Goal: Information Seeking & Learning: Learn about a topic

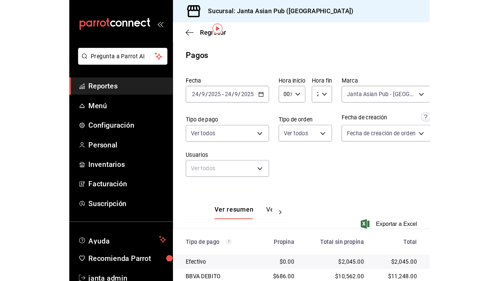
scroll to position [23, 0]
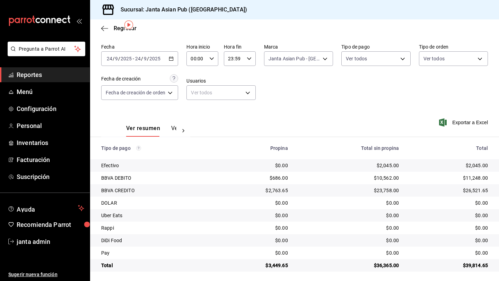
click at [173, 59] on icon "button" at bounding box center [171, 58] width 5 height 5
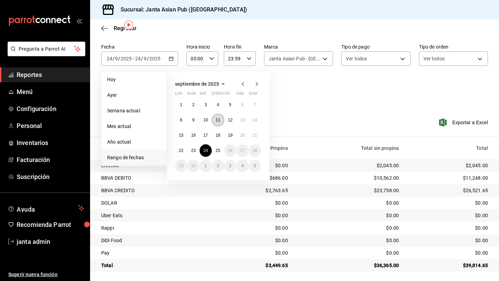
click at [219, 122] on abbr "11" at bounding box center [218, 119] width 5 height 5
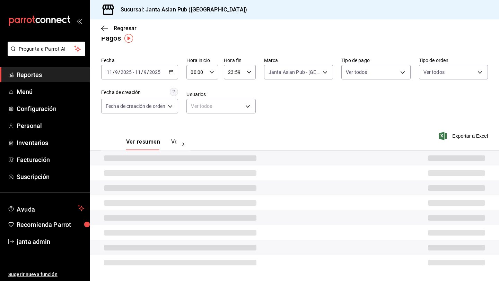
scroll to position [10, 0]
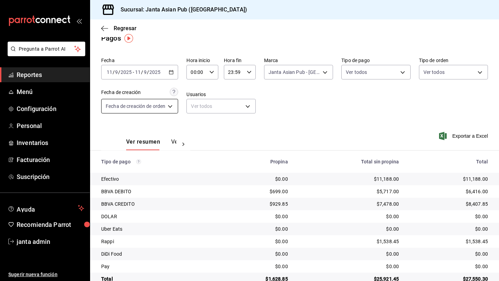
click at [172, 108] on body "Pregunta a Parrot AI Reportes Menú Configuración Personal Inventarios Facturaci…" at bounding box center [249, 140] width 499 height 281
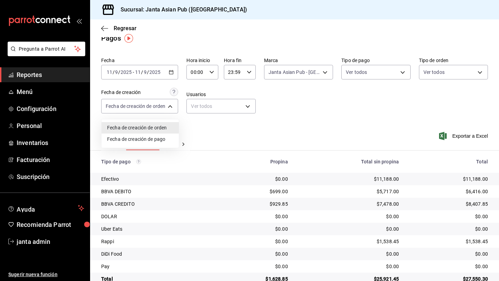
click at [238, 126] on div at bounding box center [249, 140] width 499 height 281
click at [131, 28] on span "Regresar" at bounding box center [125, 28] width 23 height 7
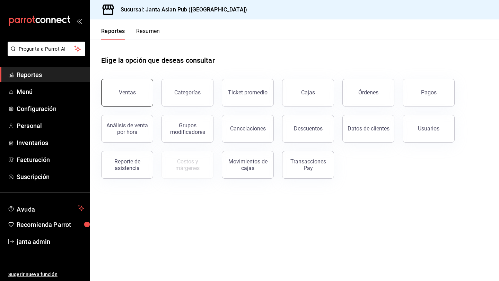
click at [139, 92] on button "Ventas" at bounding box center [127, 93] width 52 height 28
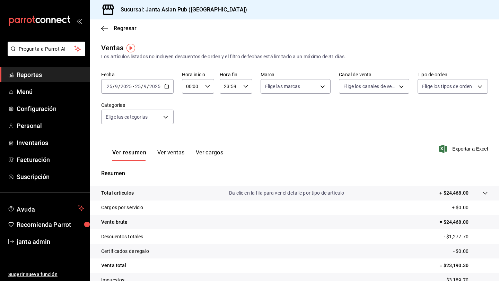
click at [167, 89] on div "[DATE] [DATE] - [DATE] [DATE]" at bounding box center [137, 86] width 72 height 15
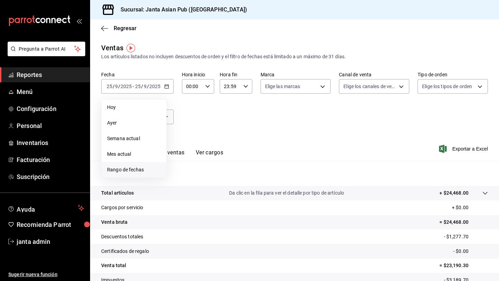
click at [113, 169] on span "Rango de fechas" at bounding box center [134, 169] width 54 height 7
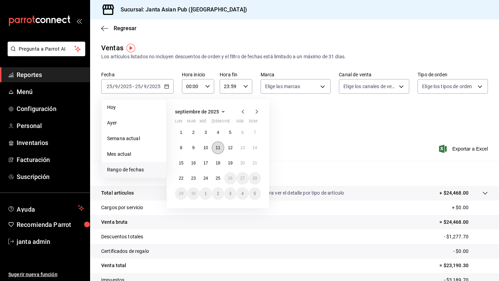
click at [217, 149] on abbr "11" at bounding box center [218, 147] width 5 height 5
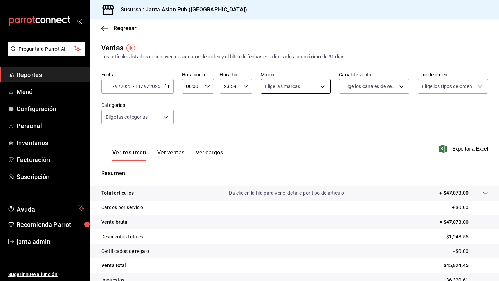
click at [313, 89] on body "Pregunta a Parrot AI Reportes Menú Configuración Personal Inventarios Facturaci…" at bounding box center [249, 140] width 499 height 281
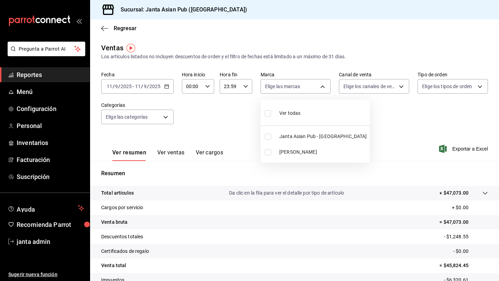
click at [268, 136] on input "checkbox" at bounding box center [268, 136] width 6 height 6
checkbox input "true"
type input "1db30118-5670-46c3-9d09-b77bd7bb8fe6"
click at [313, 87] on div at bounding box center [249, 140] width 499 height 281
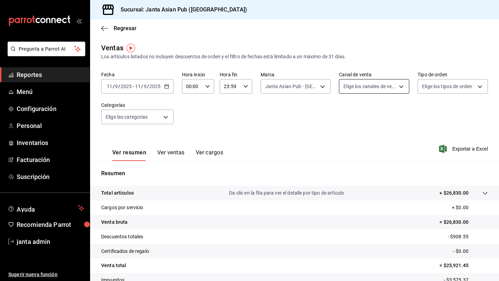
click at [313, 87] on body "Pregunta a Parrot AI Reportes Menú Configuración Personal Inventarios Facturaci…" at bounding box center [249, 140] width 499 height 281
click at [313, 113] on span "Ver todos" at bounding box center [368, 113] width 21 height 7
type input "PARROT,UBER_EATS,RAPPI,DIDI_FOOD,ONLINE"
checkbox input "true"
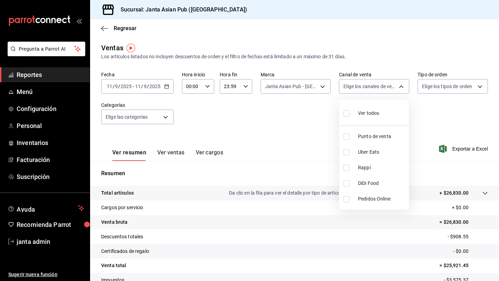
checkbox input "true"
click at [313, 88] on div at bounding box center [249, 140] width 499 height 281
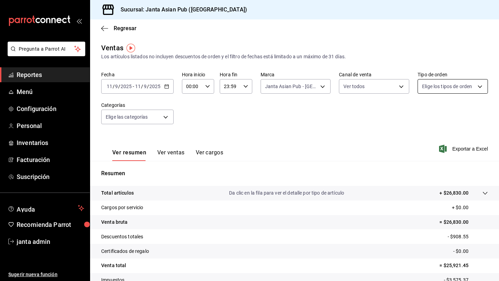
click at [313, 86] on body "Pregunta a Parrot AI Reportes Menú Configuración Personal Inventarios Facturaci…" at bounding box center [249, 140] width 499 height 281
click at [313, 112] on input "checkbox" at bounding box center [425, 113] width 6 height 6
checkbox input "true"
type input "cecbe1d2-0685-4b91-9b18-30ed67a7ce8a,c7915639-2b54-4f57-83bf-29acfaaa6073,EXTER…"
checkbox input "true"
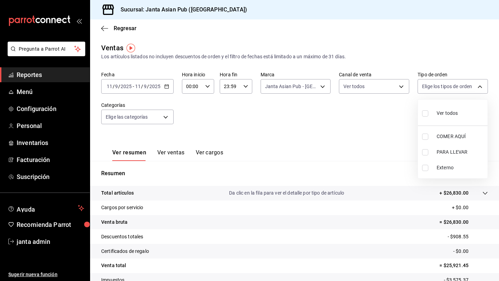
checkbox input "true"
click at [167, 116] on div at bounding box center [249, 140] width 499 height 281
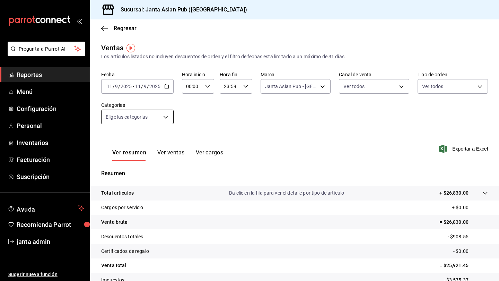
click at [163, 116] on body "Pregunta a Parrot AI Reportes Menú Configuración Personal Inventarios Facturaci…" at bounding box center [249, 140] width 499 height 281
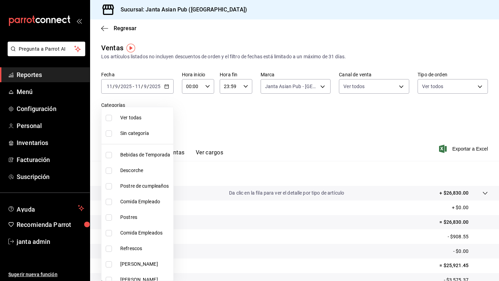
click at [112, 156] on label at bounding box center [110, 155] width 9 height 6
click at [112, 156] on input "checkbox" at bounding box center [109, 155] width 6 height 6
checkbox input "false"
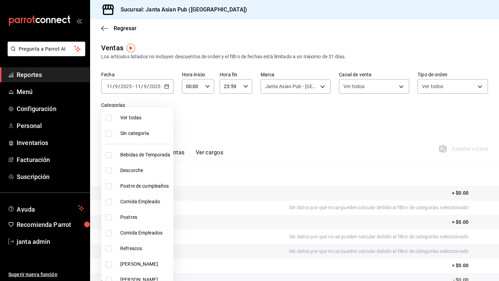
click at [109, 154] on input "checkbox" at bounding box center [109, 155] width 6 height 6
checkbox input "true"
type input "70c5a775-ad25-44b7-8e18-3ab9461f56c9"
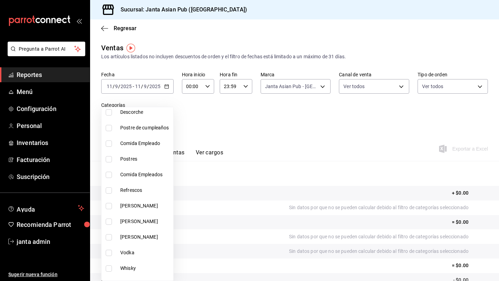
scroll to position [64, 0]
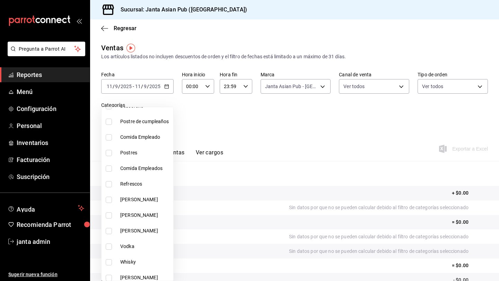
click at [110, 184] on input "checkbox" at bounding box center [109, 184] width 6 height 6
checkbox input "true"
type input "70c5a775-ad25-44b7-8e18-3ab9461f56c9,63d89b07-6005-40e6-849c-9fce3ac0cc82"
click at [110, 200] on input "checkbox" at bounding box center [109, 200] width 6 height 6
checkbox input "true"
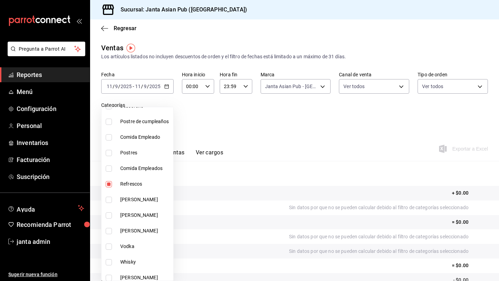
type input "70c5a775-ad25-44b7-8e18-3ab9461f56c9,63d89b07-6005-40e6-849c-9fce3ac0cc82,47559…"
click at [110, 216] on input "checkbox" at bounding box center [109, 215] width 6 height 6
checkbox input "true"
type input "70c5a775-ad25-44b7-8e18-3ab9461f56c9,63d89b07-6005-40e6-849c-9fce3ac0cc82,47559…"
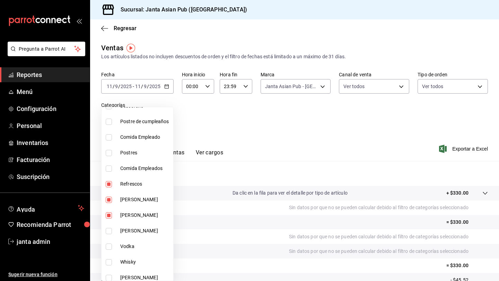
click at [107, 232] on input "checkbox" at bounding box center [109, 231] width 6 height 6
checkbox input "true"
type input "70c5a775-ad25-44b7-8e18-3ab9461f56c9,63d89b07-6005-40e6-849c-9fce3ac0cc82,47559…"
click at [107, 244] on input "checkbox" at bounding box center [109, 246] width 6 height 6
checkbox input "true"
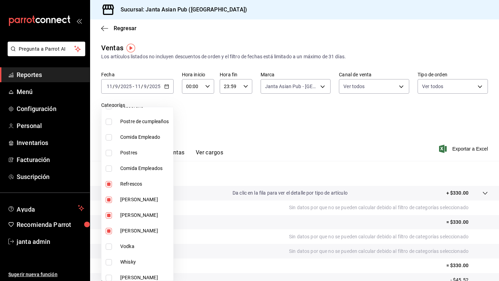
type input "70c5a775-ad25-44b7-8e18-3ab9461f56c9,63d89b07-6005-40e6-849c-9fce3ac0cc82,47559…"
click at [110, 244] on input "checkbox" at bounding box center [109, 262] width 6 height 6
checkbox input "true"
type input "70c5a775-ad25-44b7-8e18-3ab9461f56c9,63d89b07-6005-40e6-849c-9fce3ac0cc82,47559…"
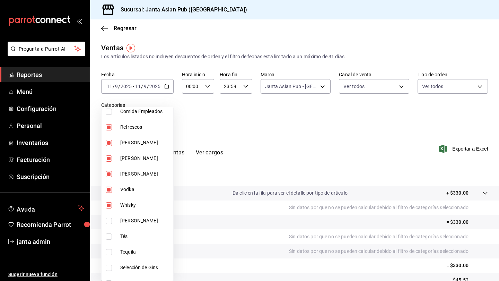
scroll to position [122, 0]
click at [110, 219] on input "checkbox" at bounding box center [109, 220] width 6 height 6
checkbox input "true"
type input "70c5a775-ad25-44b7-8e18-3ab9461f56c9,63d89b07-6005-40e6-849c-9fce3ac0cc82,47559…"
click at [109, 235] on input "checkbox" at bounding box center [109, 236] width 6 height 6
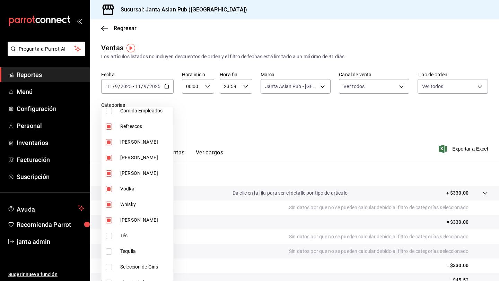
checkbox input "true"
type input "70c5a775-ad25-44b7-8e18-3ab9461f56c9,63d89b07-6005-40e6-849c-9fce3ac0cc82,47559…"
click at [110, 244] on input "checkbox" at bounding box center [109, 251] width 6 height 6
checkbox input "true"
type input "70c5a775-ad25-44b7-8e18-3ab9461f56c9,63d89b07-6005-40e6-849c-9fce3ac0cc82,47559…"
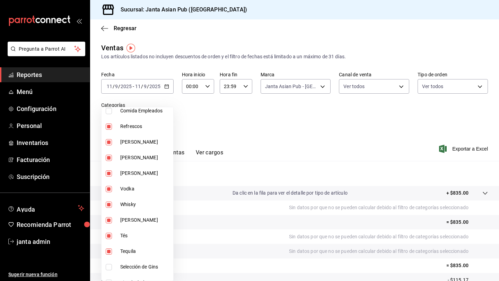
click at [109, 244] on input "checkbox" at bounding box center [109, 267] width 6 height 6
checkbox input "true"
type input "70c5a775-ad25-44b7-8e18-3ab9461f56c9,63d89b07-6005-40e6-849c-9fce3ac0cc82,47559…"
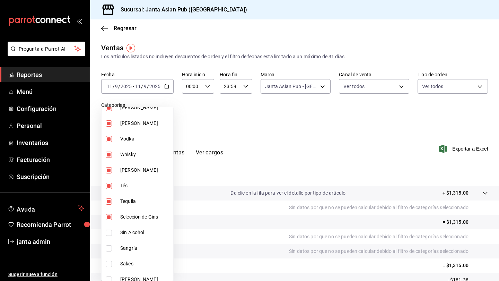
scroll to position [173, 0]
click at [109, 230] on input "checkbox" at bounding box center [109, 232] width 6 height 6
checkbox input "true"
type input "70c5a775-ad25-44b7-8e18-3ab9461f56c9,63d89b07-6005-40e6-849c-9fce3ac0cc82,47559…"
click at [109, 244] on input "checkbox" at bounding box center [109, 247] width 6 height 6
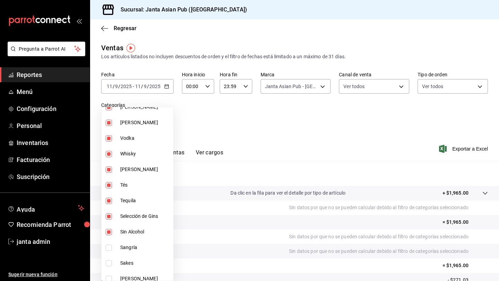
checkbox input "true"
type input "70c5a775-ad25-44b7-8e18-3ab9461f56c9,63d89b07-6005-40e6-849c-9fce3ac0cc82,47559…"
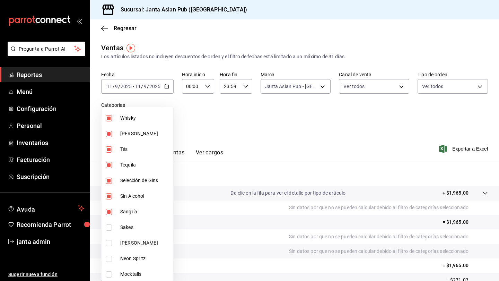
scroll to position [210, 0]
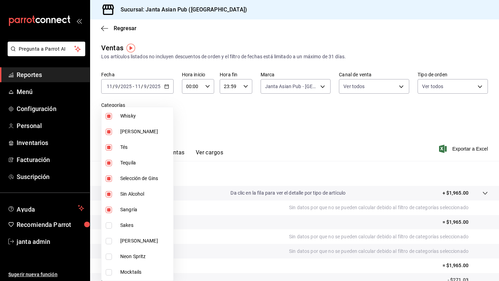
click at [107, 224] on input "checkbox" at bounding box center [109, 225] width 6 height 6
checkbox input "true"
type input "70c5a775-ad25-44b7-8e18-3ab9461f56c9,63d89b07-6005-40e6-849c-9fce3ac0cc82,47559…"
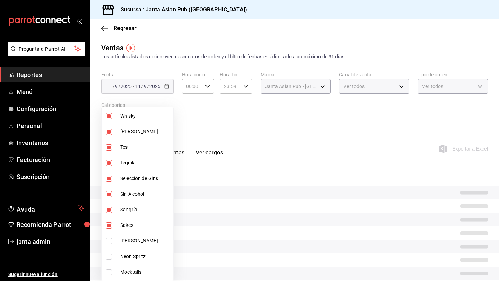
click at [109, 242] on input "checkbox" at bounding box center [109, 241] width 6 height 6
checkbox input "true"
type input "70c5a775-ad25-44b7-8e18-3ab9461f56c9,63d89b07-6005-40e6-849c-9fce3ac0cc82,47559…"
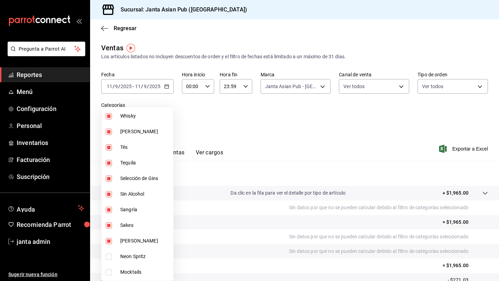
click at [110, 244] on input "checkbox" at bounding box center [109, 256] width 6 height 6
checkbox input "true"
type input "70c5a775-ad25-44b7-8e18-3ab9461f56c9,63d89b07-6005-40e6-849c-9fce3ac0cc82,47559…"
click at [110, 244] on input "checkbox" at bounding box center [109, 272] width 6 height 6
checkbox input "true"
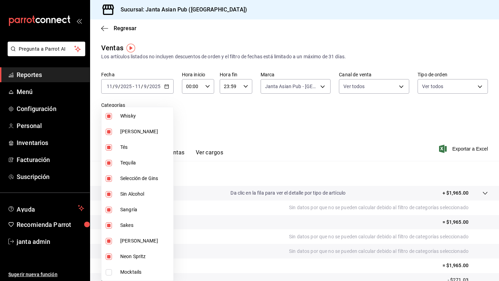
type input "70c5a775-ad25-44b7-8e18-3ab9461f56c9,63d89b07-6005-40e6-849c-9fce3ac0cc82,47559…"
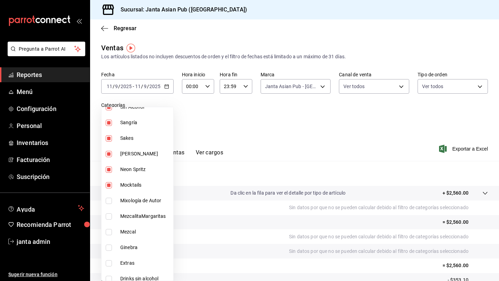
scroll to position [298, 0]
click at [111, 200] on input "checkbox" at bounding box center [109, 200] width 6 height 6
checkbox input "true"
type input "70c5a775-ad25-44b7-8e18-3ab9461f56c9,63d89b07-6005-40e6-849c-9fce3ac0cc82,47559…"
click at [110, 215] on input "checkbox" at bounding box center [109, 215] width 6 height 6
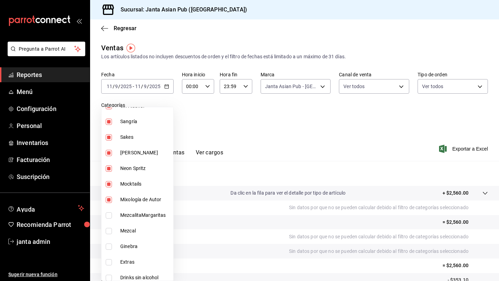
checkbox input "true"
type input "70c5a775-ad25-44b7-8e18-3ab9461f56c9,63d89b07-6005-40e6-849c-9fce3ac0cc82,47559…"
click at [110, 230] on input "checkbox" at bounding box center [109, 231] width 6 height 6
checkbox input "true"
type input "70c5a775-ad25-44b7-8e18-3ab9461f56c9,63d89b07-6005-40e6-849c-9fce3ac0cc82,47559…"
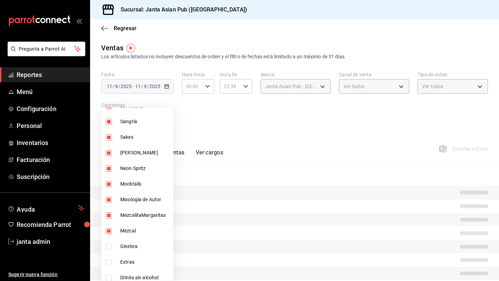
click at [108, 244] on input "checkbox" at bounding box center [109, 246] width 6 height 6
checkbox input "true"
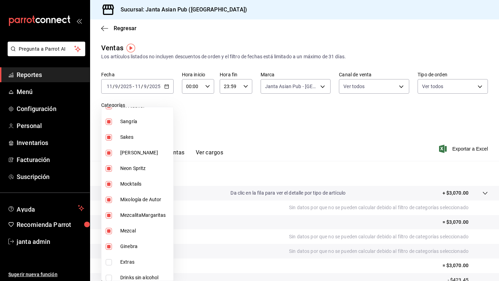
type input "70c5a775-ad25-44b7-8e18-3ab9461f56c9,63d89b07-6005-40e6-849c-9fce3ac0cc82,47559…"
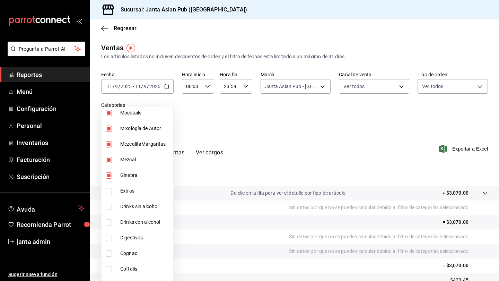
scroll to position [372, 0]
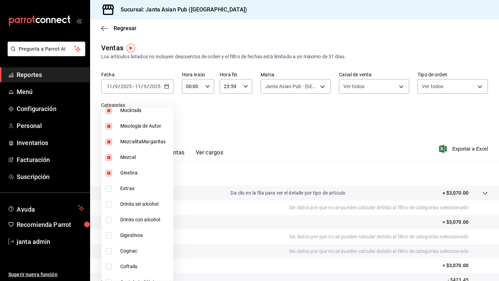
click at [109, 206] on input "checkbox" at bounding box center [109, 204] width 6 height 6
checkbox input "true"
click at [109, 223] on li "Drinks con alcohol" at bounding box center [138, 220] width 72 height 16
type input "70c5a775-ad25-44b7-8e18-3ab9461f56c9,63d89b07-6005-40e6-849c-9fce3ac0cc82,47559…"
checkbox input "true"
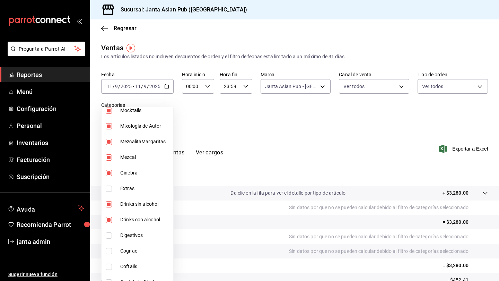
click at [109, 235] on input "checkbox" at bounding box center [109, 235] width 6 height 6
checkbox input "true"
click at [109, 244] on li "Cognac" at bounding box center [138, 251] width 72 height 16
type input "70c5a775-ad25-44b7-8e18-3ab9461f56c9,63d89b07-6005-40e6-849c-9fce3ac0cc82,47559…"
checkbox input "true"
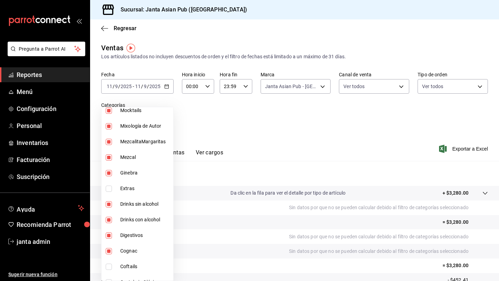
click at [109, 244] on input "checkbox" at bounding box center [109, 266] width 6 height 6
checkbox input "true"
type input "70c5a775-ad25-44b7-8e18-3ab9461f56c9,63d89b07-6005-40e6-849c-9fce3ac0cc82,47559…"
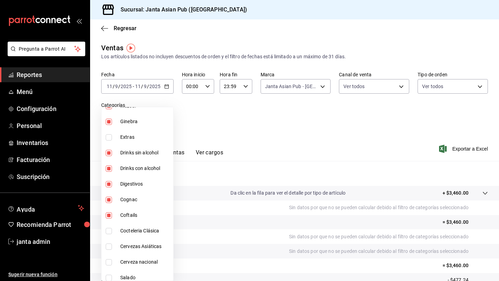
scroll to position [436, 0]
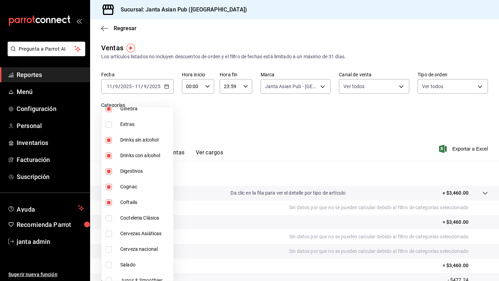
click at [110, 215] on input "checkbox" at bounding box center [109, 218] width 6 height 6
checkbox input "true"
type input "70c5a775-ad25-44b7-8e18-3ab9461f56c9,63d89b07-6005-40e6-849c-9fce3ac0cc82,47559…"
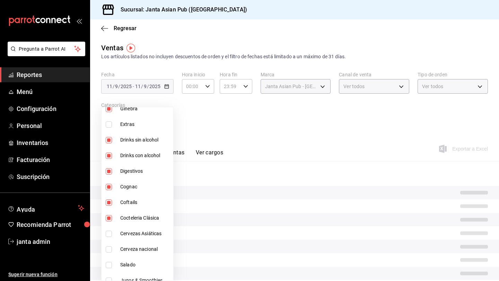
click at [110, 231] on input "checkbox" at bounding box center [109, 233] width 6 height 6
checkbox input "true"
type input "70c5a775-ad25-44b7-8e18-3ab9461f56c9,63d89b07-6005-40e6-849c-9fce3ac0cc82,47559…"
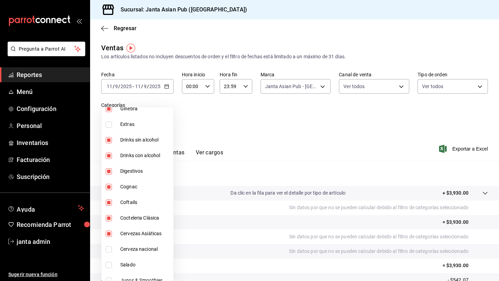
click at [110, 244] on input "checkbox" at bounding box center [109, 249] width 6 height 6
checkbox input "true"
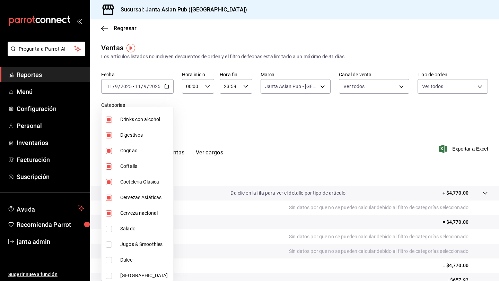
scroll to position [477, 0]
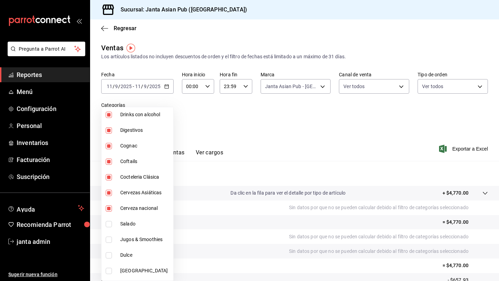
click at [110, 243] on li "Jugos & Smoothies" at bounding box center [138, 240] width 72 height 16
type input "70c5a775-ad25-44b7-8e18-3ab9461f56c9,63d89b07-6005-40e6-849c-9fce3ac0cc82,47559…"
checkbox input "true"
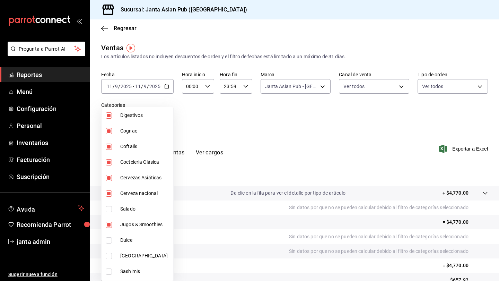
scroll to position [494, 0]
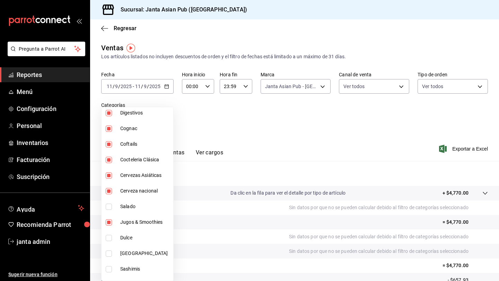
click at [110, 244] on input "checkbox" at bounding box center [109, 253] width 6 height 6
checkbox input "true"
type input "70c5a775-ad25-44b7-8e18-3ab9461f56c9,63d89b07-6005-40e6-849c-9fce3ac0cc82,47559…"
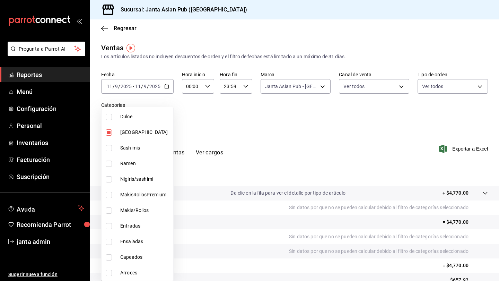
scroll to position [615, 0]
click at [299, 146] on div at bounding box center [249, 140] width 499 height 281
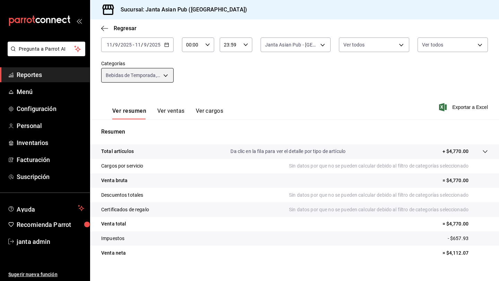
scroll to position [47, 0]
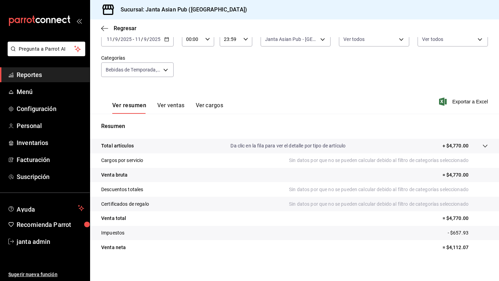
click at [168, 104] on button "Ver ventas" at bounding box center [170, 108] width 27 height 12
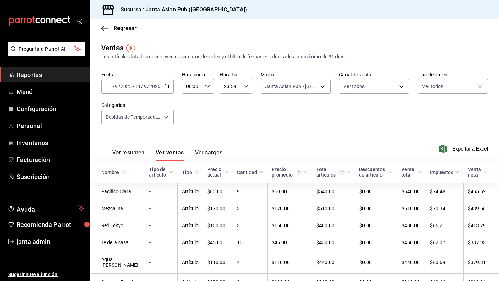
click at [140, 155] on button "Ver resumen" at bounding box center [128, 155] width 32 height 12
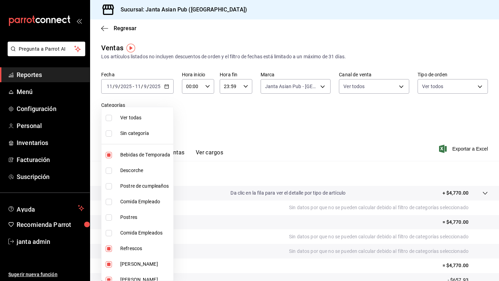
click at [166, 117] on body "Pregunta a Parrot AI Reportes Menú Configuración Personal Inventarios Facturaci…" at bounding box center [249, 140] width 499 height 281
click at [108, 135] on input "checkbox" at bounding box center [109, 133] width 6 height 6
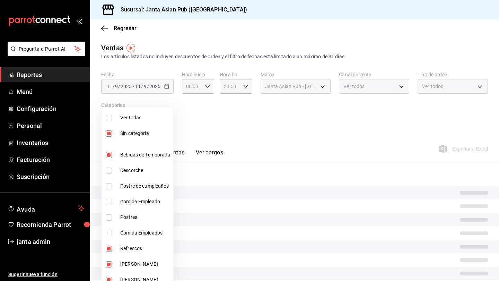
click at [108, 135] on input "checkbox" at bounding box center [109, 133] width 6 height 6
checkbox input "false"
click at [110, 120] on input "checkbox" at bounding box center [109, 118] width 6 height 6
checkbox input "true"
type input "70c5a775-ad25-44b7-8e18-3ab9461f56c9,d7cfda9f-04a9-47dc-8dff-bad7e0b6e1ec,70ffa…"
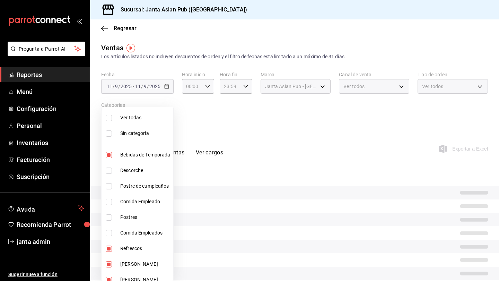
checkbox input "true"
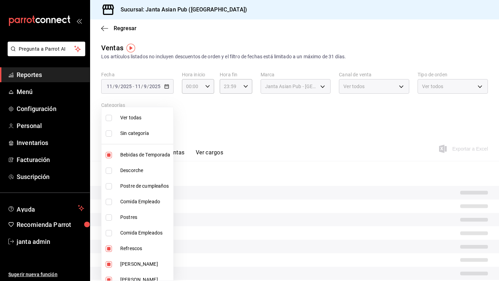
checkbox input "true"
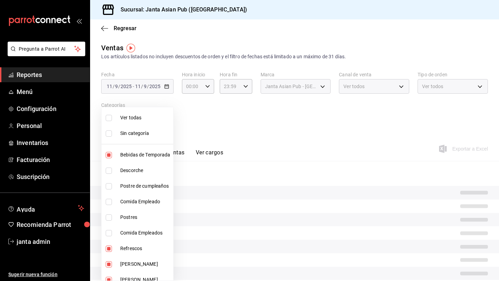
checkbox input "true"
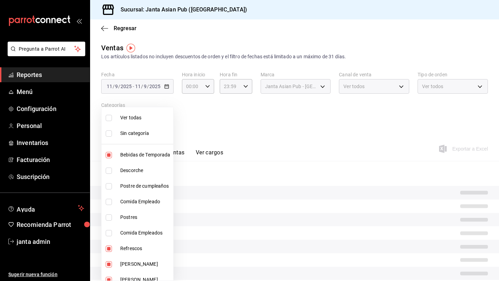
checkbox input "true"
click at [110, 120] on input "checkbox" at bounding box center [109, 118] width 6 height 6
checkbox input "false"
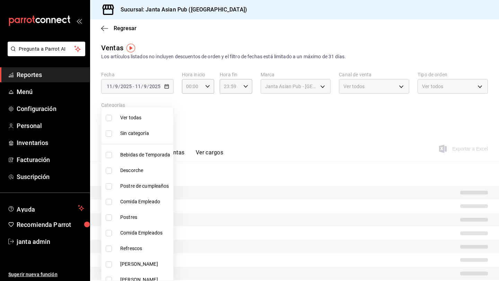
checkbox input "false"
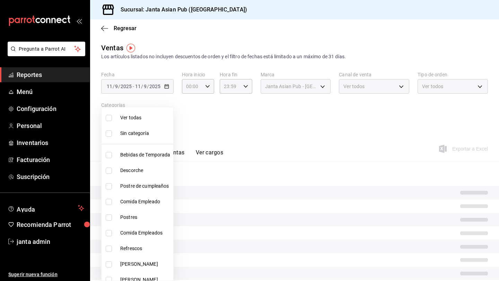
checkbox input "false"
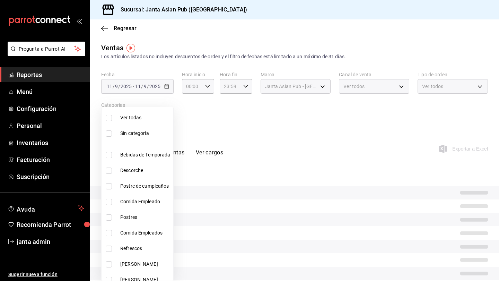
checkbox input "false"
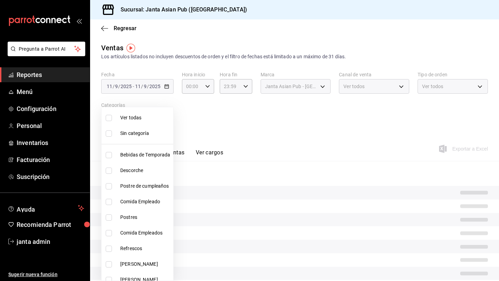
checkbox input "false"
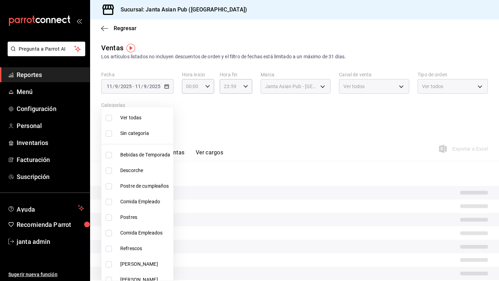
checkbox input "false"
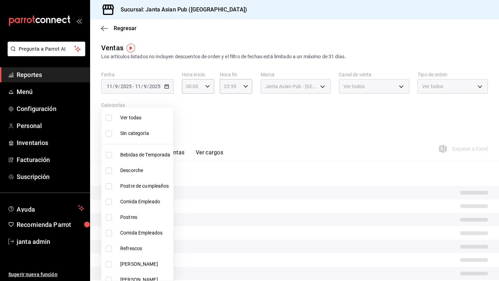
checkbox input "false"
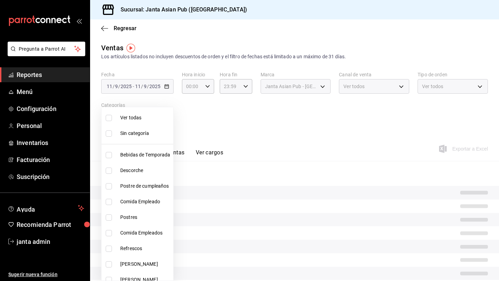
checkbox input "false"
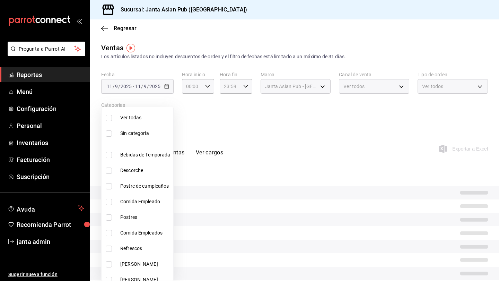
checkbox input "false"
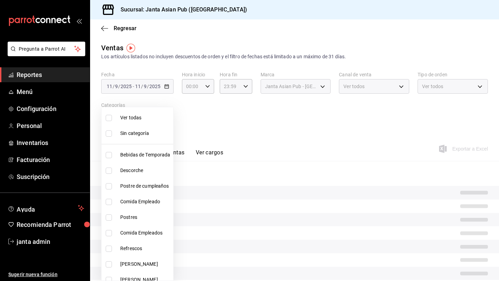
checkbox input "false"
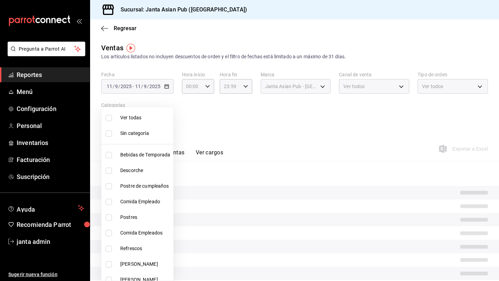
checkbox input "false"
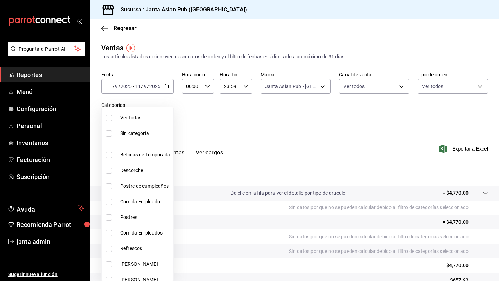
scroll to position [0, 0]
click at [107, 186] on input "checkbox" at bounding box center [109, 186] width 6 height 6
checkbox input "true"
type input "70ffa6dc-0f16-484f-ada4-9bfbd4dc35e7"
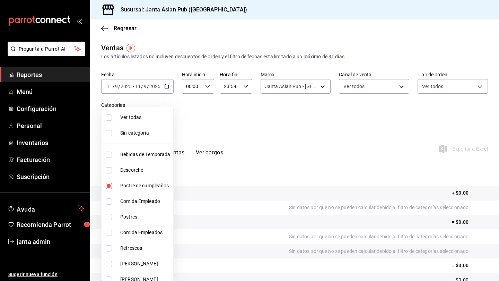
click at [110, 200] on input "checkbox" at bounding box center [109, 201] width 6 height 6
checkbox input "true"
type input "70ffa6dc-0f16-484f-ada4-9bfbd4dc35e7,833d3459-da50-4a9a-a093-4df728312301"
click at [110, 216] on input "checkbox" at bounding box center [109, 217] width 6 height 6
checkbox input "true"
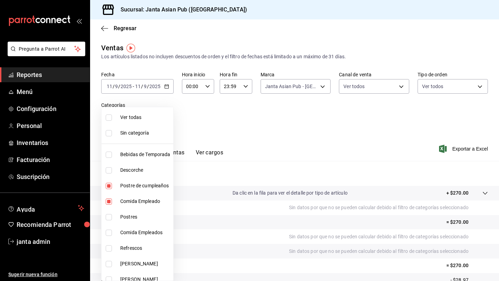
type input "70ffa6dc-0f16-484f-ada4-9bfbd4dc35e7,833d3459-da50-4a9a-a093-4df728312301,31f1e…"
click at [112, 233] on label at bounding box center [110, 232] width 9 height 6
click at [112, 233] on input "checkbox" at bounding box center [109, 232] width 6 height 6
checkbox input "false"
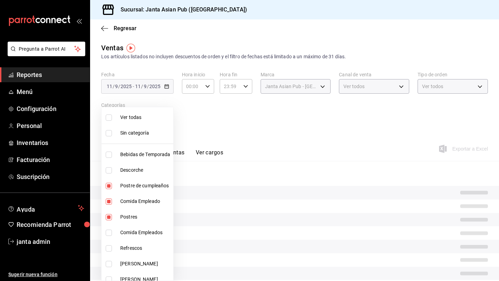
type input "70ffa6dc-0f16-484f-ada4-9bfbd4dc35e7,833d3459-da50-4a9a-a093-4df728312301,31f1e…"
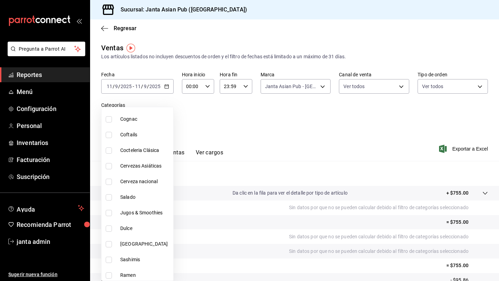
scroll to position [504, 0]
click at [108, 199] on input "checkbox" at bounding box center [109, 197] width 6 height 6
checkbox input "true"
type input "70ffa6dc-0f16-484f-ada4-9bfbd4dc35e7,833d3459-da50-4a9a-a093-4df728312301,31f1e…"
click at [110, 231] on input "checkbox" at bounding box center [109, 228] width 6 height 6
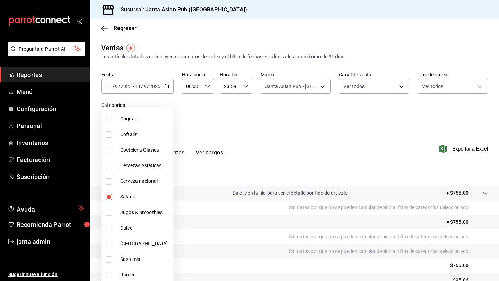
checkbox input "true"
type input "70ffa6dc-0f16-484f-ada4-9bfbd4dc35e7,833d3459-da50-4a9a-a093-4df728312301,31f1e…"
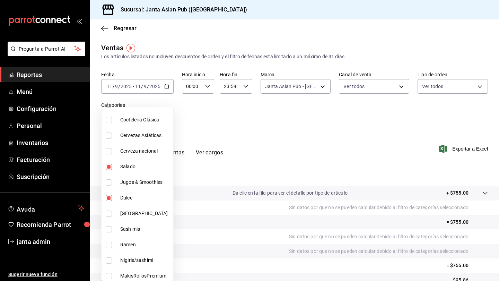
scroll to position [535, 0]
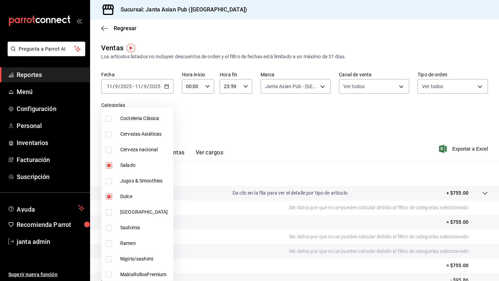
click at [109, 230] on input "checkbox" at bounding box center [109, 228] width 6 height 6
checkbox input "true"
type input "70ffa6dc-0f16-484f-ada4-9bfbd4dc35e7,833d3459-da50-4a9a-a093-4df728312301,31f1e…"
click at [109, 241] on input "checkbox" at bounding box center [109, 243] width 6 height 6
checkbox input "true"
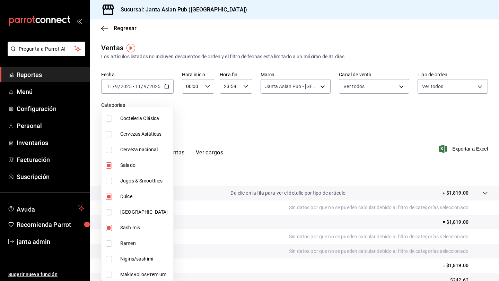
type input "70ffa6dc-0f16-484f-ada4-9bfbd4dc35e7,833d3459-da50-4a9a-a093-4df728312301,31f1e…"
click at [109, 244] on input "checkbox" at bounding box center [109, 259] width 6 height 6
checkbox input "true"
type input "70ffa6dc-0f16-484f-ada4-9bfbd4dc35e7,833d3459-da50-4a9a-a093-4df728312301,31f1e…"
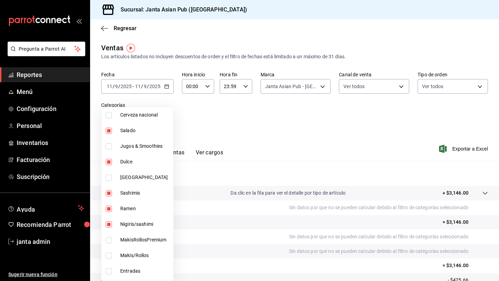
scroll to position [582, 0]
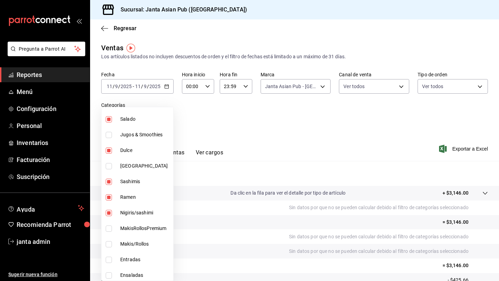
click at [110, 228] on input "checkbox" at bounding box center [109, 228] width 6 height 6
checkbox input "true"
type input "70ffa6dc-0f16-484f-ada4-9bfbd4dc35e7,833d3459-da50-4a9a-a093-4df728312301,31f1e…"
click at [108, 244] on input "checkbox" at bounding box center [109, 244] width 6 height 6
checkbox input "true"
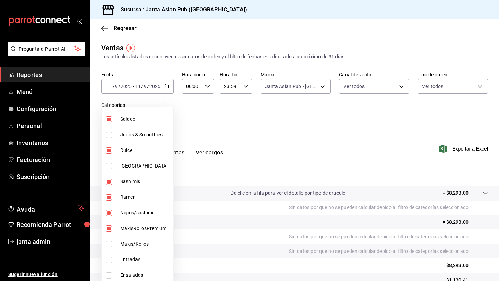
type input "70ffa6dc-0f16-484f-ada4-9bfbd4dc35e7,833d3459-da50-4a9a-a093-4df728312301,31f1e…"
click at [110, 244] on input "checkbox" at bounding box center [109, 259] width 6 height 6
checkbox input "true"
type input "70ffa6dc-0f16-484f-ada4-9bfbd4dc35e7,833d3459-da50-4a9a-a093-4df728312301,31f1e…"
click at [108, 244] on input "checkbox" at bounding box center [109, 275] width 6 height 6
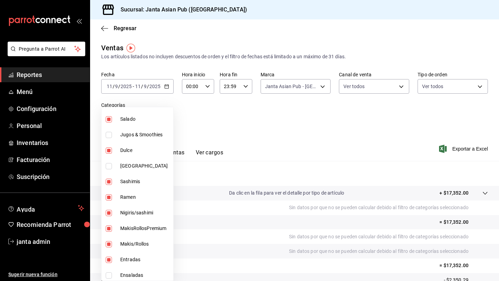
checkbox input "true"
type input "70ffa6dc-0f16-484f-ada4-9bfbd4dc35e7,833d3459-da50-4a9a-a093-4df728312301,31f1e…"
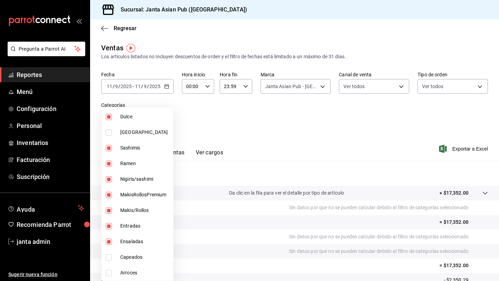
scroll to position [615, 0]
click at [109, 244] on input "checkbox" at bounding box center [109, 257] width 6 height 6
checkbox input "true"
type input "70ffa6dc-0f16-484f-ada4-9bfbd4dc35e7,833d3459-da50-4a9a-a093-4df728312301,31f1e…"
click at [109, 244] on input "checkbox" at bounding box center [109, 273] width 6 height 6
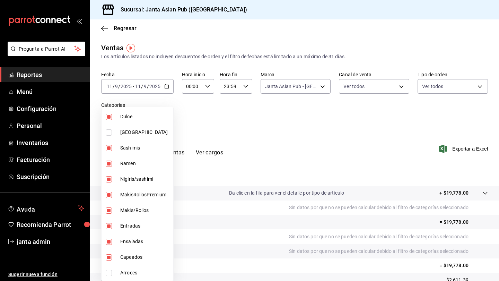
checkbox input "true"
type input "70ffa6dc-0f16-484f-ada4-9bfbd4dc35e7,833d3459-da50-4a9a-a093-4df728312301,31f1e…"
click at [280, 144] on div at bounding box center [249, 140] width 499 height 281
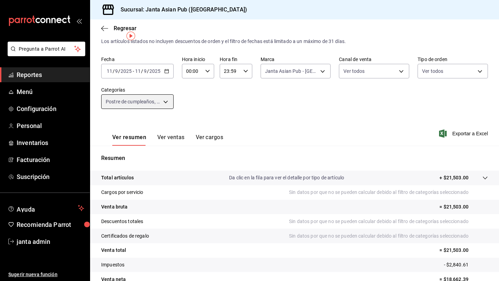
scroll to position [12, 0]
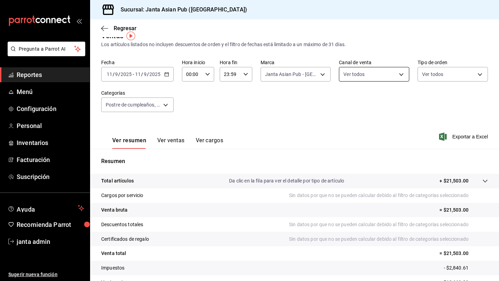
click at [313, 72] on body "Pregunta a Parrot AI Reportes Menú Configuración Personal Inventarios Facturaci…" at bounding box center [249, 140] width 499 height 281
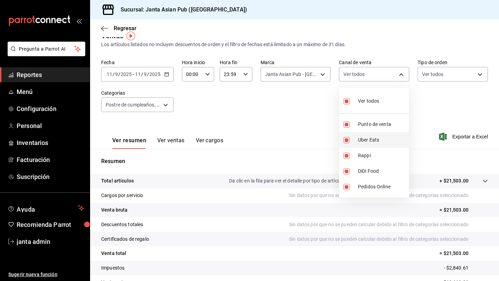
click at [313, 138] on input "checkbox" at bounding box center [346, 140] width 6 height 6
checkbox input "false"
type input "PARROT,RAPPI,DIDI_FOOD,ONLINE"
checkbox input "false"
click at [313, 153] on input "checkbox" at bounding box center [346, 156] width 6 height 6
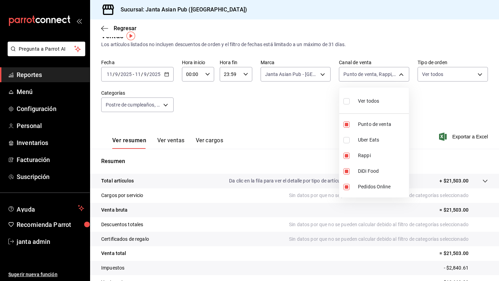
checkbox input "false"
type input "PARROT,DIDI_FOOD,ONLINE"
click at [313, 172] on input "checkbox" at bounding box center [346, 171] width 6 height 6
checkbox input "false"
type input "PARROT,ONLINE"
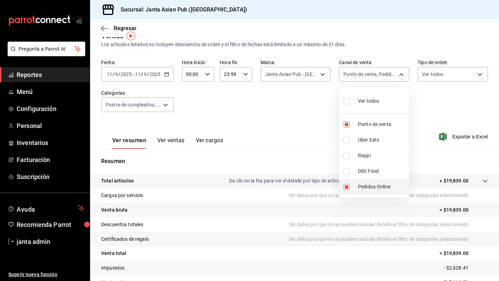
click at [313, 187] on input "checkbox" at bounding box center [346, 187] width 6 height 6
checkbox input "false"
type input "PARROT"
click at [278, 241] on div at bounding box center [249, 140] width 499 height 281
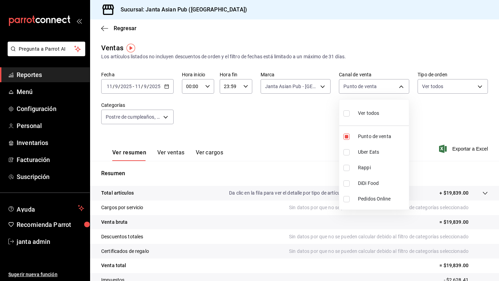
click at [313, 88] on body "Pregunta a Parrot AI Reportes Menú Configuración Personal Inventarios Facturaci…" at bounding box center [249, 140] width 499 height 281
click at [313, 115] on input "checkbox" at bounding box center [346, 113] width 6 height 6
checkbox input "true"
type input "PARROT,UBER_EATS,RAPPI,DIDI_FOOD,ONLINE"
checkbox input "true"
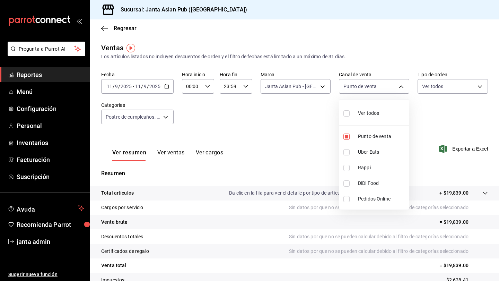
checkbox input "true"
click at [313, 121] on div at bounding box center [249, 140] width 499 height 281
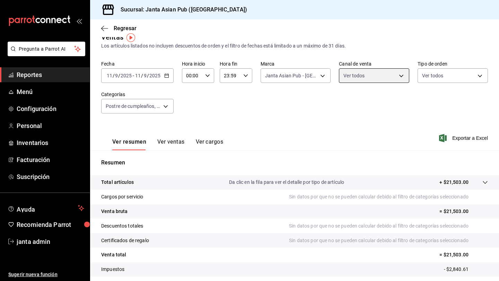
scroll to position [10, 0]
click at [165, 77] on icon "button" at bounding box center [166, 75] width 5 height 5
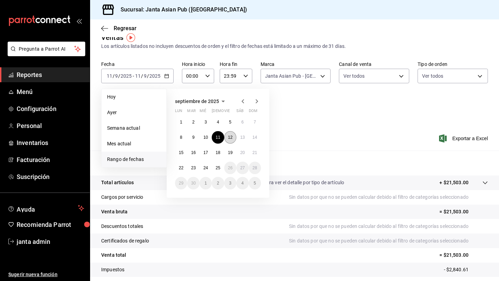
click at [230, 137] on abbr "12" at bounding box center [230, 137] width 5 height 5
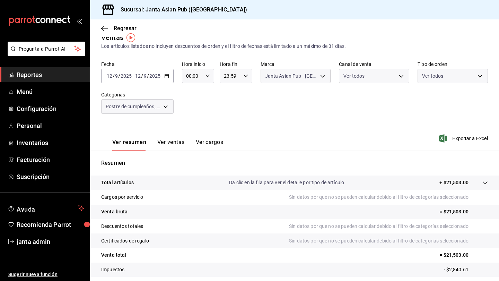
click at [230, 137] on div "Ver resumen Ver ventas Ver cargos Exportar a Excel" at bounding box center [294, 136] width 409 height 28
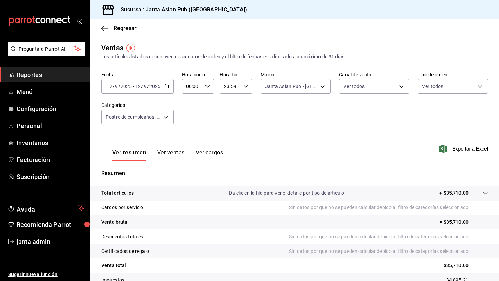
click at [167, 89] on div "[DATE] [DATE] - [DATE] [DATE]" at bounding box center [137, 86] width 72 height 15
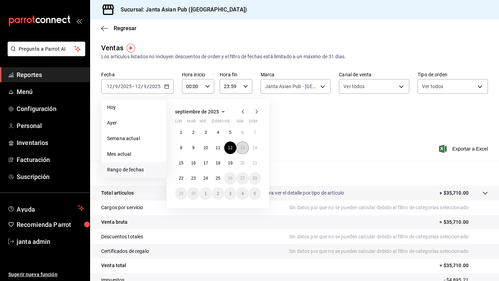
click at [241, 146] on abbr "13" at bounding box center [242, 147] width 5 height 5
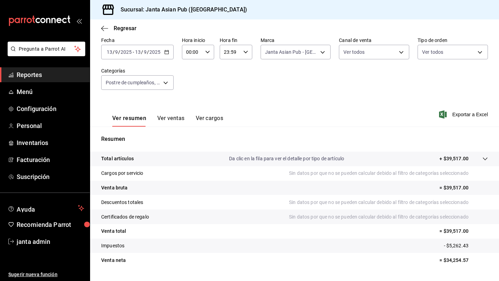
scroll to position [25, 0]
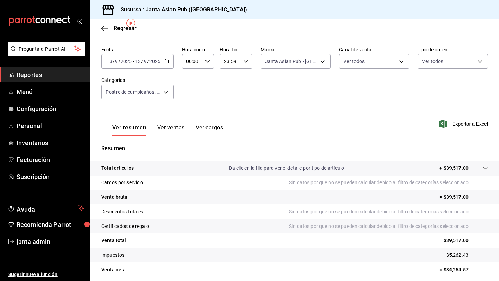
click at [166, 62] on icon "button" at bounding box center [166, 61] width 5 height 5
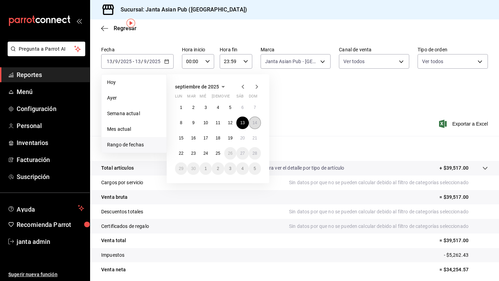
click at [253, 124] on abbr "14" at bounding box center [255, 122] width 5 height 5
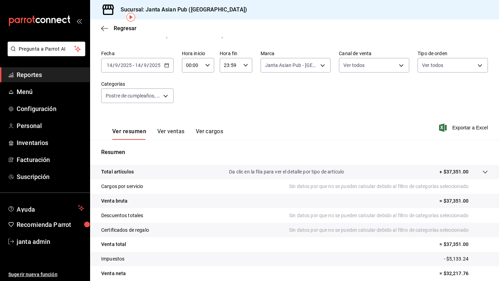
scroll to position [14, 0]
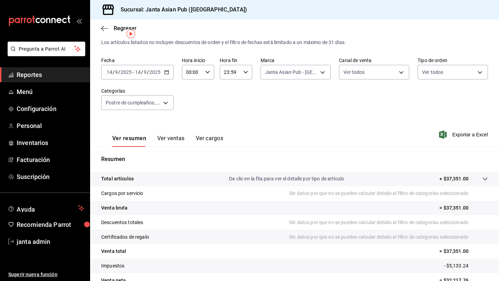
click at [168, 71] on \(Stroke\) "button" at bounding box center [167, 72] width 4 height 4
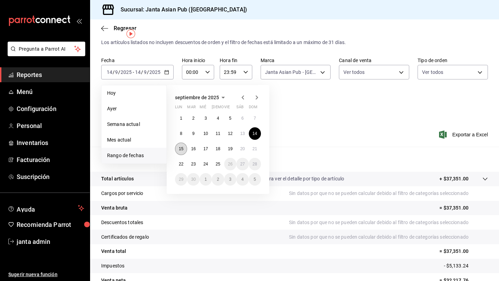
click at [178, 149] on button "15" at bounding box center [181, 148] width 12 height 12
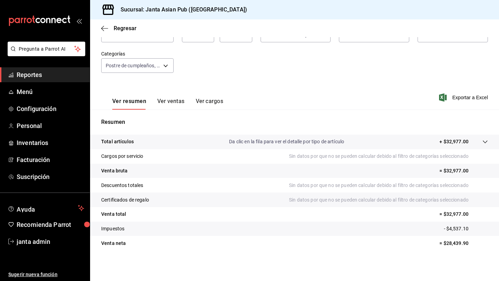
scroll to position [14, 0]
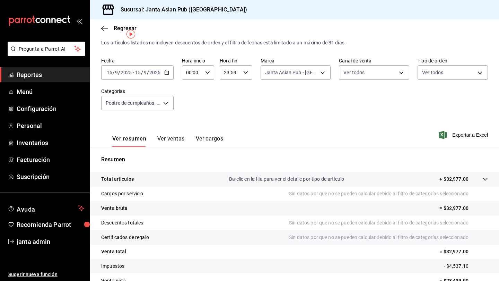
click at [166, 71] on icon "button" at bounding box center [166, 72] width 5 height 5
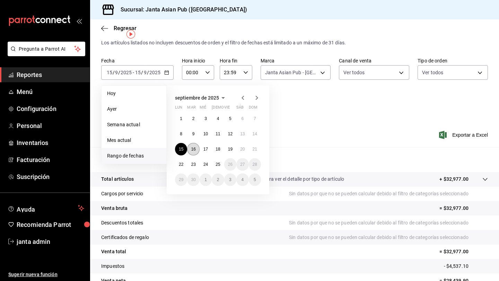
click at [192, 148] on abbr "16" at bounding box center [193, 149] width 5 height 5
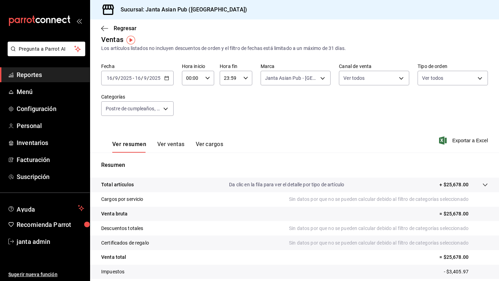
scroll to position [8, 0]
click at [167, 78] on icon "button" at bounding box center [166, 78] width 5 height 5
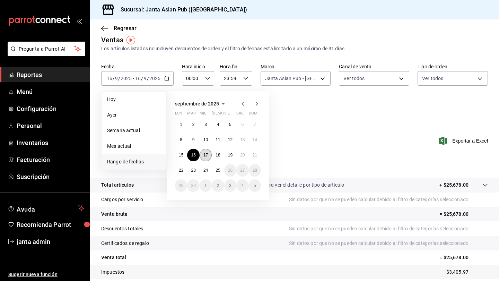
click at [208, 154] on button "17" at bounding box center [206, 155] width 12 height 12
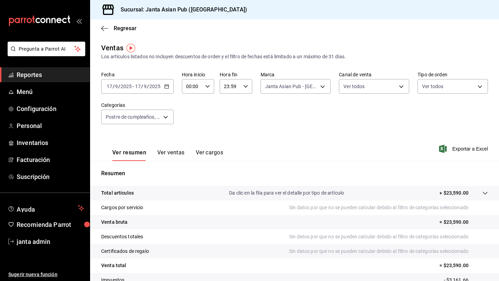
click at [167, 89] on div "[DATE] [DATE] - [DATE] [DATE]" at bounding box center [137, 86] width 72 height 15
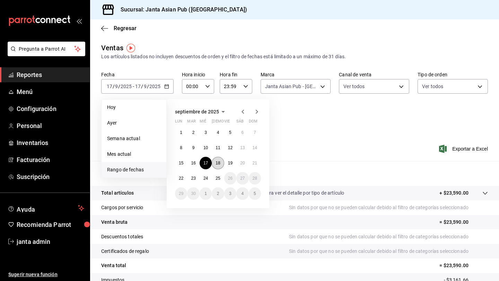
click at [217, 165] on abbr "18" at bounding box center [218, 162] width 5 height 5
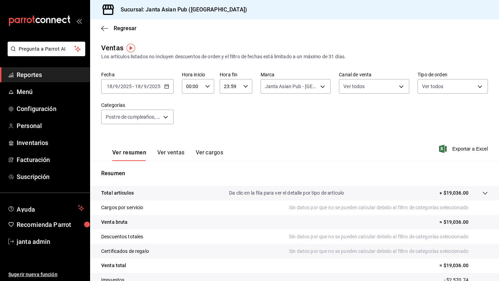
click at [167, 86] on \(Stroke\) "button" at bounding box center [167, 86] width 4 height 0
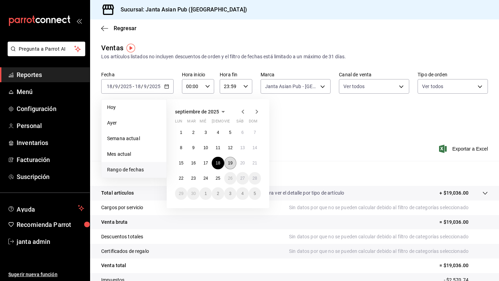
click at [230, 162] on abbr "19" at bounding box center [230, 162] width 5 height 5
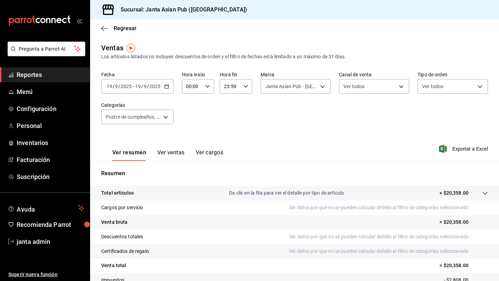
click at [168, 86] on \(Stroke\) "button" at bounding box center [167, 87] width 4 height 4
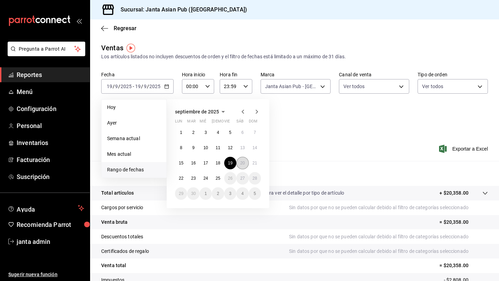
click at [243, 163] on abbr "20" at bounding box center [242, 162] width 5 height 5
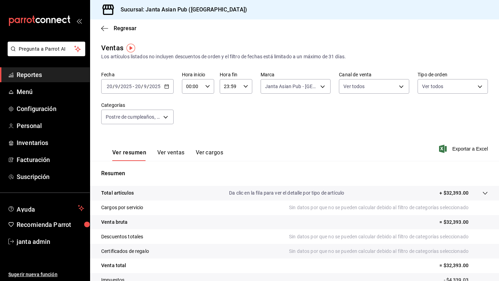
click at [168, 87] on icon "button" at bounding box center [166, 86] width 5 height 5
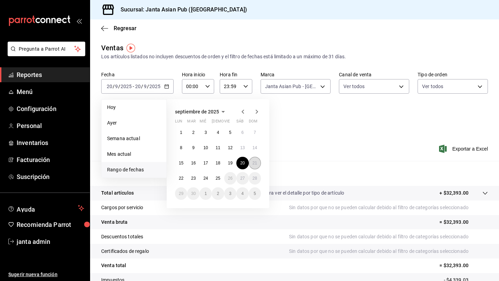
click at [255, 163] on abbr "21" at bounding box center [255, 162] width 5 height 5
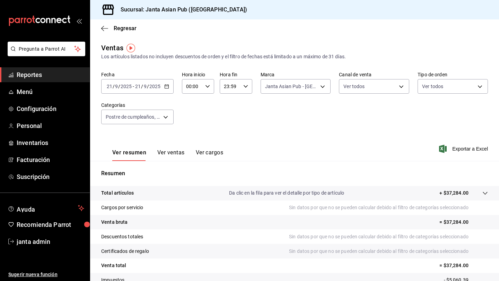
click at [167, 88] on icon "button" at bounding box center [166, 86] width 5 height 5
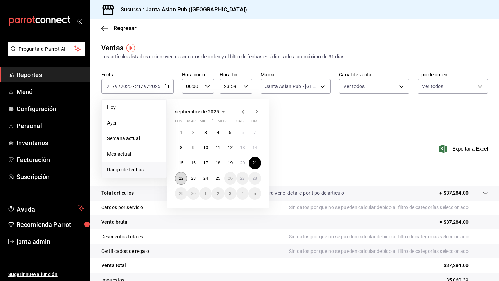
click at [181, 180] on abbr "22" at bounding box center [181, 178] width 5 height 5
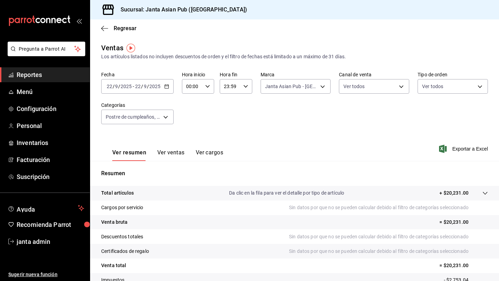
click at [166, 88] on icon "button" at bounding box center [166, 86] width 5 height 5
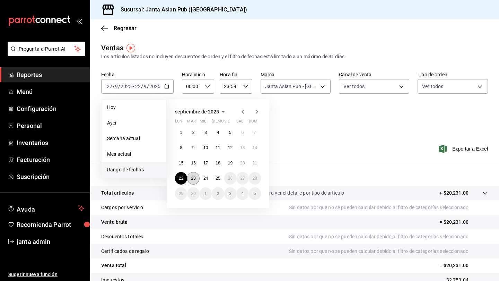
click at [192, 178] on abbr "23" at bounding box center [193, 178] width 5 height 5
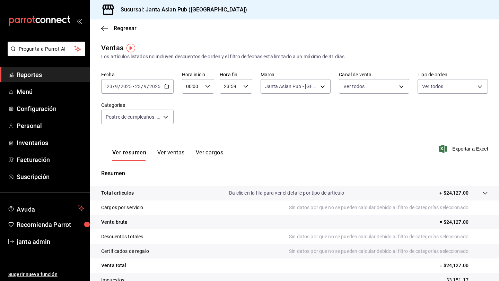
click at [165, 88] on icon "button" at bounding box center [166, 86] width 5 height 5
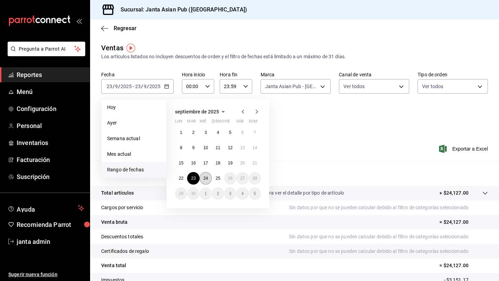
click at [206, 180] on abbr "24" at bounding box center [205, 178] width 5 height 5
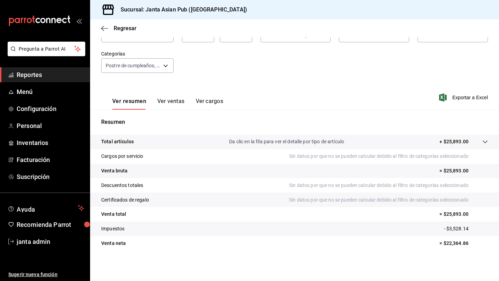
scroll to position [51, 0]
click at [167, 66] on body "Pregunta a Parrot AI Reportes Menú Configuración Personal Inventarios Facturaci…" at bounding box center [249, 140] width 499 height 281
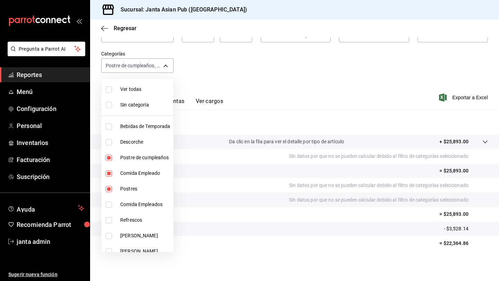
click at [110, 89] on input "checkbox" at bounding box center [109, 89] width 6 height 6
checkbox input "true"
type input "70c5a775-ad25-44b7-8e18-3ab9461f56c9,d7cfda9f-04a9-47dc-8dff-bad7e0b6e1ec,70ffa…"
checkbox input "true"
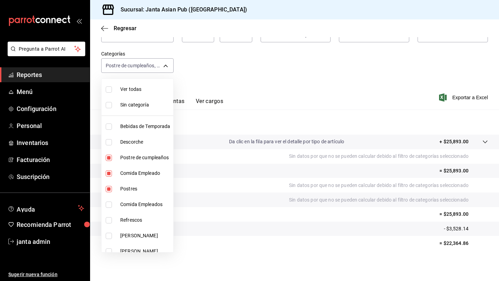
checkbox input "true"
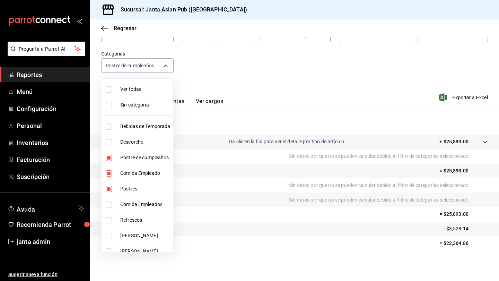
checkbox input "true"
click at [110, 88] on input "checkbox" at bounding box center [109, 89] width 6 height 6
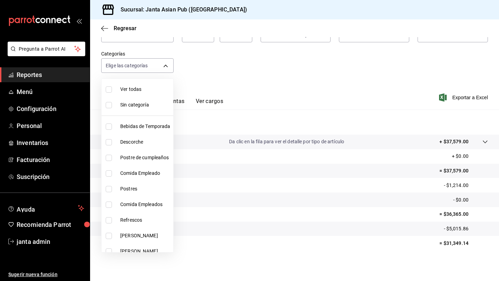
click at [111, 130] on li "Bebidas de Temporada" at bounding box center [138, 127] width 72 height 16
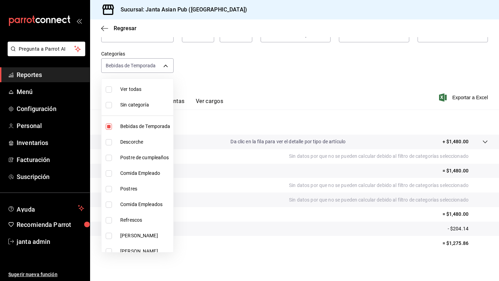
click at [111, 221] on input "checkbox" at bounding box center [109, 220] width 6 height 6
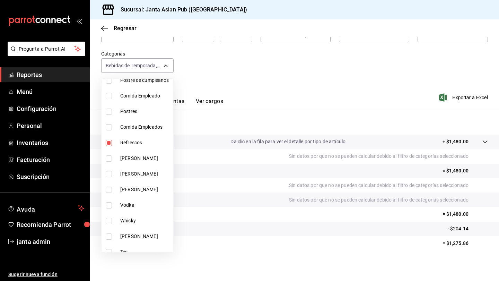
scroll to position [78, 0]
click at [107, 161] on input "checkbox" at bounding box center [109, 158] width 6 height 6
click at [111, 173] on input "checkbox" at bounding box center [109, 174] width 6 height 6
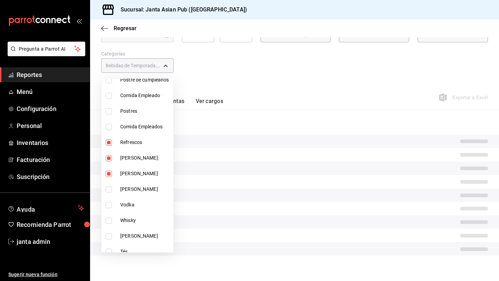
click at [111, 191] on input "checkbox" at bounding box center [109, 189] width 6 height 6
click at [110, 205] on input "checkbox" at bounding box center [109, 205] width 6 height 6
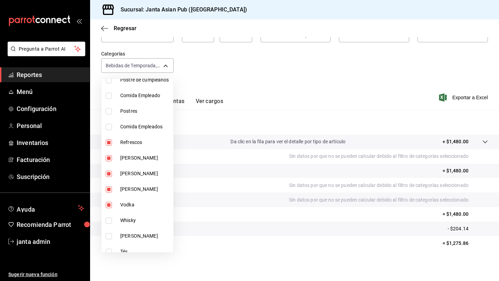
click at [108, 216] on li "Whisky" at bounding box center [138, 220] width 72 height 16
click at [111, 236] on input "checkbox" at bounding box center [109, 236] width 6 height 6
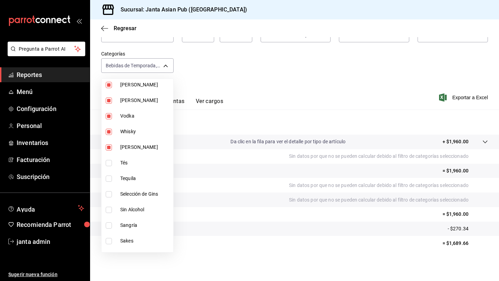
scroll to position [168, 0]
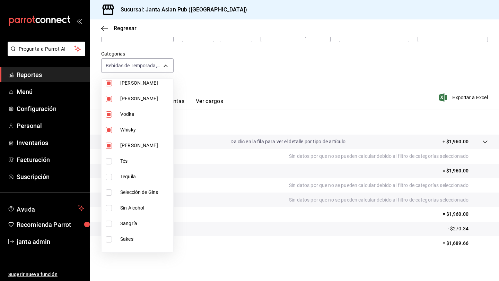
click at [107, 163] on input "checkbox" at bounding box center [109, 161] width 6 height 6
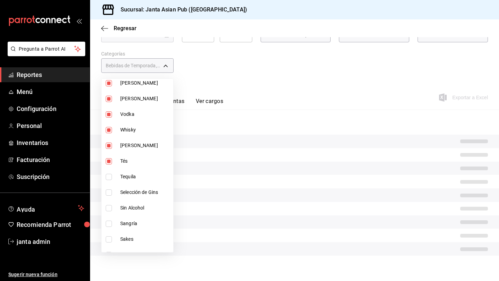
click at [109, 177] on input "checkbox" at bounding box center [109, 177] width 6 height 6
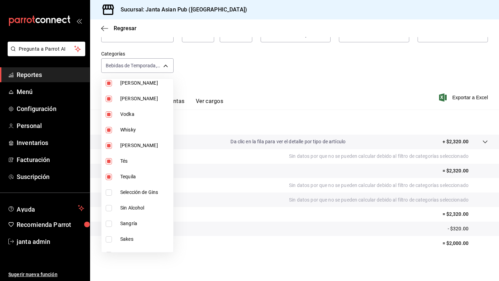
click at [109, 192] on input "checkbox" at bounding box center [109, 192] width 6 height 6
click at [109, 210] on input "checkbox" at bounding box center [109, 208] width 6 height 6
click at [109, 226] on input "checkbox" at bounding box center [109, 223] width 6 height 6
click at [110, 239] on input "checkbox" at bounding box center [109, 239] width 6 height 6
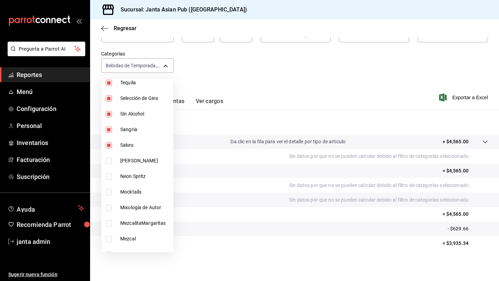
scroll to position [263, 0]
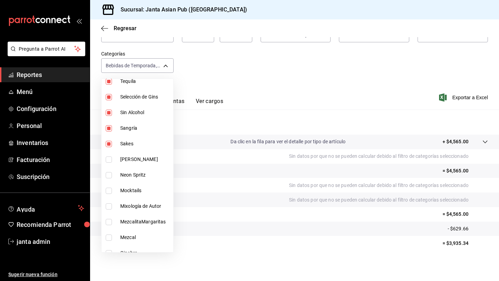
click at [110, 160] on input "checkbox" at bounding box center [109, 159] width 6 height 6
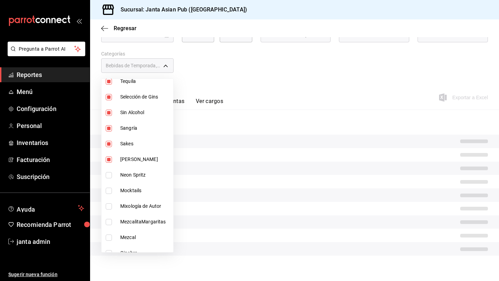
click at [110, 174] on input "checkbox" at bounding box center [109, 175] width 6 height 6
click at [110, 190] on input "checkbox" at bounding box center [109, 191] width 6 height 6
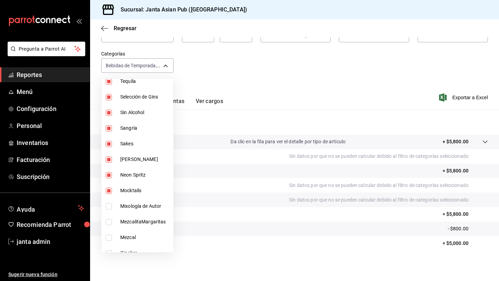
click at [110, 206] on input "checkbox" at bounding box center [109, 206] width 6 height 6
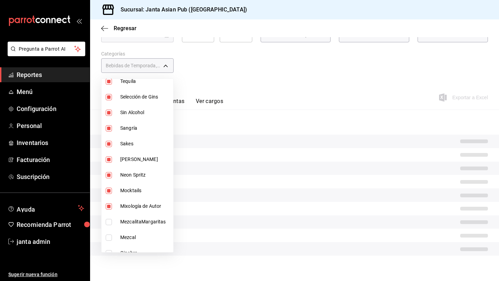
click at [110, 219] on input "checkbox" at bounding box center [109, 222] width 6 height 6
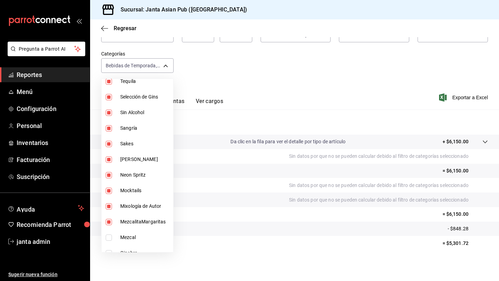
click at [110, 236] on input "checkbox" at bounding box center [109, 237] width 6 height 6
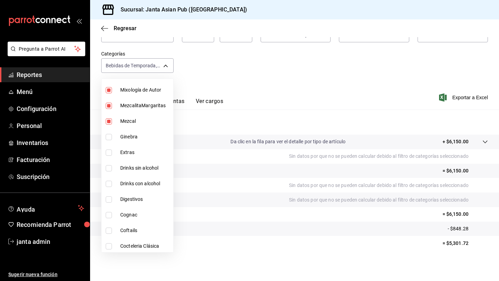
scroll to position [380, 0]
click at [112, 140] on li "Ginebra" at bounding box center [138, 137] width 72 height 16
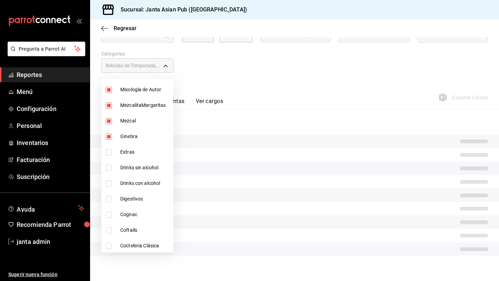
click at [111, 156] on li "Extras" at bounding box center [138, 152] width 72 height 16
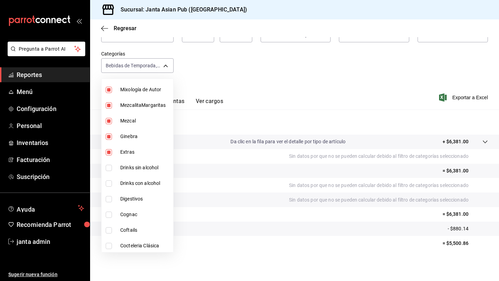
click at [110, 148] on li "Extras" at bounding box center [138, 152] width 72 height 16
click at [111, 168] on input "checkbox" at bounding box center [109, 168] width 6 height 6
click at [111, 182] on input "checkbox" at bounding box center [109, 183] width 6 height 6
click at [110, 194] on li "Digestivos" at bounding box center [138, 199] width 72 height 16
click at [110, 212] on input "checkbox" at bounding box center [109, 214] width 6 height 6
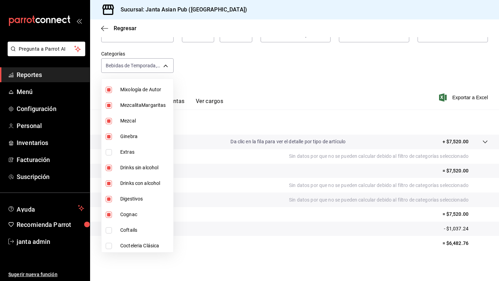
click at [110, 230] on input "checkbox" at bounding box center [109, 230] width 6 height 6
click at [110, 244] on input "checkbox" at bounding box center [109, 246] width 6 height 6
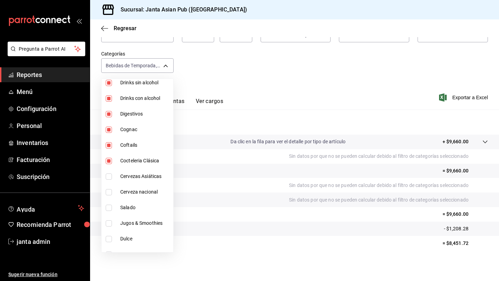
scroll to position [477, 0]
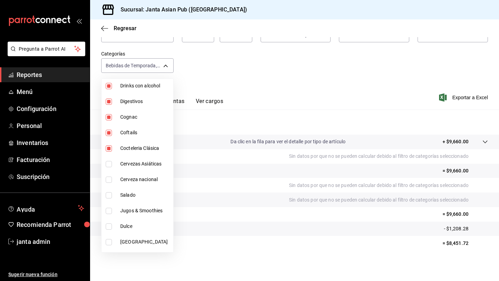
click at [110, 165] on input "checkbox" at bounding box center [109, 164] width 6 height 6
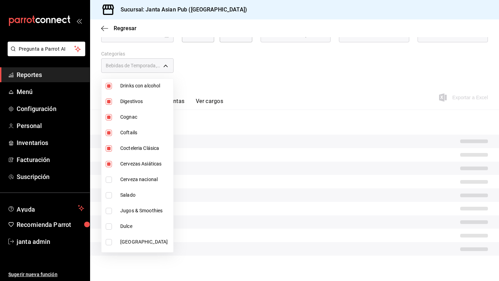
click at [110, 181] on input "checkbox" at bounding box center [109, 179] width 6 height 6
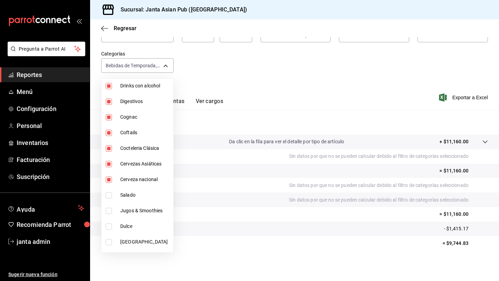
click at [114, 209] on label at bounding box center [110, 211] width 9 height 6
click at [112, 209] on input "checkbox" at bounding box center [109, 211] width 6 height 6
click at [110, 210] on input "checkbox" at bounding box center [109, 211] width 6 height 6
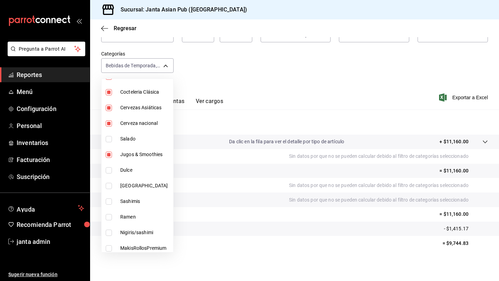
click at [109, 186] on input "checkbox" at bounding box center [109, 186] width 6 height 6
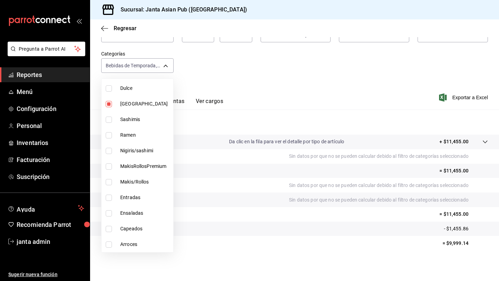
scroll to position [615, 0]
click at [205, 64] on div at bounding box center [249, 140] width 499 height 281
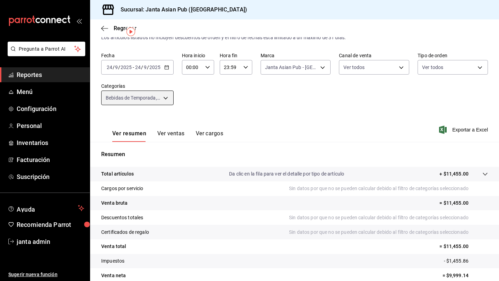
scroll to position [16, 0]
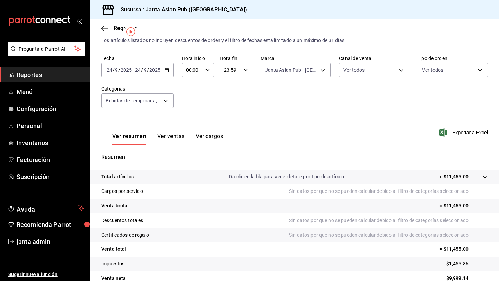
click at [167, 70] on \(Stroke\) "button" at bounding box center [167, 69] width 4 height 0
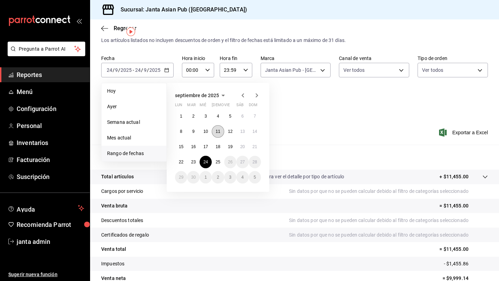
click at [213, 130] on button "11" at bounding box center [218, 131] width 12 height 12
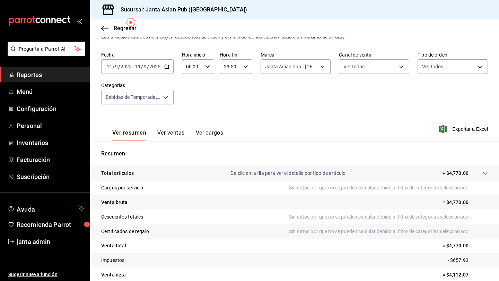
scroll to position [19, 0]
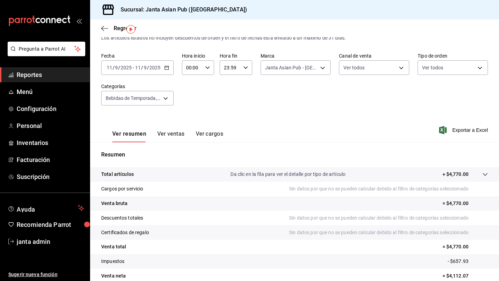
click at [167, 67] on \(Stroke\) "button" at bounding box center [167, 67] width 4 height 0
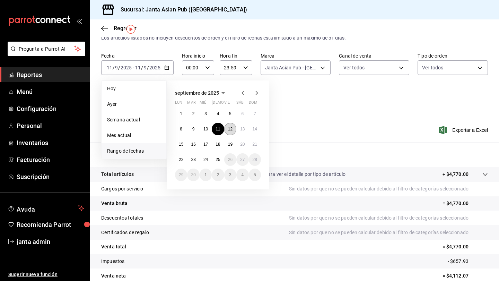
click at [228, 129] on abbr "12" at bounding box center [230, 129] width 5 height 5
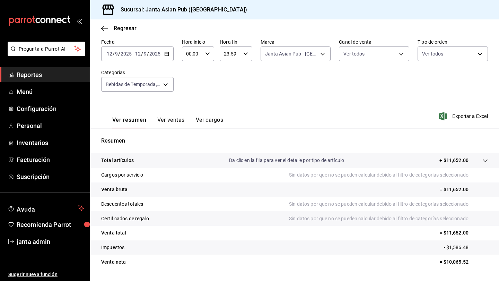
scroll to position [30, 0]
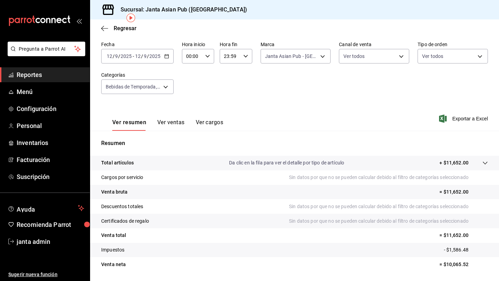
click at [170, 54] on div "[DATE] [DATE] - [DATE] [DATE]" at bounding box center [137, 56] width 72 height 15
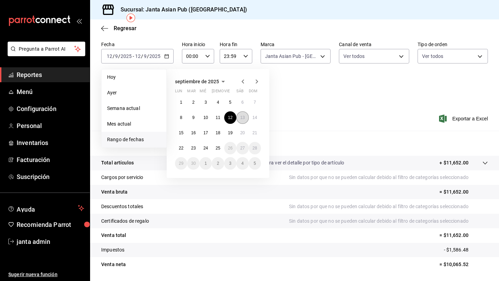
click at [241, 120] on button "13" at bounding box center [242, 117] width 12 height 12
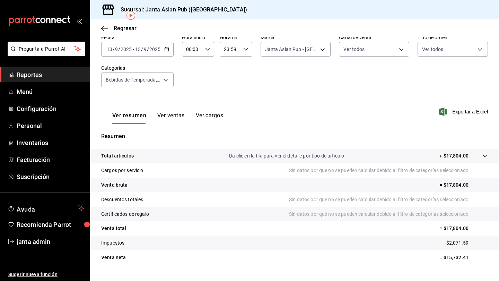
scroll to position [32, 0]
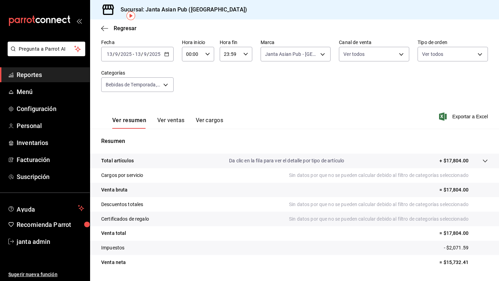
click at [167, 55] on icon "button" at bounding box center [166, 54] width 5 height 5
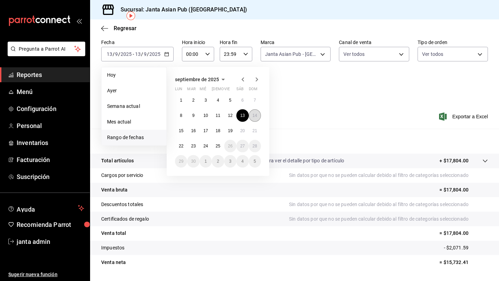
click at [254, 114] on abbr "14" at bounding box center [255, 115] width 5 height 5
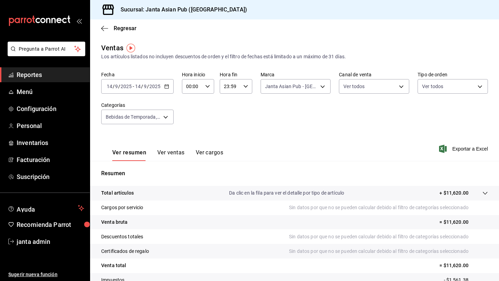
click at [168, 84] on icon "button" at bounding box center [166, 86] width 5 height 5
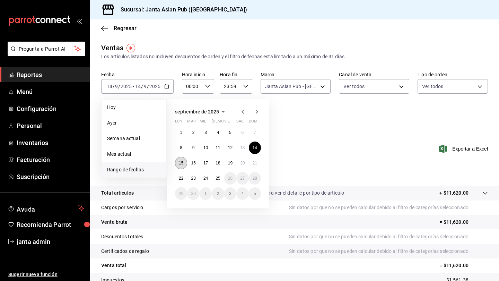
click at [182, 162] on abbr "15" at bounding box center [181, 162] width 5 height 5
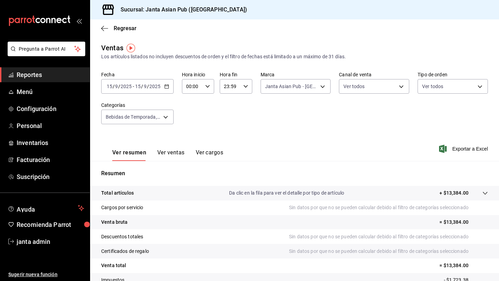
click at [166, 88] on \(Stroke\) "button" at bounding box center [167, 87] width 4 height 4
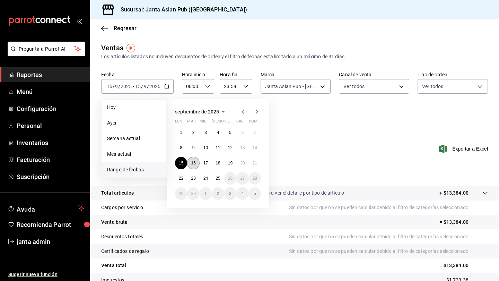
click at [195, 161] on abbr "16" at bounding box center [193, 162] width 5 height 5
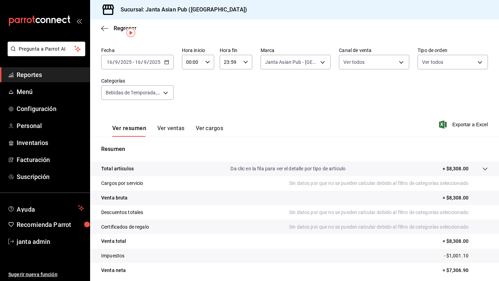
scroll to position [3, 0]
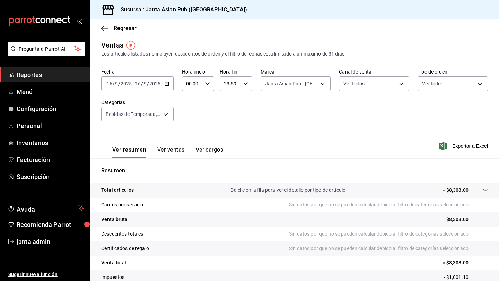
click at [167, 86] on div "[DATE] [DATE] - [DATE] [DATE]" at bounding box center [137, 83] width 72 height 15
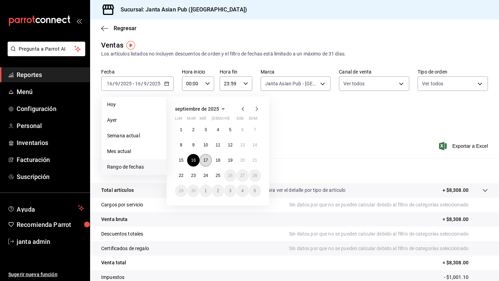
click at [211, 162] on button "17" at bounding box center [206, 160] width 12 height 12
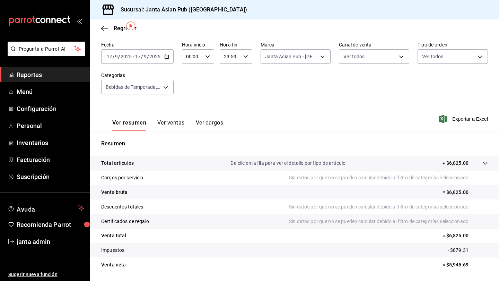
scroll to position [12, 0]
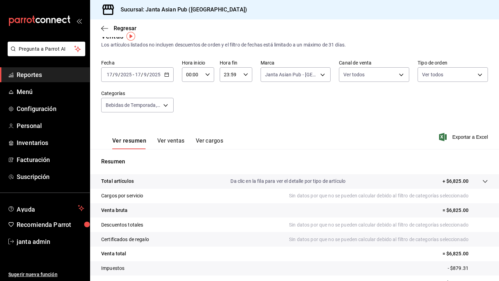
click at [165, 77] on div "[DATE] [DATE] - [DATE] [DATE]" at bounding box center [137, 74] width 72 height 15
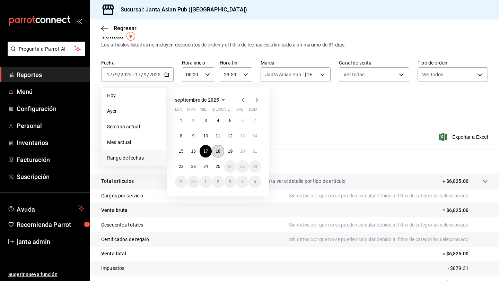
click at [220, 151] on abbr "18" at bounding box center [218, 151] width 5 height 5
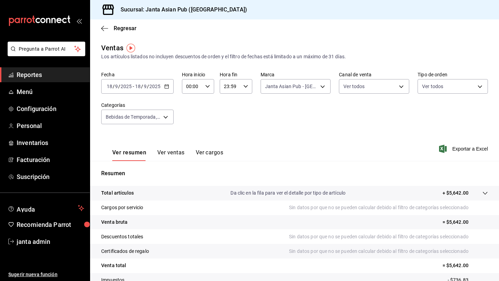
click at [164, 89] on div "[DATE] [DATE] - [DATE] [DATE]" at bounding box center [137, 86] width 72 height 15
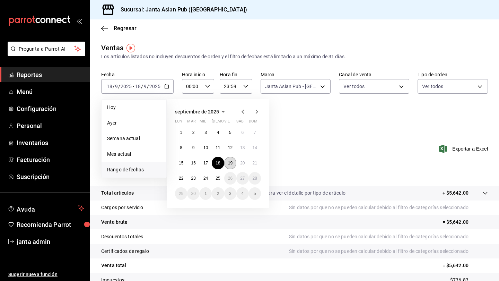
click at [233, 162] on button "19" at bounding box center [230, 163] width 12 height 12
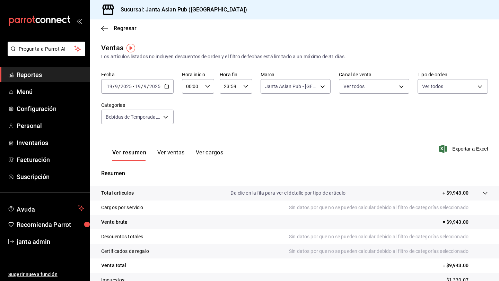
click at [166, 86] on icon "button" at bounding box center [166, 86] width 5 height 5
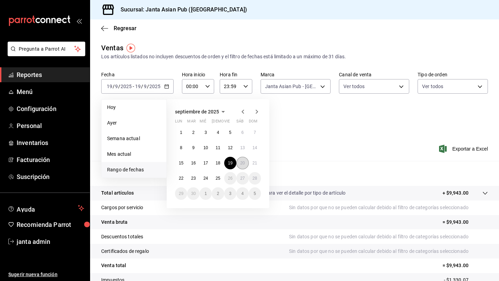
click at [240, 164] on abbr "20" at bounding box center [242, 162] width 5 height 5
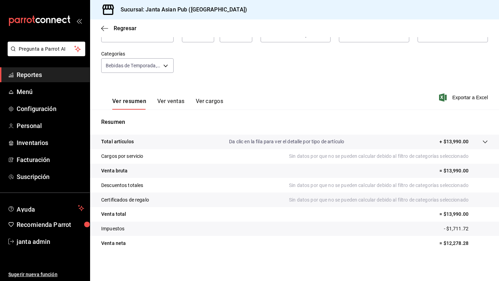
scroll to position [31, 0]
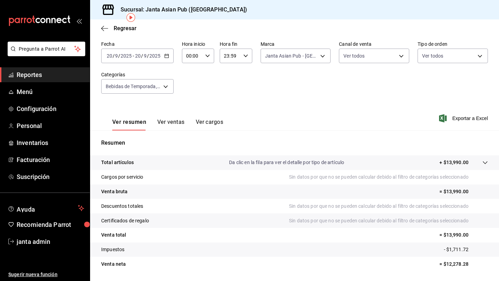
click at [166, 56] on icon "button" at bounding box center [166, 55] width 5 height 5
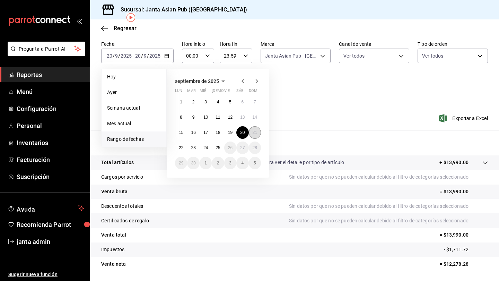
click at [252, 134] on button "21" at bounding box center [255, 132] width 12 height 12
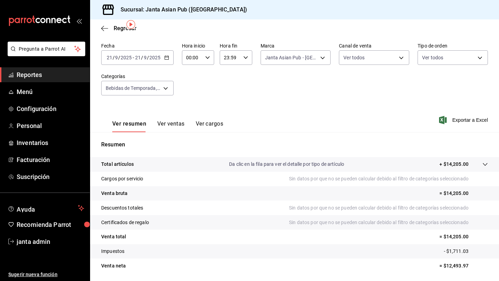
scroll to position [31, 0]
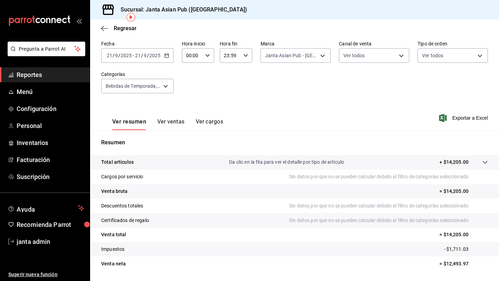
click at [167, 56] on icon "button" at bounding box center [166, 55] width 5 height 5
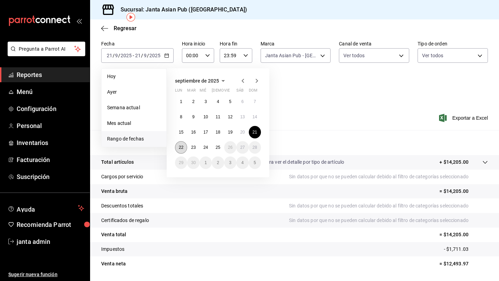
click at [180, 148] on abbr "22" at bounding box center [181, 147] width 5 height 5
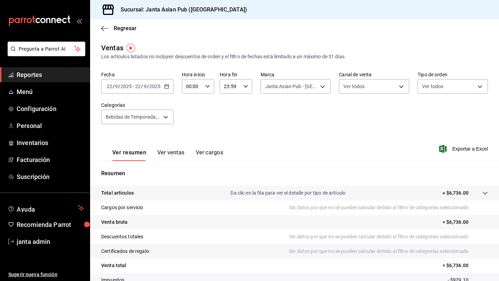
click at [167, 90] on div "[DATE] [DATE] - [DATE] [DATE]" at bounding box center [137, 86] width 72 height 15
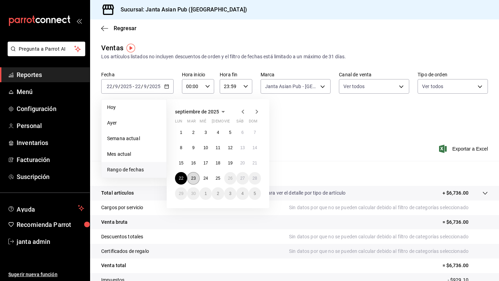
click at [194, 178] on abbr "23" at bounding box center [193, 178] width 5 height 5
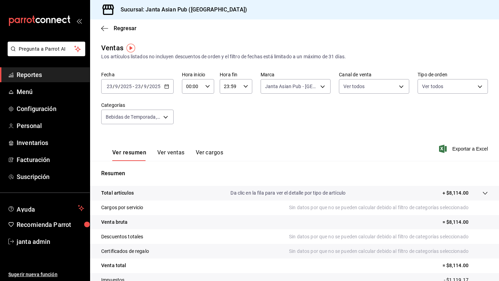
click at [165, 87] on icon "button" at bounding box center [166, 86] width 5 height 5
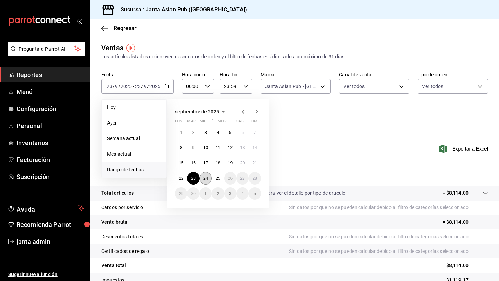
click at [208, 181] on abbr "24" at bounding box center [205, 178] width 5 height 5
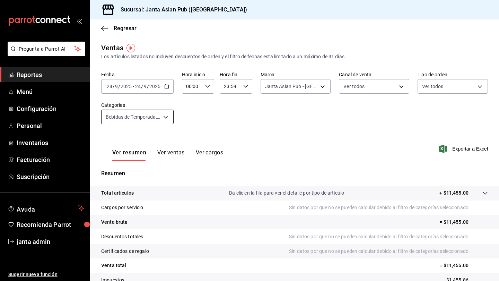
click at [166, 121] on body "Pregunta a Parrot AI Reportes Menú Configuración Personal Inventarios Facturaci…" at bounding box center [249, 140] width 499 height 281
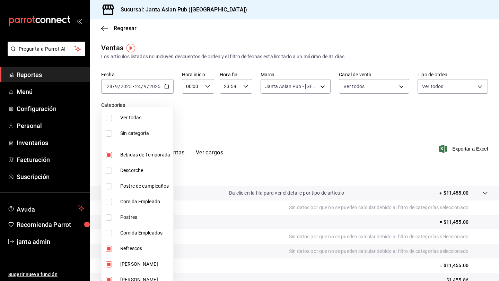
click at [122, 119] on span "Ver todas" at bounding box center [145, 117] width 50 height 7
click at [245, 133] on div at bounding box center [249, 140] width 499 height 281
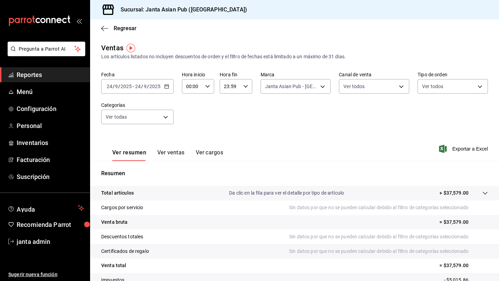
click at [167, 85] on icon "button" at bounding box center [166, 86] width 5 height 5
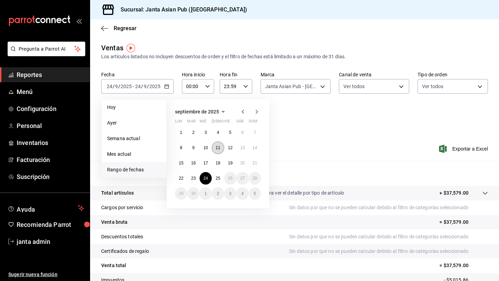
click at [217, 146] on abbr "11" at bounding box center [218, 147] width 5 height 5
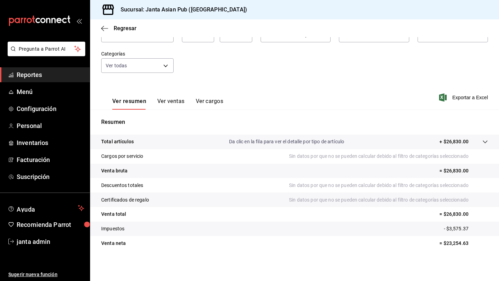
scroll to position [51, 0]
click at [165, 67] on body "Pregunta a Parrot AI Reportes Menú Configuración Personal Inventarios Facturaci…" at bounding box center [249, 140] width 499 height 281
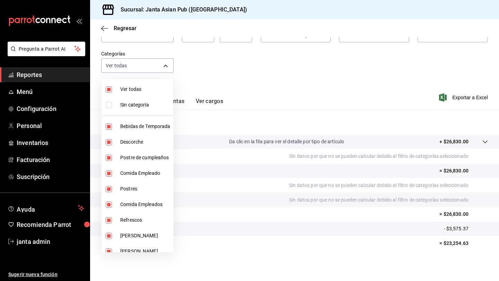
click at [108, 90] on input "checkbox" at bounding box center [109, 89] width 6 height 6
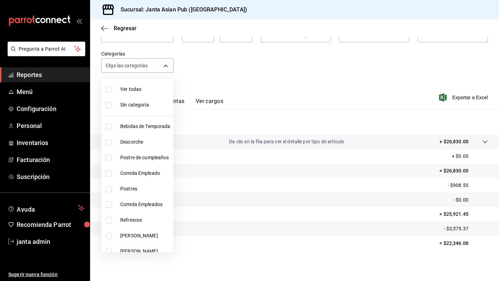
click at [277, 114] on div at bounding box center [249, 140] width 499 height 281
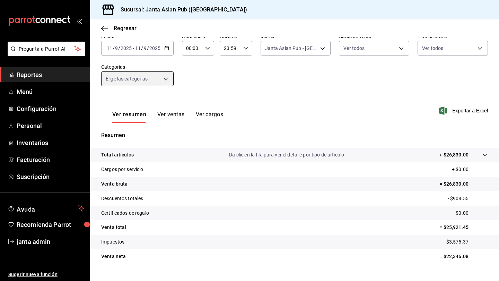
scroll to position [39, 0]
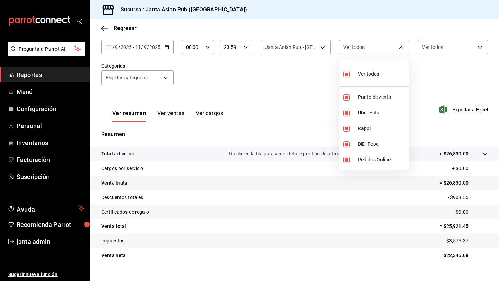
click at [313, 48] on body "Pregunta a Parrot AI Reportes Menú Configuración Personal Inventarios Facturaci…" at bounding box center [249, 140] width 499 height 281
click at [313, 49] on div at bounding box center [249, 140] width 499 height 281
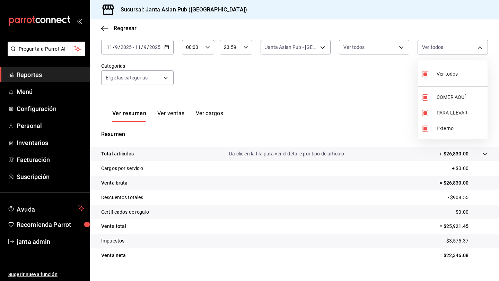
click at [313, 49] on body "Pregunta a Parrot AI Reportes Menú Configuración Personal Inventarios Facturaci…" at bounding box center [249, 140] width 499 height 281
click at [313, 101] on div at bounding box center [249, 140] width 499 height 281
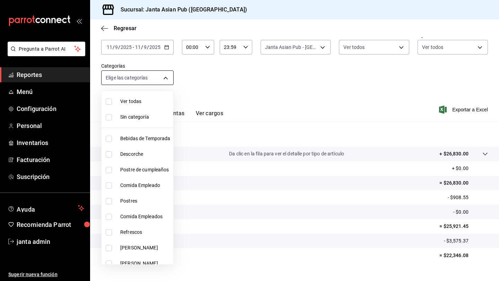
click at [163, 76] on body "Pregunta a Parrot AI Reportes Menú Configuración Personal Inventarios Facturaci…" at bounding box center [249, 140] width 499 height 281
click at [111, 102] on input "checkbox" at bounding box center [109, 101] width 6 height 6
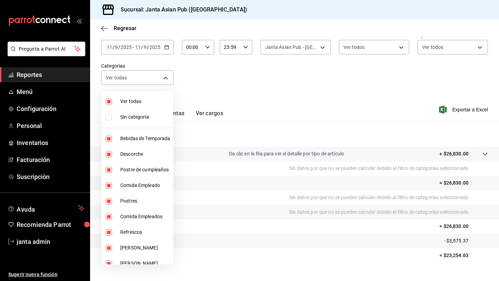
click at [218, 87] on div at bounding box center [249, 140] width 499 height 281
click at [162, 84] on body "Pregunta a Parrot AI Reportes Menú Configuración Personal Inventarios Facturaci…" at bounding box center [249, 140] width 499 height 281
click at [110, 103] on input "checkbox" at bounding box center [109, 101] width 6 height 6
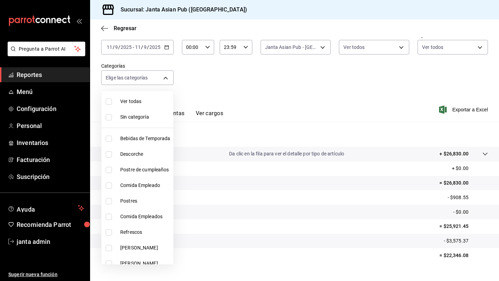
click at [238, 87] on div at bounding box center [249, 140] width 499 height 281
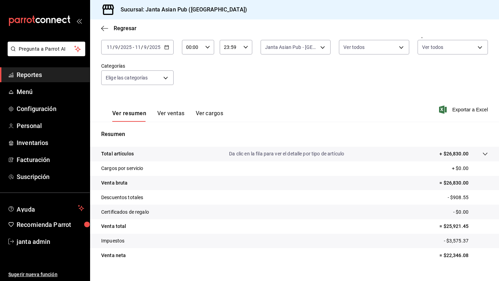
click at [277, 154] on p "Da clic en la fila para ver el detalle por tipo de artículo" at bounding box center [286, 153] width 115 height 7
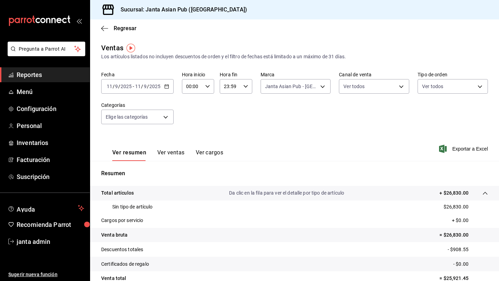
click at [166, 88] on \(Stroke\) "button" at bounding box center [167, 87] width 4 height 4
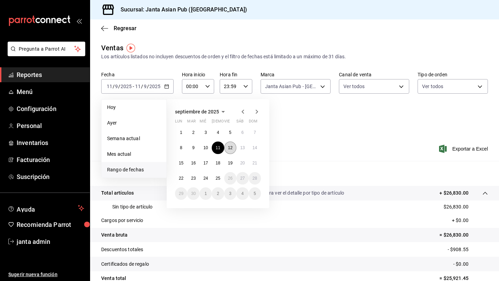
click at [231, 149] on abbr "12" at bounding box center [230, 147] width 5 height 5
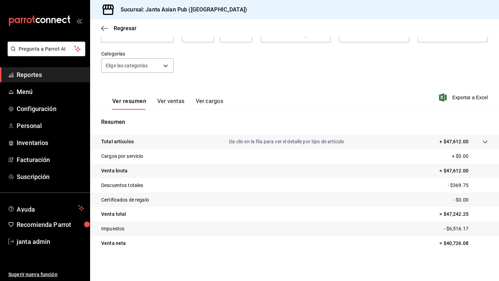
scroll to position [51, 0]
click at [120, 185] on p "Descuentos totales" at bounding box center [122, 185] width 42 height 7
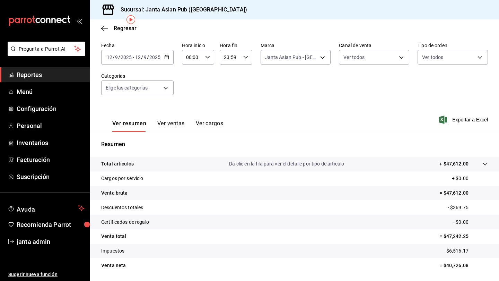
scroll to position [28, 0]
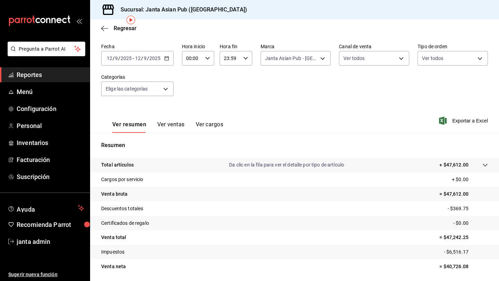
click at [166, 60] on icon "button" at bounding box center [166, 58] width 5 height 5
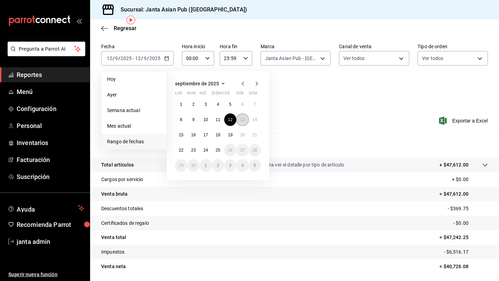
click at [243, 123] on button "13" at bounding box center [242, 119] width 12 height 12
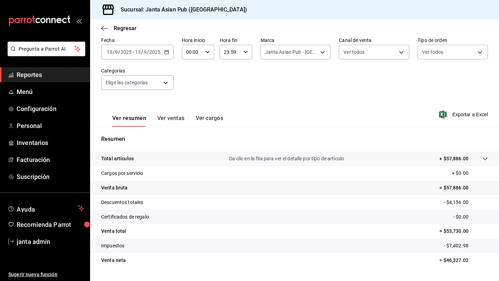
scroll to position [38, 0]
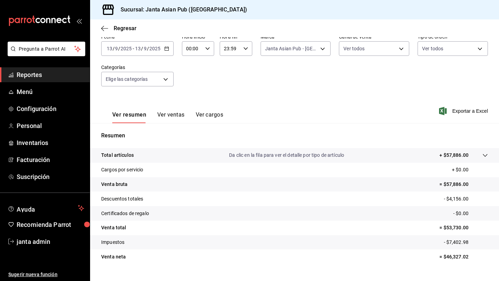
click at [169, 52] on div "[DATE] [DATE] - [DATE] [DATE]" at bounding box center [137, 48] width 72 height 15
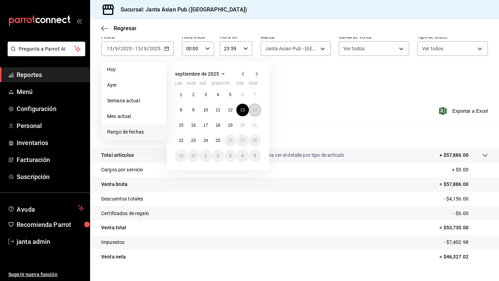
click at [253, 110] on abbr "14" at bounding box center [255, 109] width 5 height 5
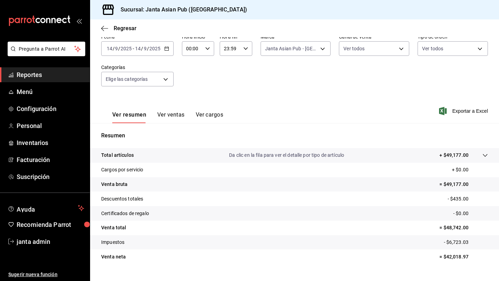
click at [165, 49] on \(Stroke\) "button" at bounding box center [167, 49] width 4 height 4
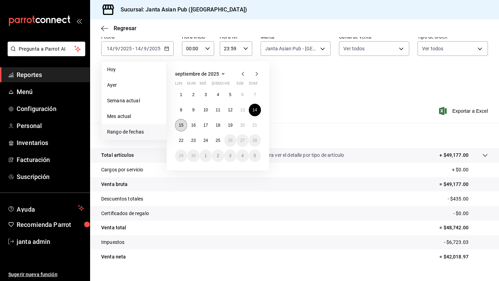
click at [181, 128] on button "15" at bounding box center [181, 125] width 12 height 12
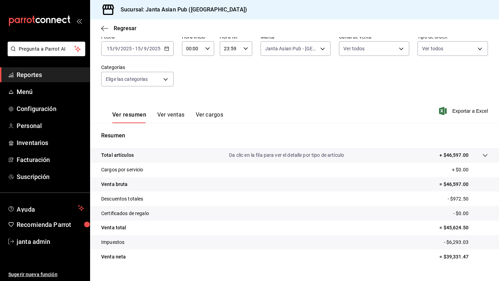
click at [168, 46] on div "[DATE] [DATE] - [DATE] [DATE]" at bounding box center [137, 48] width 72 height 15
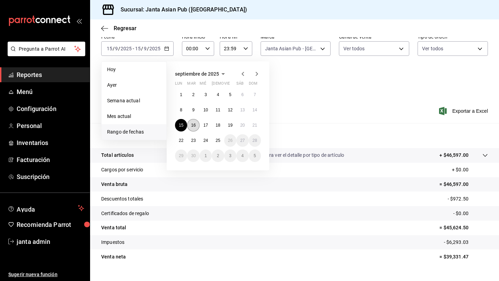
click at [194, 126] on abbr "16" at bounding box center [193, 125] width 5 height 5
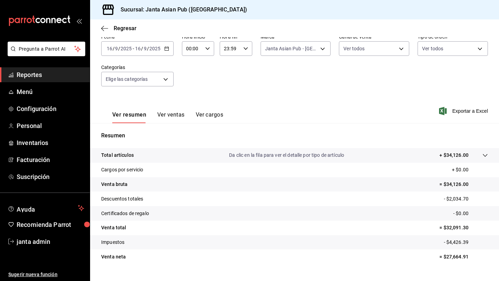
click at [167, 51] on \(Stroke\) "button" at bounding box center [167, 49] width 4 height 4
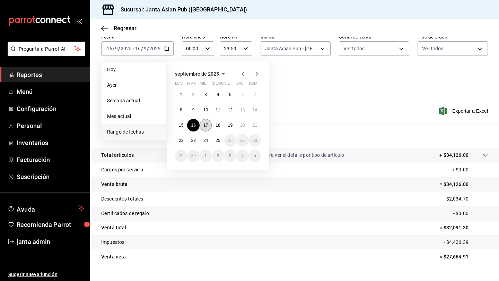
click at [208, 127] on abbr "17" at bounding box center [205, 125] width 5 height 5
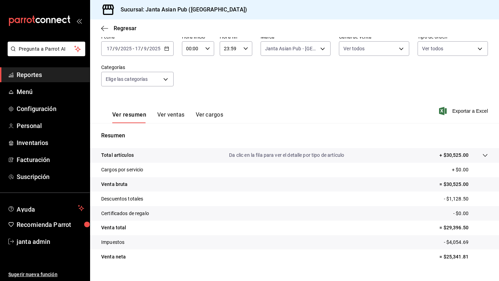
click at [166, 49] on icon "button" at bounding box center [166, 48] width 5 height 5
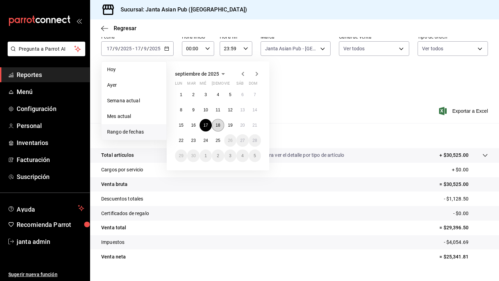
click at [219, 128] on abbr "18" at bounding box center [218, 125] width 5 height 5
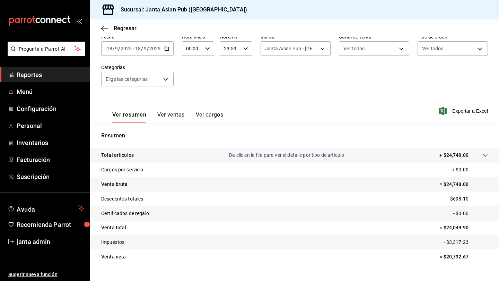
click at [167, 51] on \(Stroke\) "button" at bounding box center [167, 49] width 4 height 4
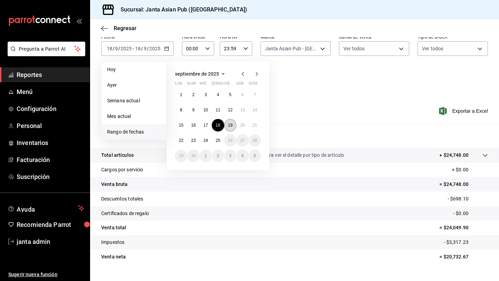
click at [232, 127] on abbr "19" at bounding box center [230, 125] width 5 height 5
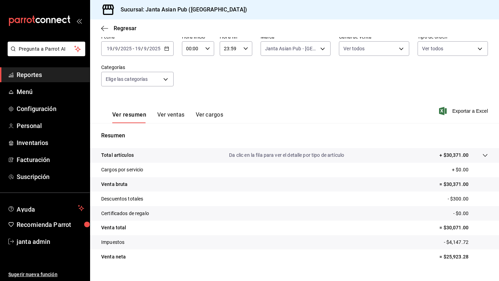
click at [167, 51] on div "[DATE] [DATE] - [DATE] [DATE]" at bounding box center [137, 48] width 72 height 15
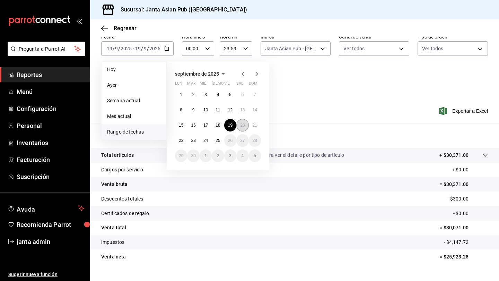
click at [243, 125] on abbr "20" at bounding box center [242, 125] width 5 height 5
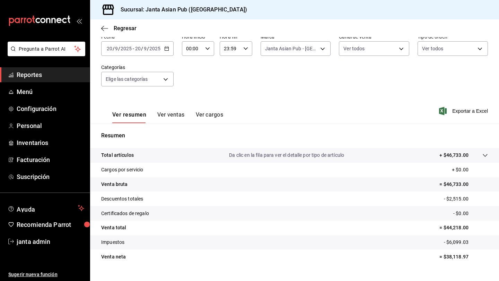
click at [166, 48] on \(Stroke\) "button" at bounding box center [167, 48] width 4 height 0
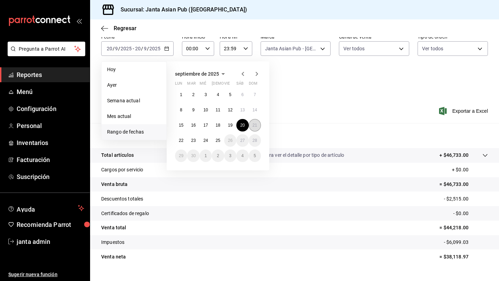
click at [250, 123] on button "21" at bounding box center [255, 125] width 12 height 12
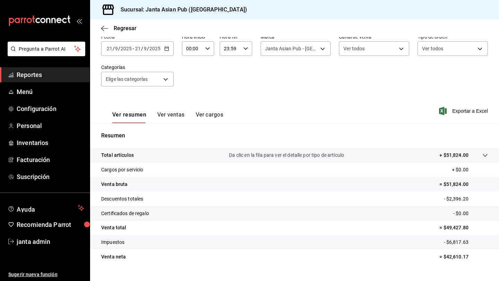
click at [165, 49] on icon "button" at bounding box center [166, 48] width 5 height 5
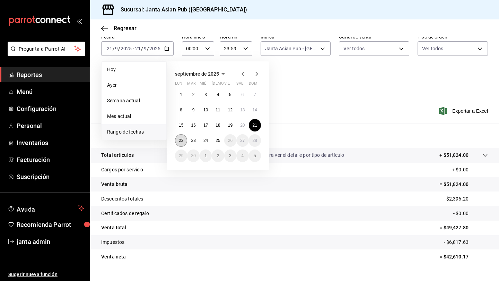
click at [183, 137] on button "22" at bounding box center [181, 140] width 12 height 12
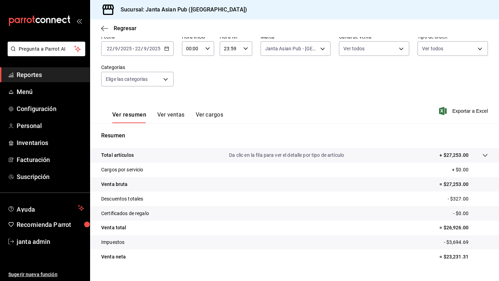
click at [167, 54] on div "[DATE] [DATE] - [DATE] [DATE]" at bounding box center [137, 48] width 72 height 15
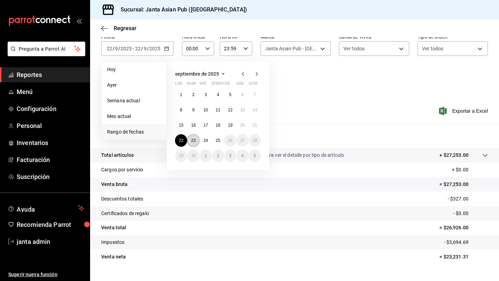
click at [195, 143] on button "23" at bounding box center [193, 140] width 12 height 12
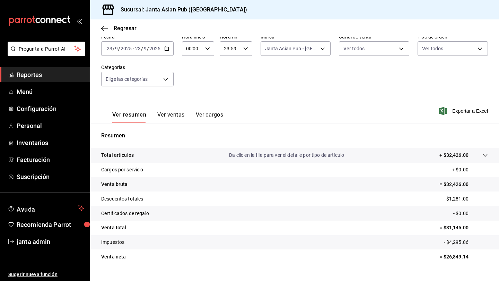
click at [166, 44] on div "[DATE] [DATE] - [DATE] [DATE]" at bounding box center [137, 48] width 72 height 15
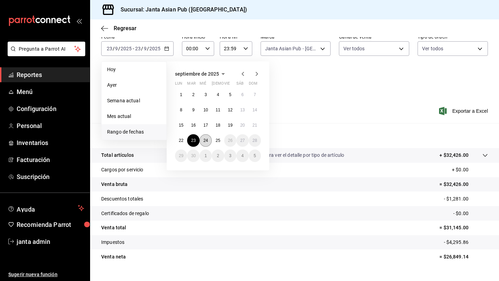
click at [206, 141] on abbr "24" at bounding box center [205, 140] width 5 height 5
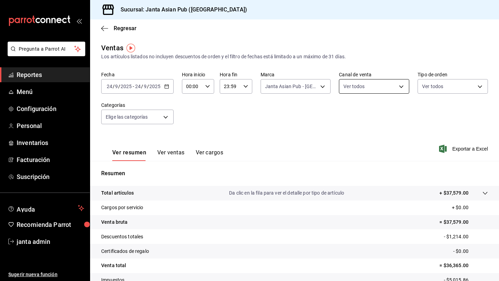
click at [313, 88] on body "Pregunta a Parrot AI Reportes Menú Configuración Personal Inventarios Facturaci…" at bounding box center [249, 140] width 499 height 281
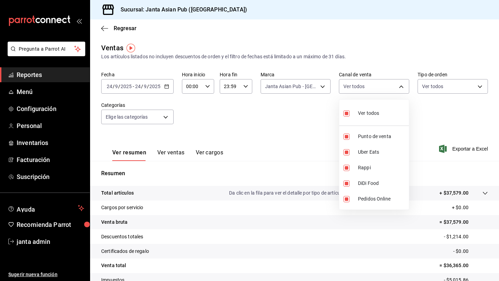
click at [313, 84] on div at bounding box center [249, 140] width 499 height 281
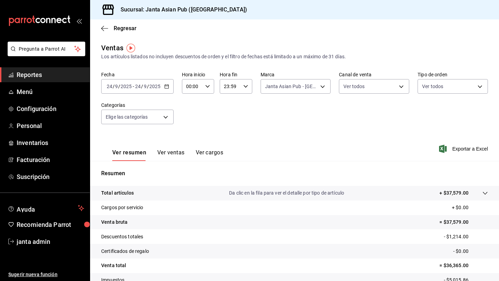
click at [313, 84] on body "Pregunta a Parrot AI Reportes Menú Configuración Personal Inventarios Facturaci…" at bounding box center [249, 140] width 499 height 281
click at [313, 121] on div at bounding box center [249, 140] width 499 height 281
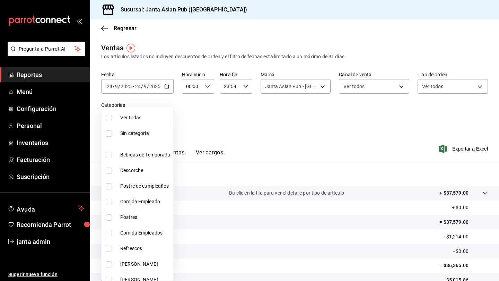
click at [167, 119] on body "Pregunta a Parrot AI Reportes Menú Configuración Personal Inventarios Facturaci…" at bounding box center [249, 140] width 499 height 281
click at [108, 118] on input "checkbox" at bounding box center [109, 118] width 6 height 6
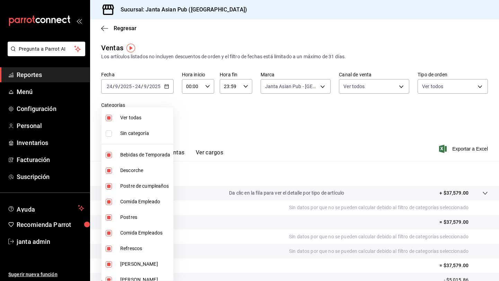
click at [310, 153] on div at bounding box center [249, 140] width 499 height 281
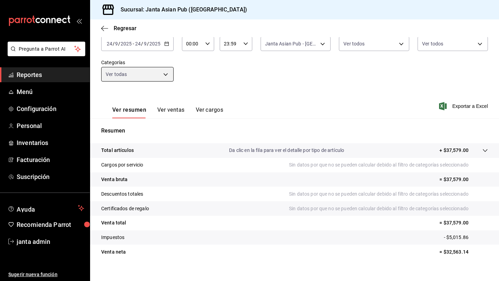
scroll to position [43, 0]
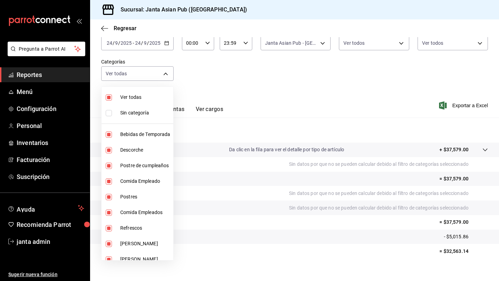
click at [166, 75] on body "Pregunta a Parrot AI Reportes Menú Configuración Personal Inventarios Facturaci…" at bounding box center [249, 140] width 499 height 281
click at [111, 96] on input "checkbox" at bounding box center [109, 97] width 6 height 6
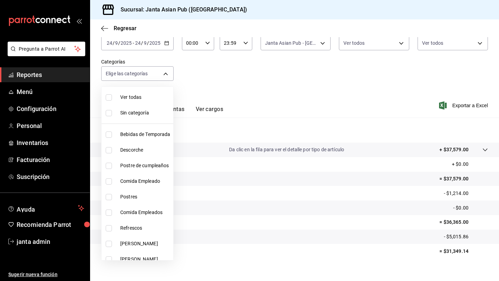
click at [234, 86] on div at bounding box center [249, 140] width 499 height 281
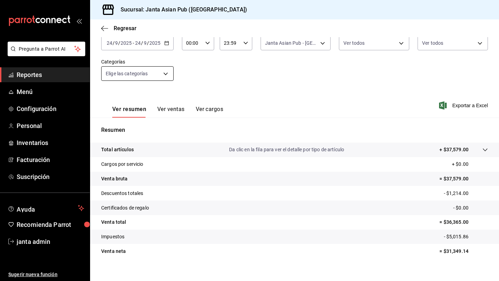
click at [165, 74] on body "Pregunta a Parrot AI Reportes Menú Configuración Personal Inventarios Facturaci…" at bounding box center [249, 140] width 499 height 281
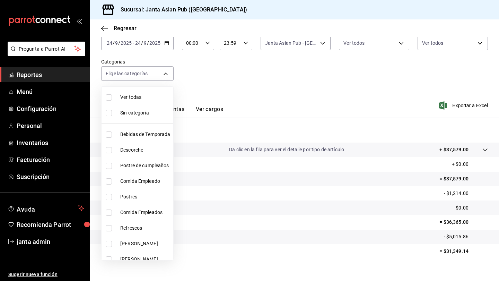
click at [112, 97] on label at bounding box center [110, 97] width 9 height 6
click at [112, 97] on input "checkbox" at bounding box center [109, 97] width 6 height 6
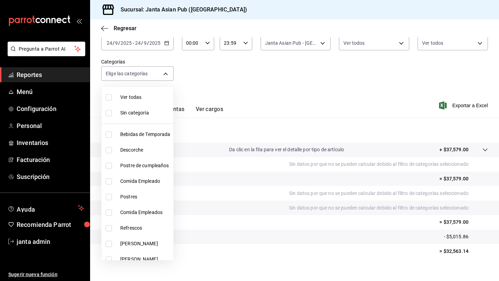
click at [106, 96] on input "checkbox" at bounding box center [109, 97] width 6 height 6
click at [251, 78] on div at bounding box center [249, 140] width 499 height 281
click at [171, 74] on body "Pregunta a Parrot AI Reportes Menú Configuración Personal Inventarios Facturaci…" at bounding box center [249, 140] width 499 height 281
click at [115, 98] on li "Ver todas" at bounding box center [138, 97] width 72 height 16
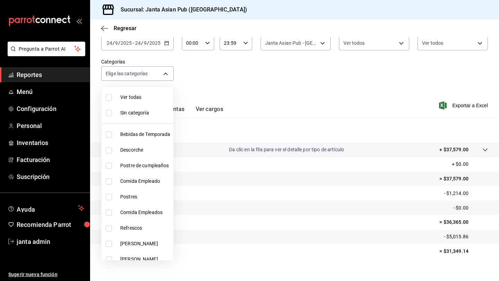
click at [215, 83] on div at bounding box center [249, 140] width 499 height 281
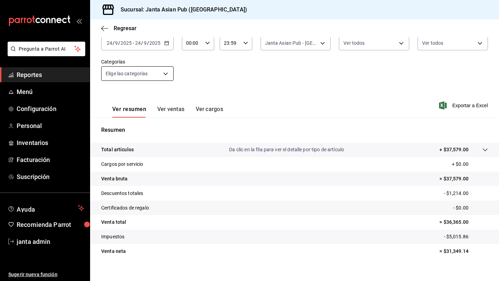
click at [163, 73] on body "Pregunta a Parrot AI Reportes Menú Configuración Personal Inventarios Facturaci…" at bounding box center [249, 140] width 499 height 281
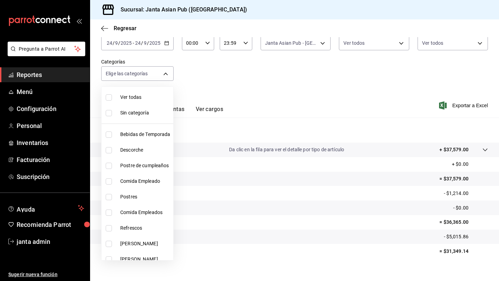
click at [109, 153] on input "checkbox" at bounding box center [109, 150] width 6 height 6
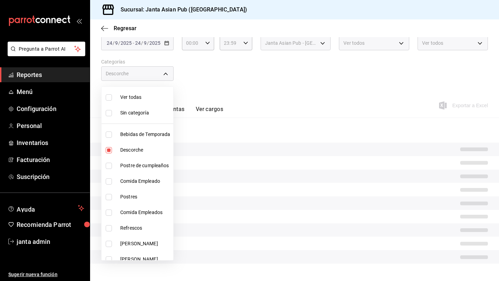
click at [108, 164] on input "checkbox" at bounding box center [109, 166] width 6 height 6
click at [106, 185] on li "Comida Empleado" at bounding box center [138, 181] width 72 height 16
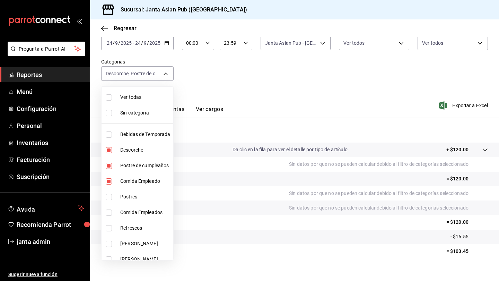
click at [110, 210] on input "checkbox" at bounding box center [109, 212] width 6 height 6
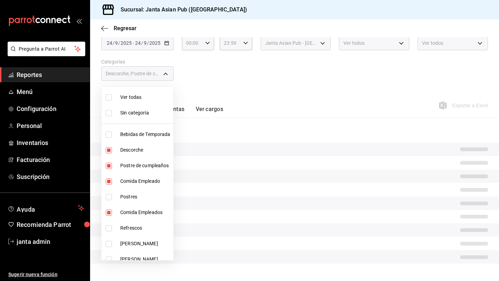
click at [110, 198] on input "checkbox" at bounding box center [109, 197] width 6 height 6
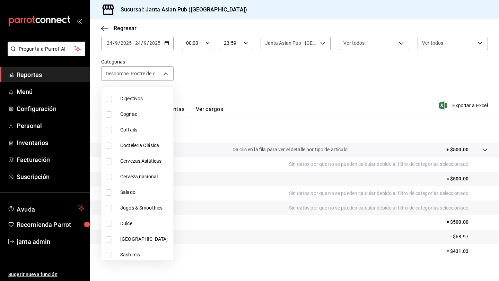
scroll to position [490, 0]
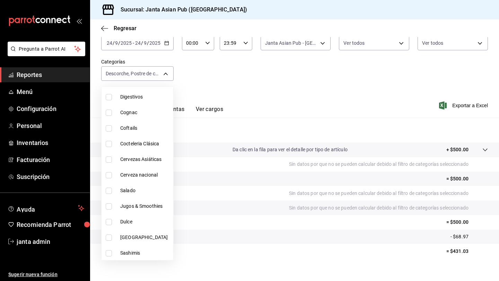
click at [165, 75] on div at bounding box center [249, 140] width 499 height 281
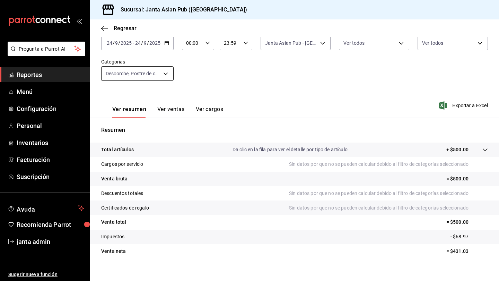
click at [169, 74] on body "Pregunta a Parrot AI Reportes Menú Configuración Personal Inventarios Facturaci…" at bounding box center [249, 140] width 499 height 281
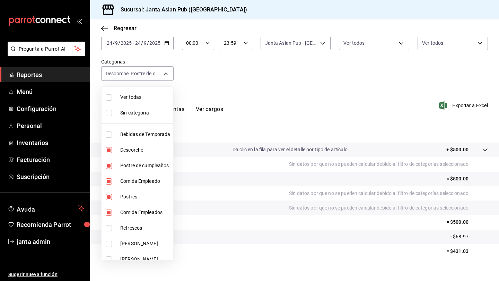
click at [107, 97] on input "checkbox" at bounding box center [109, 97] width 6 height 6
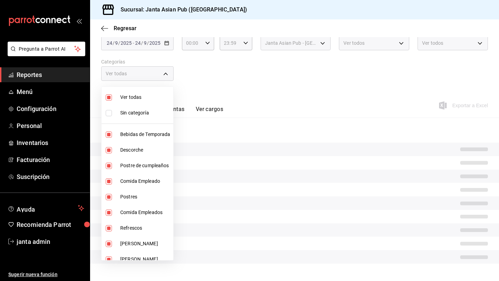
click at [107, 97] on input "checkbox" at bounding box center [109, 97] width 6 height 6
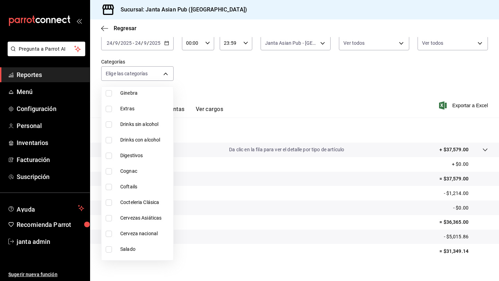
scroll to position [432, 0]
click at [110, 109] on input "checkbox" at bounding box center [109, 108] width 6 height 6
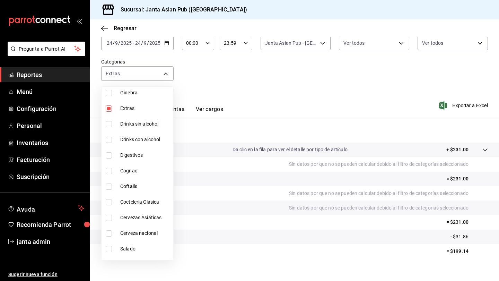
click at [287, 100] on div at bounding box center [249, 140] width 499 height 281
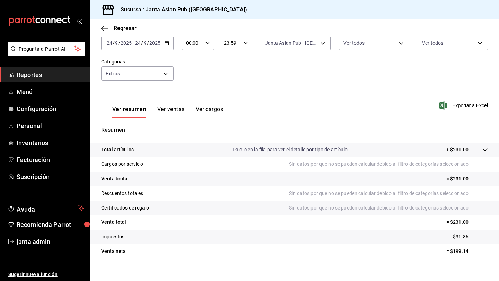
click at [169, 112] on button "Ver ventas" at bounding box center [170, 112] width 27 height 12
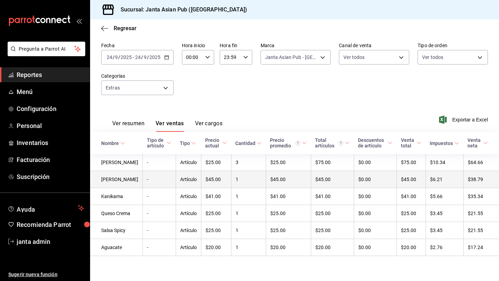
scroll to position [51, 0]
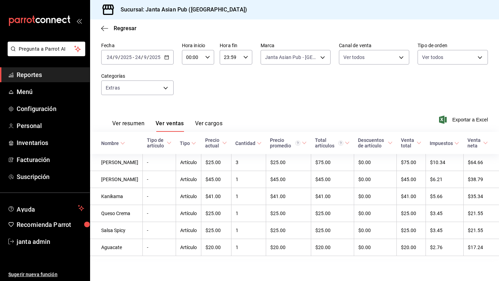
click at [134, 120] on button "Ver resumen" at bounding box center [128, 126] width 32 height 12
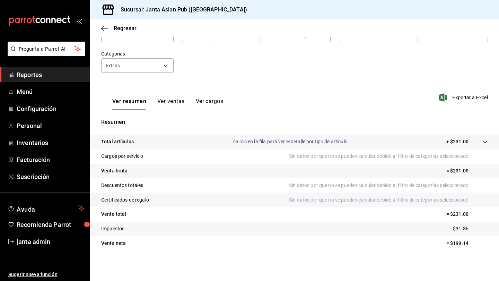
click at [174, 97] on div "Ver resumen Ver ventas Ver cargos" at bounding box center [162, 99] width 122 height 20
click at [174, 104] on button "Ver ventas" at bounding box center [170, 104] width 27 height 12
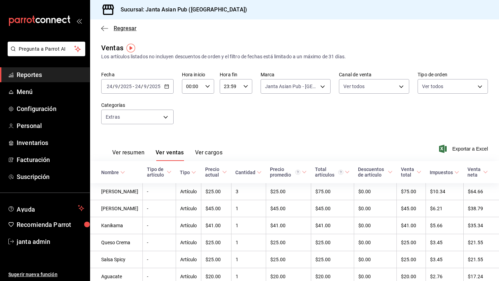
click at [119, 27] on span "Regresar" at bounding box center [125, 28] width 23 height 7
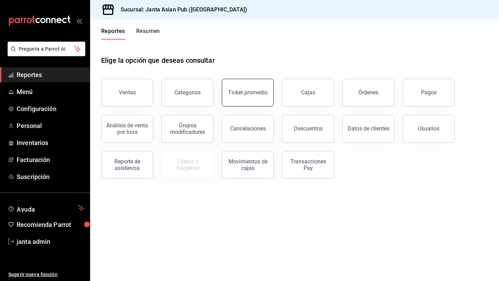
click at [256, 101] on button "Ticket promedio" at bounding box center [248, 93] width 52 height 28
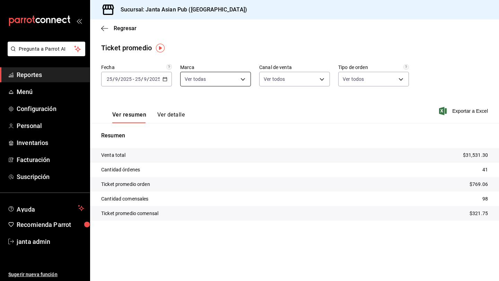
click at [240, 81] on body "Pregunta a Parrot AI Reportes Menú Configuración Personal Inventarios Facturaci…" at bounding box center [249, 140] width 499 height 281
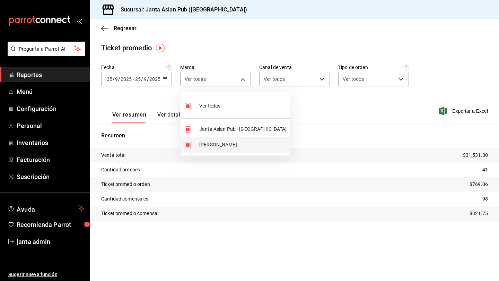
click at [186, 143] on input "checkbox" at bounding box center [188, 145] width 6 height 6
click at [313, 103] on div at bounding box center [249, 140] width 499 height 281
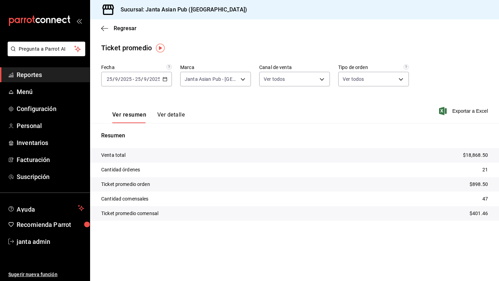
click at [174, 114] on button "Ver detalle" at bounding box center [170, 117] width 27 height 12
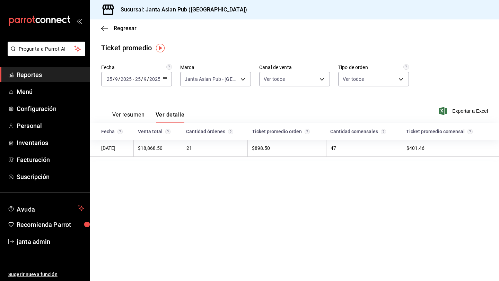
click at [133, 116] on button "Ver resumen" at bounding box center [128, 117] width 32 height 12
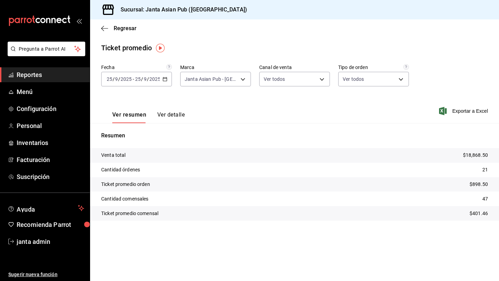
click at [165, 79] on icon "button" at bounding box center [165, 79] width 5 height 5
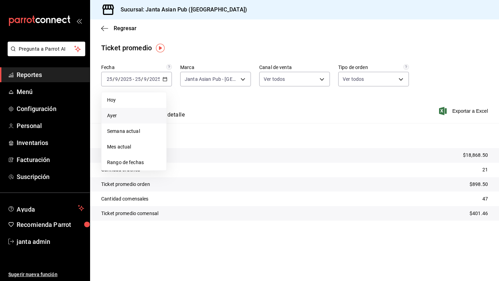
click at [119, 115] on span "Ayer" at bounding box center [134, 115] width 54 height 7
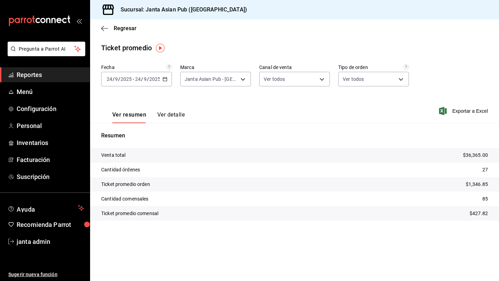
click at [163, 80] on \(Stroke\) "button" at bounding box center [165, 79] width 4 height 4
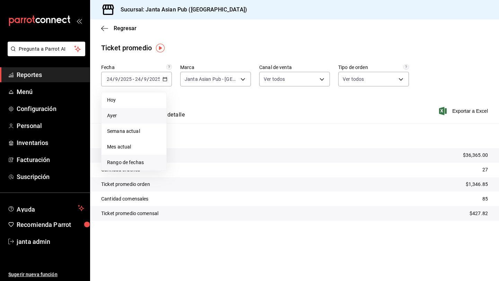
click at [119, 162] on span "Rango de fechas" at bounding box center [134, 162] width 54 height 7
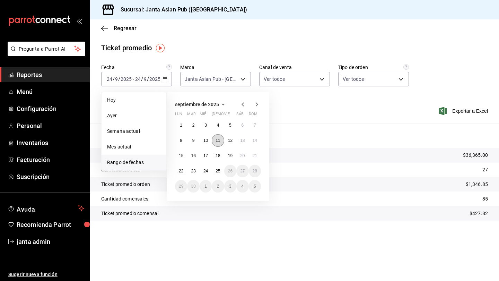
click at [218, 139] on abbr "11" at bounding box center [218, 140] width 5 height 5
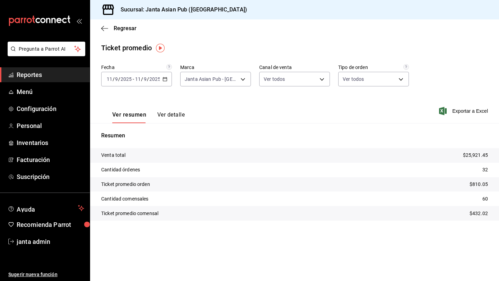
click at [165, 78] on icon "button" at bounding box center [165, 79] width 5 height 5
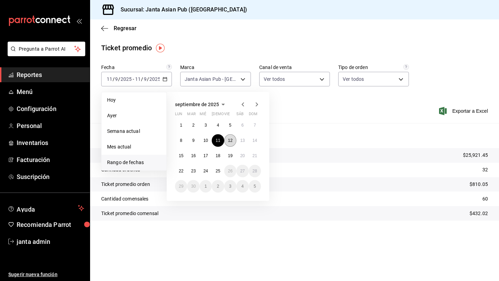
click at [227, 140] on button "12" at bounding box center [230, 140] width 12 height 12
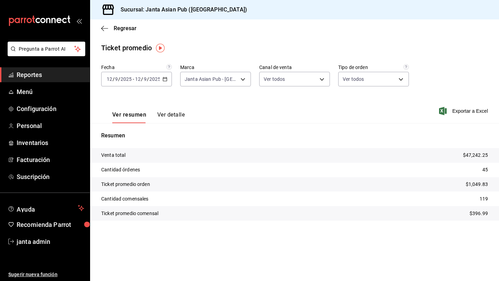
click at [165, 81] on \(Stroke\) "button" at bounding box center [165, 79] width 4 height 4
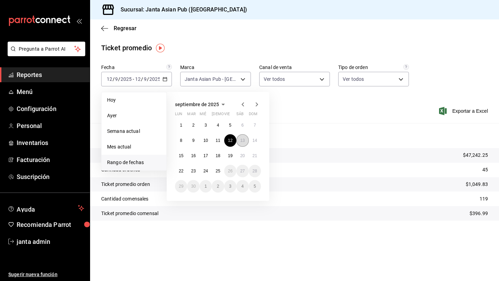
click at [241, 137] on button "13" at bounding box center [242, 140] width 12 height 12
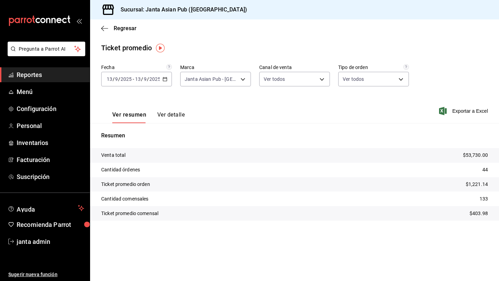
click at [166, 80] on icon "button" at bounding box center [165, 79] width 5 height 5
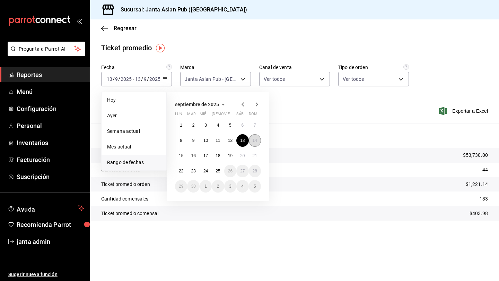
click at [258, 140] on button "14" at bounding box center [255, 140] width 12 height 12
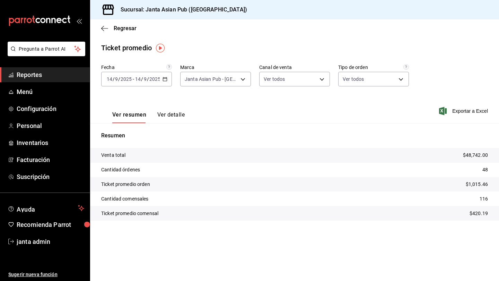
click at [167, 78] on \(Stroke\) "button" at bounding box center [165, 79] width 4 height 4
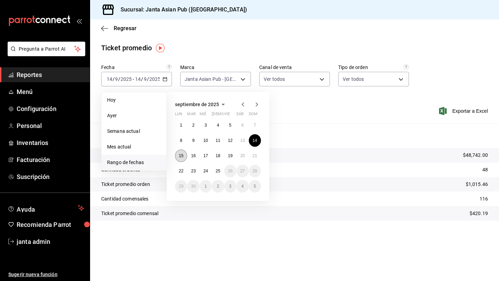
click at [180, 154] on abbr "15" at bounding box center [181, 155] width 5 height 5
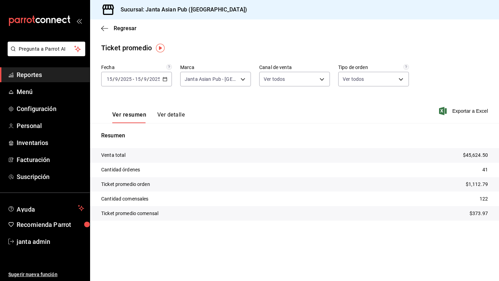
click at [167, 80] on \(Stroke\) "button" at bounding box center [165, 79] width 4 height 4
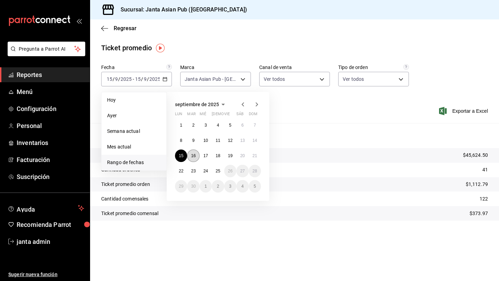
click at [193, 156] on abbr "16" at bounding box center [193, 155] width 5 height 5
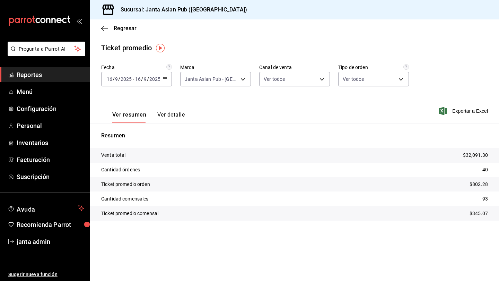
click at [166, 78] on icon "button" at bounding box center [165, 79] width 5 height 5
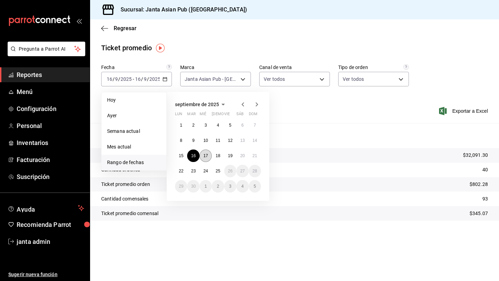
click at [204, 153] on abbr "17" at bounding box center [205, 155] width 5 height 5
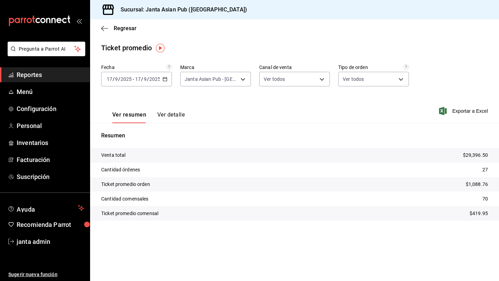
click at [166, 80] on icon "button" at bounding box center [165, 79] width 5 height 5
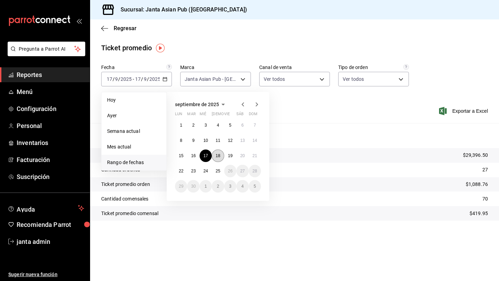
click at [220, 159] on button "18" at bounding box center [218, 155] width 12 height 12
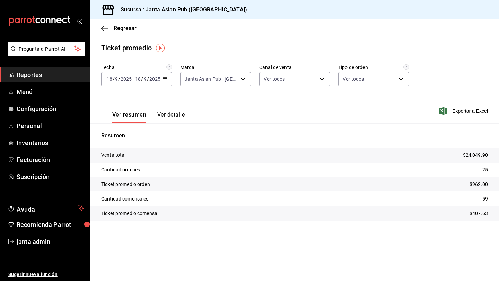
click at [163, 80] on \(Stroke\) "button" at bounding box center [165, 79] width 4 height 4
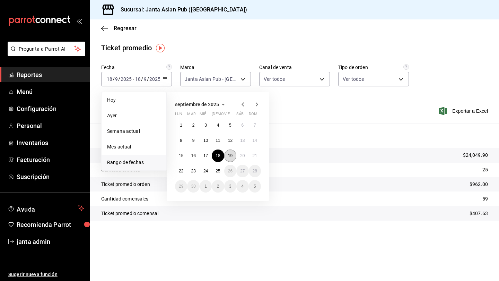
click at [230, 157] on abbr "19" at bounding box center [230, 155] width 5 height 5
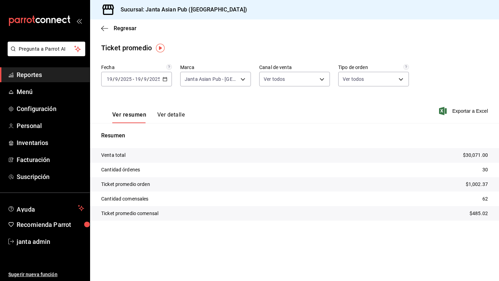
click at [165, 80] on icon "button" at bounding box center [165, 79] width 5 height 5
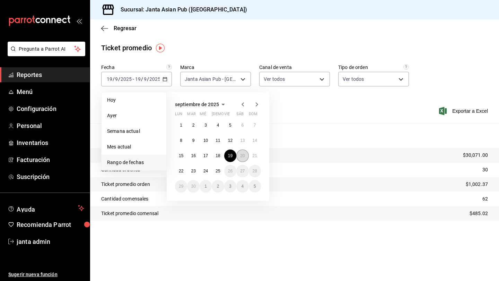
click at [246, 154] on button "20" at bounding box center [242, 155] width 12 height 12
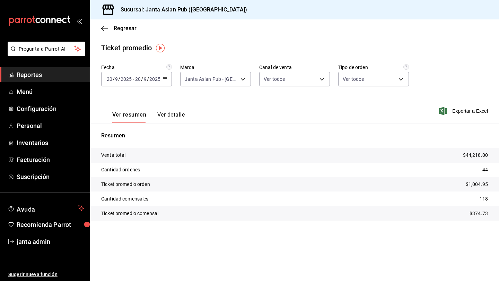
click at [165, 79] on icon "button" at bounding box center [165, 79] width 5 height 5
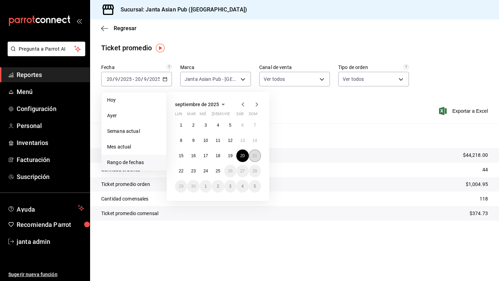
click at [252, 154] on button "21" at bounding box center [255, 155] width 12 height 12
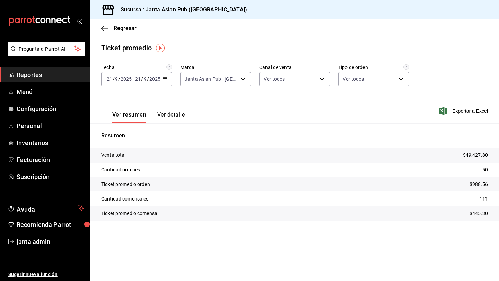
click at [165, 79] on icon "button" at bounding box center [165, 79] width 5 height 5
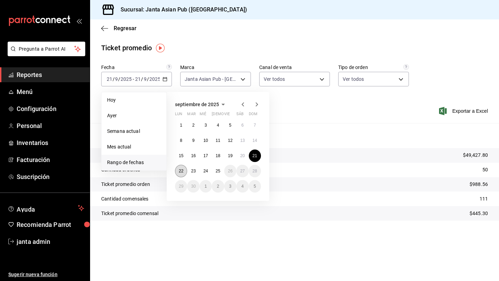
click at [184, 170] on button "22" at bounding box center [181, 171] width 12 height 12
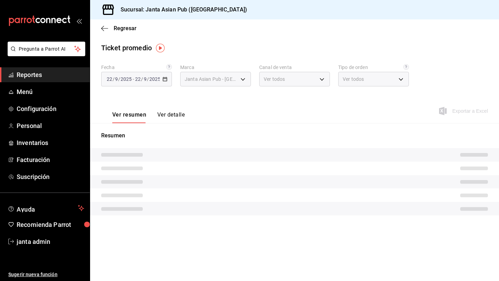
click at [184, 170] on tr at bounding box center [294, 169] width 409 height 14
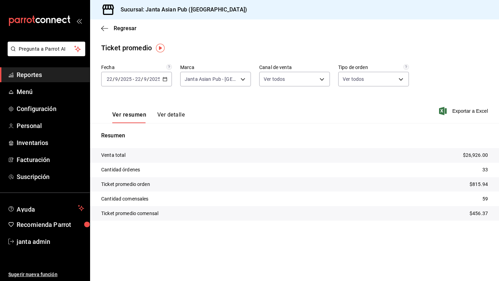
click at [163, 79] on \(Stroke\) "button" at bounding box center [165, 79] width 4 height 4
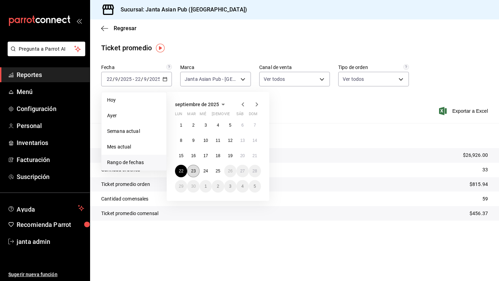
click at [193, 171] on abbr "23" at bounding box center [193, 170] width 5 height 5
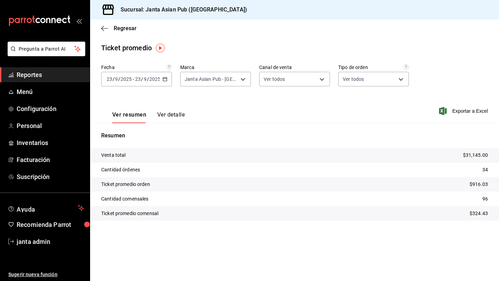
click at [166, 79] on icon "button" at bounding box center [165, 79] width 5 height 5
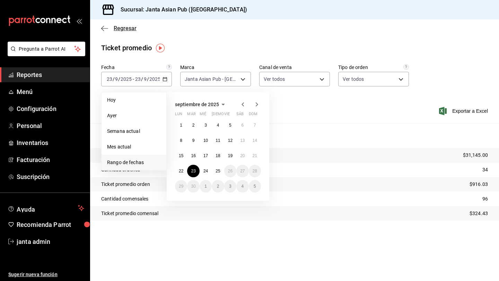
click at [121, 28] on span "Regresar" at bounding box center [125, 28] width 23 height 7
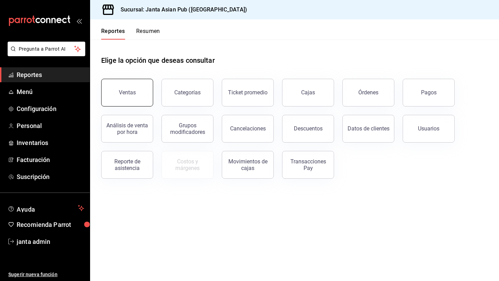
click at [143, 96] on button "Ventas" at bounding box center [127, 93] width 52 height 28
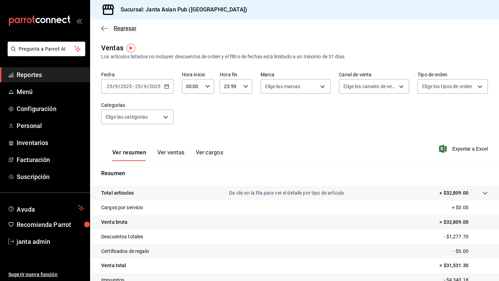
click at [105, 29] on icon "button" at bounding box center [104, 28] width 7 height 6
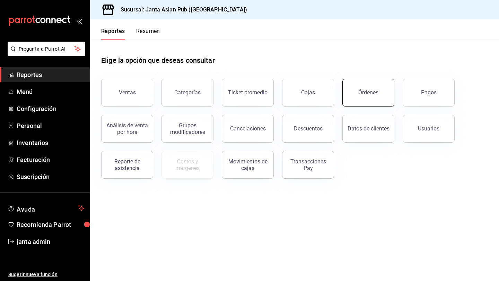
click at [313, 102] on button "Órdenes" at bounding box center [368, 93] width 52 height 28
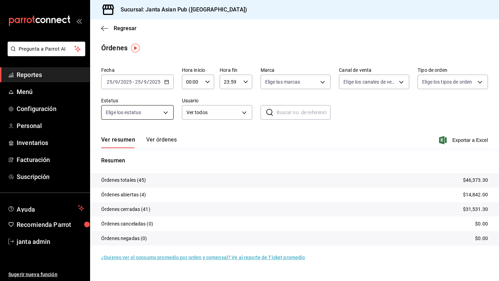
click at [166, 114] on body "Pregunta a Parrot AI Reportes Menú Configuración Personal Inventarios Facturaci…" at bounding box center [249, 140] width 499 height 281
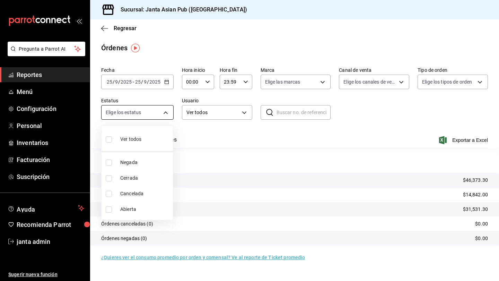
click at [166, 114] on div at bounding box center [249, 140] width 499 height 281
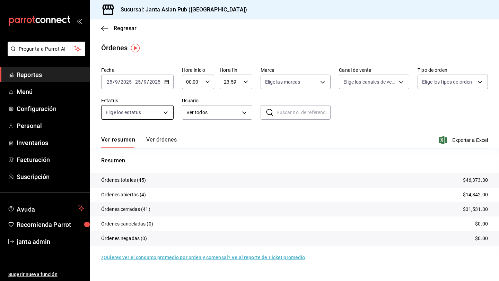
click at [168, 110] on body "Pregunta a Parrot AI Reportes Menú Configuración Personal Inventarios Facturaci…" at bounding box center [249, 140] width 499 height 281
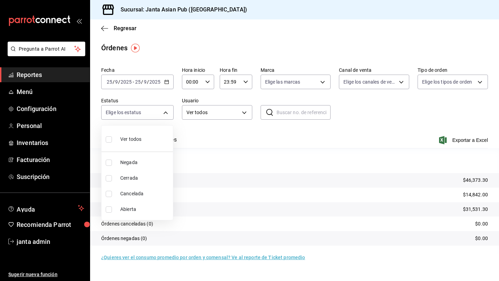
click at [227, 134] on div at bounding box center [249, 140] width 499 height 281
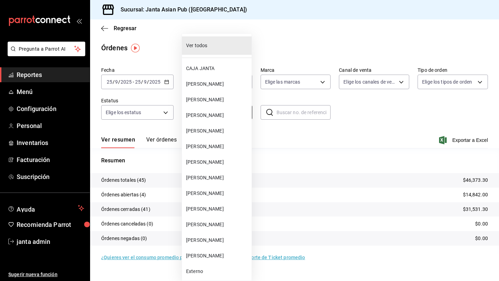
click at [239, 113] on body "Pregunta a Parrot AI Reportes Menú Configuración Personal Inventarios Facturaci…" at bounding box center [249, 140] width 499 height 281
click at [226, 63] on li "CAJA JANTA" at bounding box center [217, 69] width 70 height 16
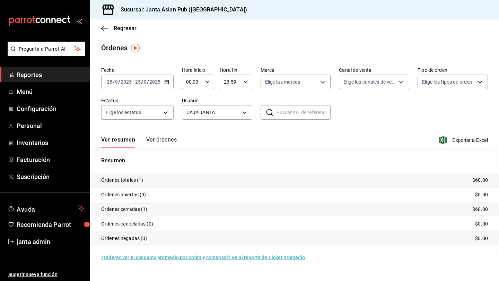
click at [165, 83] on icon "button" at bounding box center [166, 81] width 5 height 5
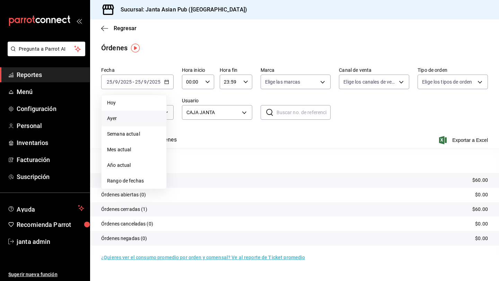
click at [124, 119] on span "Ayer" at bounding box center [134, 118] width 54 height 7
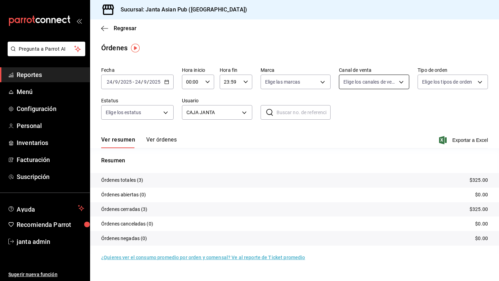
click at [313, 81] on body "Pregunta a Parrot AI Reportes Menú Configuración Personal Inventarios Facturaci…" at bounding box center [249, 140] width 499 height 281
click at [313, 133] on input "checkbox" at bounding box center [346, 132] width 6 height 6
click at [313, 79] on div at bounding box center [249, 140] width 499 height 281
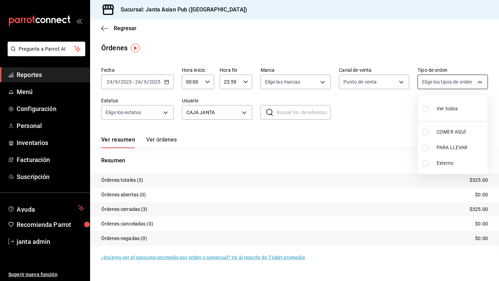
click at [313, 80] on body "Pregunta a Parrot AI Reportes Menú Configuración Personal Inventarios Facturaci…" at bounding box center [249, 140] width 499 height 281
click at [313, 148] on label at bounding box center [426, 148] width 9 height 6
click at [313, 148] on input "checkbox" at bounding box center [425, 148] width 6 height 6
click at [313, 143] on li "PARA LLEVAR" at bounding box center [453, 148] width 70 height 16
click at [313, 133] on input "checkbox" at bounding box center [425, 132] width 6 height 6
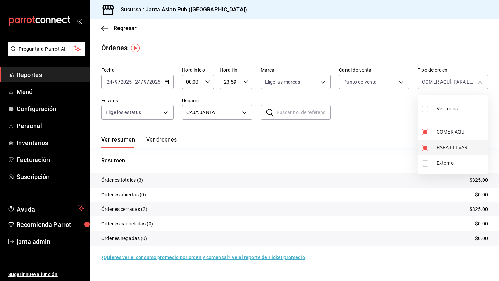
click at [313, 147] on input "checkbox" at bounding box center [425, 148] width 6 height 6
click at [313, 112] on div at bounding box center [249, 140] width 499 height 281
click at [313, 79] on body "Pregunta a Parrot AI Reportes Menú Configuración Personal Inventarios Facturaci…" at bounding box center [249, 140] width 499 height 281
click at [166, 84] on div at bounding box center [249, 140] width 499 height 281
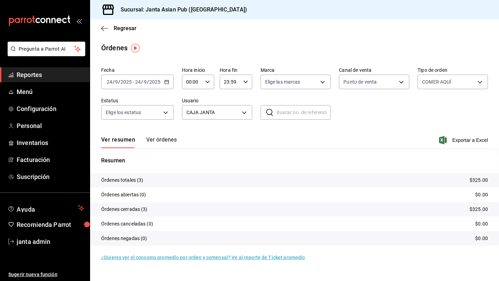
click at [164, 84] on icon "button" at bounding box center [166, 81] width 5 height 5
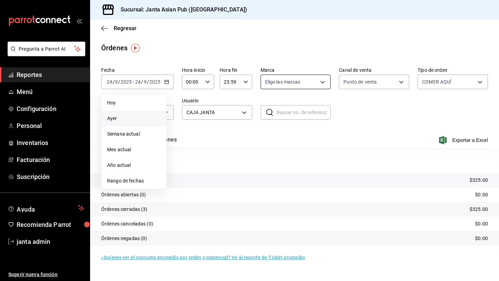
click at [313, 82] on body "Pregunta a Parrot AI Reportes Menú Configuración Personal Inventarios Facturaci…" at bounding box center [249, 140] width 499 height 281
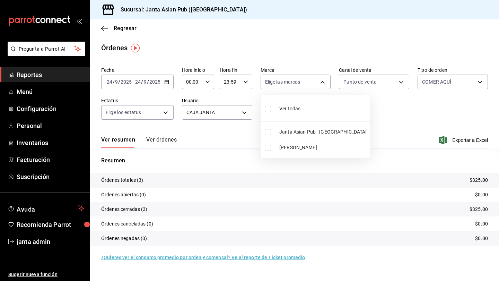
click at [271, 134] on label at bounding box center [269, 132] width 9 height 6
click at [271, 134] on input "checkbox" at bounding box center [268, 132] width 6 height 6
click at [266, 133] on input "checkbox" at bounding box center [268, 132] width 6 height 6
click at [313, 120] on div at bounding box center [249, 140] width 499 height 281
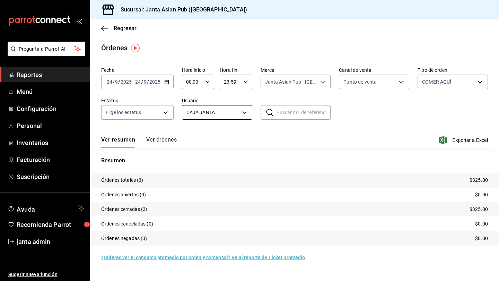
click at [247, 114] on body "Pregunta a Parrot AI Reportes Menú Configuración Personal Inventarios Facturaci…" at bounding box center [249, 140] width 499 height 281
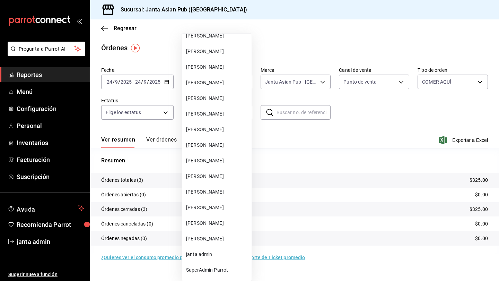
scroll to position [547, 0]
click at [204, 235] on span "[PERSON_NAME]" at bounding box center [217, 238] width 63 height 7
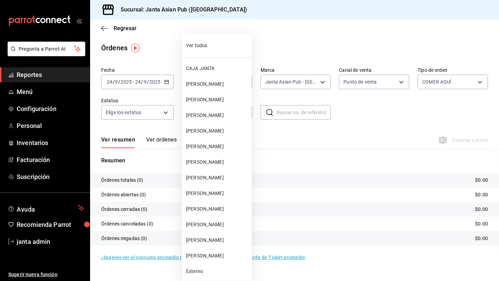
click at [244, 113] on body "Pregunta a Parrot AI Reportes Menú Configuración Personal Inventarios Facturaci…" at bounding box center [249, 140] width 499 height 281
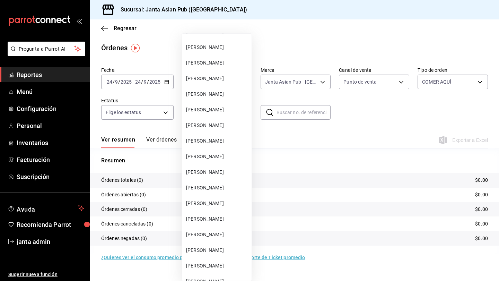
scroll to position [359, 0]
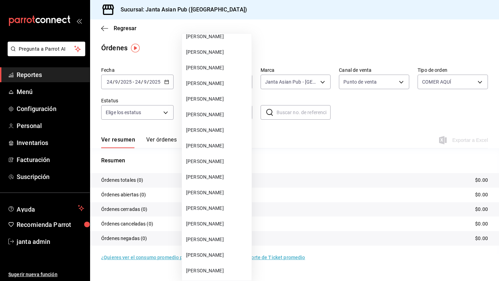
click at [227, 132] on span "[PERSON_NAME]" at bounding box center [217, 130] width 63 height 7
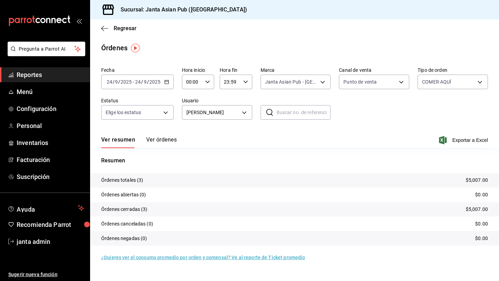
click at [242, 161] on p "Resumen" at bounding box center [294, 160] width 387 height 8
click at [313, 81] on body "Pregunta a Parrot AI Reportes Menú Configuración Personal Inventarios Facturaci…" at bounding box center [249, 140] width 499 height 281
click at [313, 99] on div at bounding box center [249, 140] width 499 height 281
click at [313, 84] on body "Pregunta a Parrot AI Reportes Menú Configuración Personal Inventarios Facturaci…" at bounding box center [249, 140] width 499 height 281
click at [313, 146] on input "checkbox" at bounding box center [425, 148] width 6 height 6
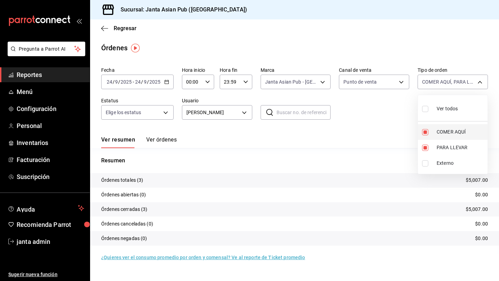
click at [313, 131] on input "checkbox" at bounding box center [425, 132] width 6 height 6
click at [313, 146] on input "checkbox" at bounding box center [425, 148] width 6 height 6
click at [313, 135] on input "checkbox" at bounding box center [425, 132] width 6 height 6
click at [244, 114] on div at bounding box center [249, 140] width 499 height 281
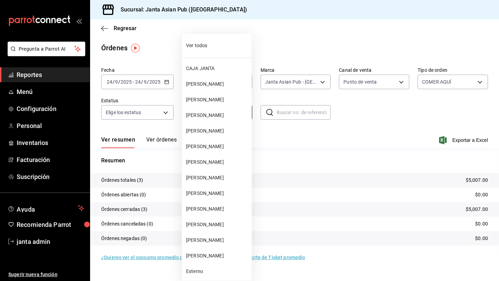
click at [244, 112] on body "Pregunta a Parrot AI Reportes Menú Configuración Personal Inventarios Facturaci…" at bounding box center [249, 140] width 499 height 281
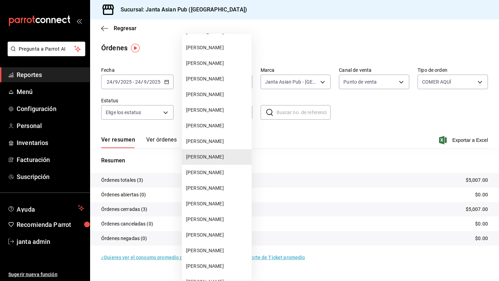
click at [206, 142] on span "[PERSON_NAME]" at bounding box center [217, 141] width 63 height 7
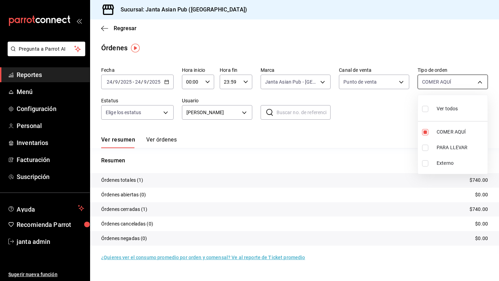
click at [313, 85] on body "Pregunta a Parrot AI Reportes Menú Configuración Personal Inventarios Facturaci…" at bounding box center [249, 140] width 499 height 281
click at [313, 149] on input "checkbox" at bounding box center [425, 148] width 6 height 6
click at [166, 113] on div at bounding box center [249, 140] width 499 height 281
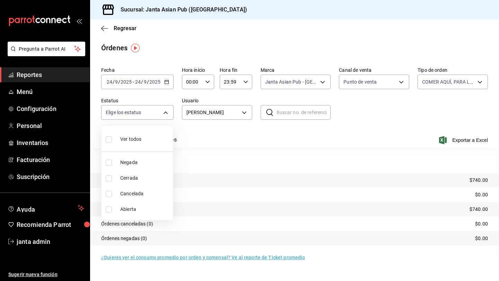
click at [165, 113] on body "Pregunta a Parrot AI Reportes Menú Configuración Personal Inventarios Facturaci…" at bounding box center [249, 140] width 499 height 281
click at [165, 113] on div at bounding box center [249, 140] width 499 height 281
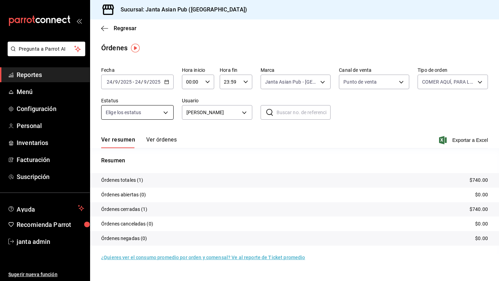
click at [164, 112] on body "Pregunta a Parrot AI Reportes Menú Configuración Personal Inventarios Facturaci…" at bounding box center [249, 140] width 499 height 281
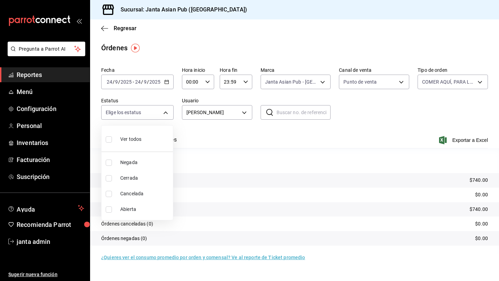
click at [147, 134] on li "Ver todos" at bounding box center [137, 138] width 71 height 20
click at [249, 140] on div at bounding box center [249, 140] width 499 height 281
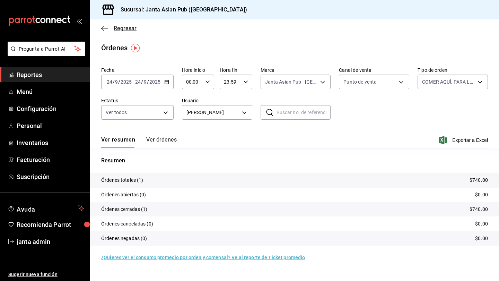
click at [104, 28] on icon "button" at bounding box center [104, 28] width 7 height 0
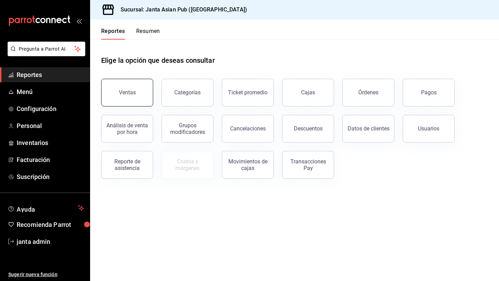
click at [144, 96] on button "Ventas" at bounding box center [127, 93] width 52 height 28
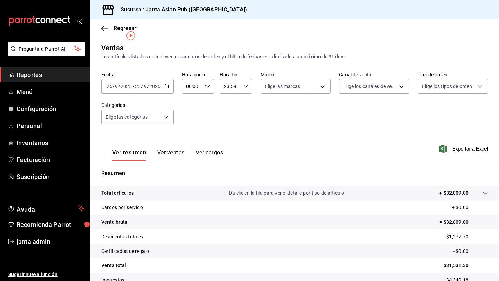
scroll to position [18, 0]
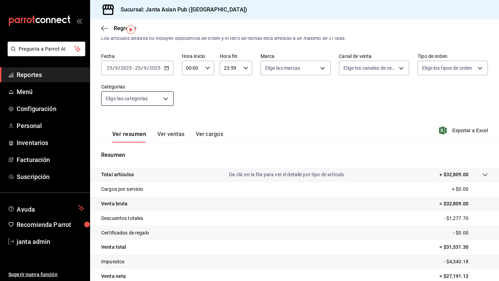
click at [164, 100] on body "Pregunta a Parrot AI Reportes Menú Configuración Personal Inventarios Facturaci…" at bounding box center [249, 140] width 499 height 281
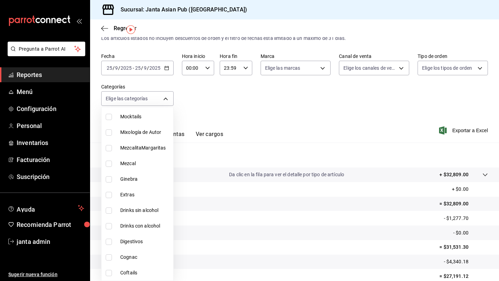
scroll to position [376, 0]
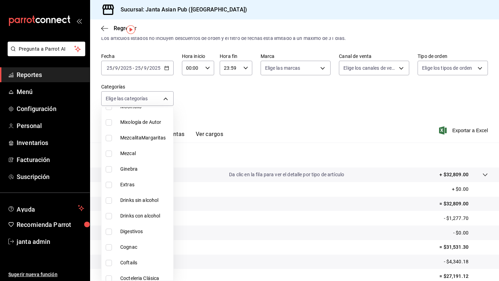
click at [108, 183] on input "checkbox" at bounding box center [109, 185] width 6 height 6
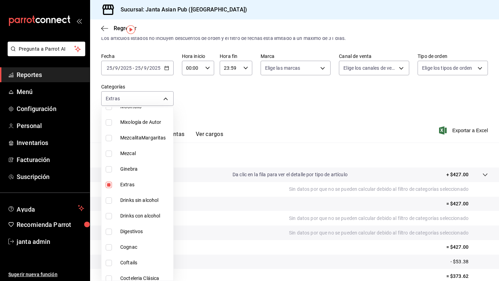
click at [240, 94] on div at bounding box center [249, 140] width 499 height 281
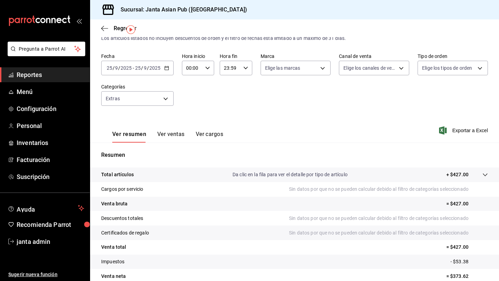
click at [165, 68] on icon "button" at bounding box center [166, 68] width 5 height 5
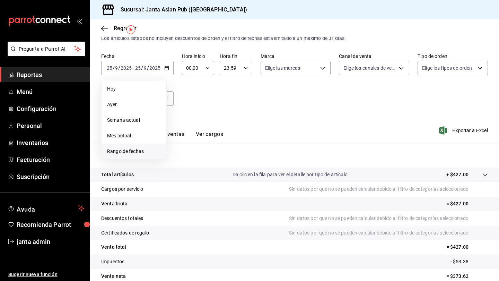
click at [128, 149] on span "Rango de fechas" at bounding box center [134, 151] width 54 height 7
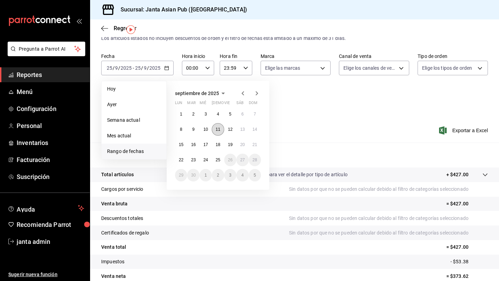
click at [218, 129] on abbr "11" at bounding box center [218, 129] width 5 height 5
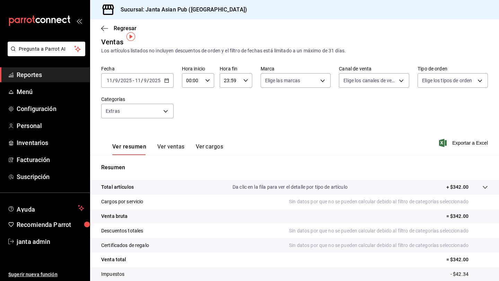
scroll to position [3, 0]
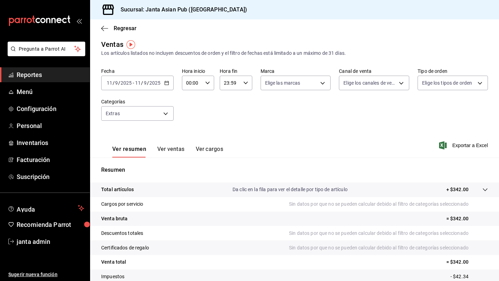
click at [167, 84] on icon "button" at bounding box center [166, 82] width 5 height 5
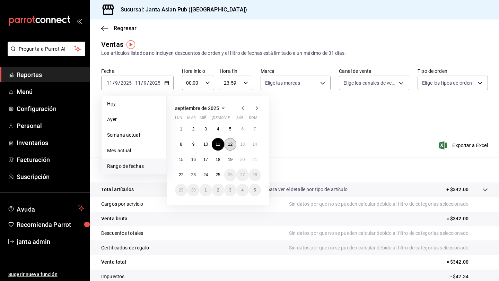
click at [229, 142] on abbr "12" at bounding box center [230, 144] width 5 height 5
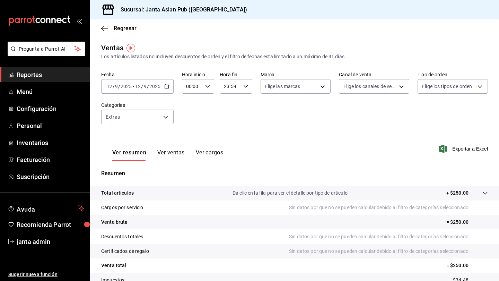
click at [167, 87] on icon "button" at bounding box center [166, 86] width 5 height 5
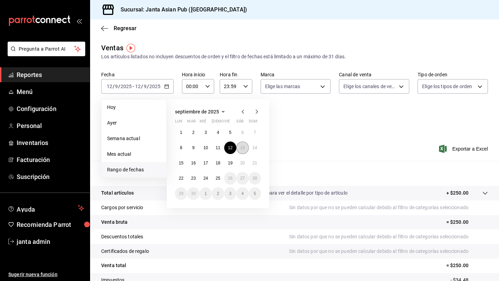
click at [242, 147] on abbr "13" at bounding box center [242, 147] width 5 height 5
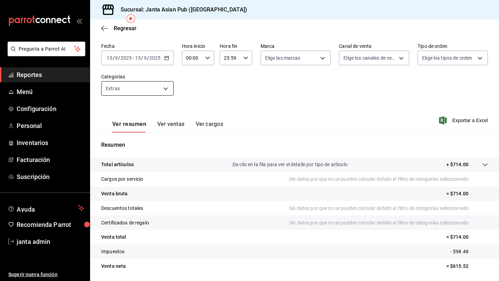
scroll to position [29, 0]
click at [165, 57] on icon "button" at bounding box center [166, 57] width 5 height 5
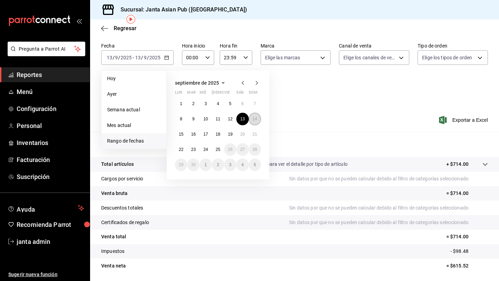
click at [252, 120] on button "14" at bounding box center [255, 119] width 12 height 12
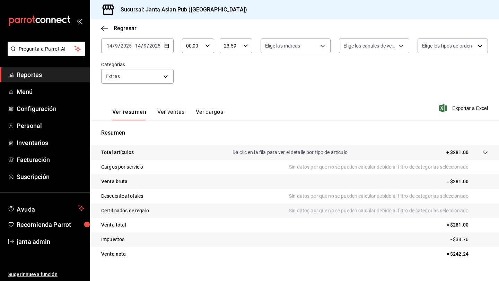
scroll to position [41, 0]
click at [166, 46] on icon "button" at bounding box center [166, 45] width 5 height 5
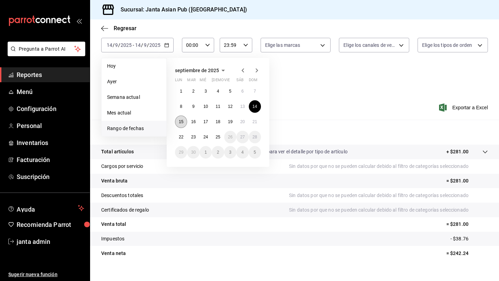
click at [184, 121] on button "15" at bounding box center [181, 121] width 12 height 12
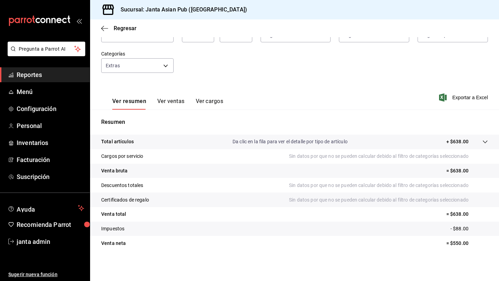
scroll to position [46, 0]
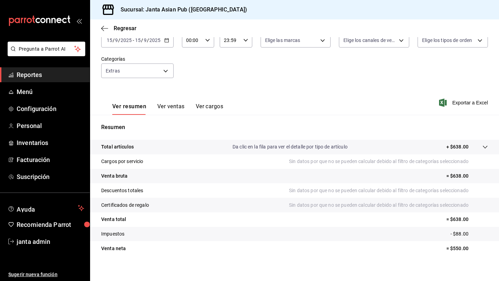
click at [168, 42] on icon "button" at bounding box center [166, 40] width 5 height 5
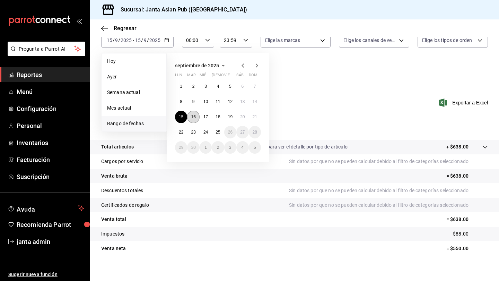
click at [195, 115] on abbr "16" at bounding box center [193, 116] width 5 height 5
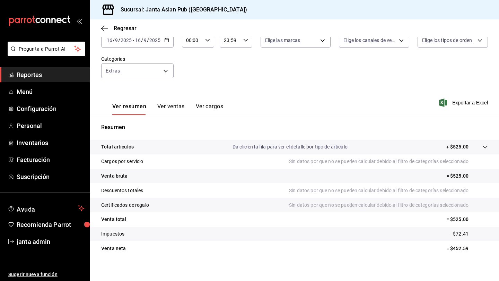
scroll to position [47, 0]
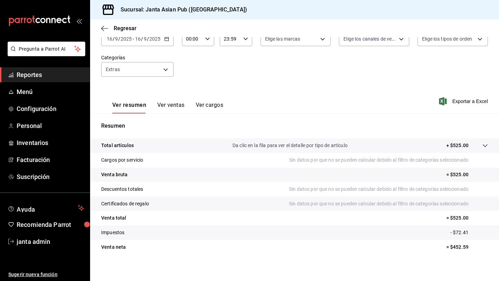
click at [166, 41] on \(Stroke\) "button" at bounding box center [167, 39] width 4 height 4
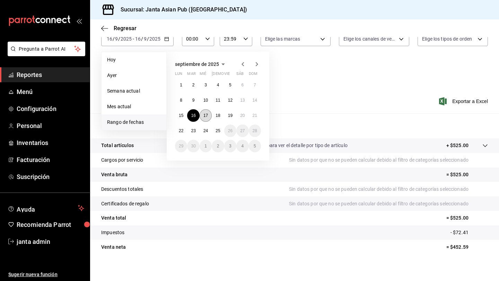
click at [204, 114] on abbr "17" at bounding box center [205, 115] width 5 height 5
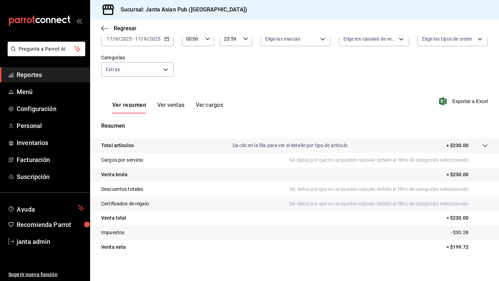
scroll to position [46, 0]
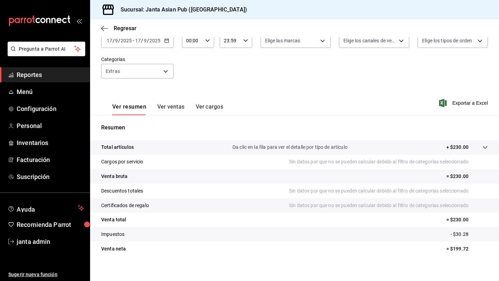
click at [166, 41] on icon "button" at bounding box center [166, 40] width 5 height 5
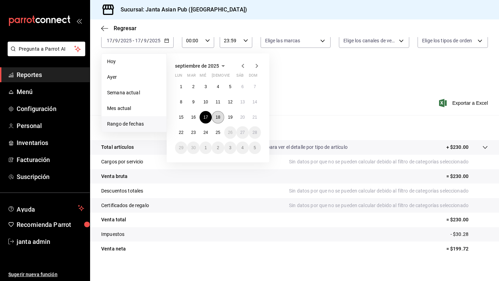
click at [218, 115] on abbr "18" at bounding box center [218, 117] width 5 height 5
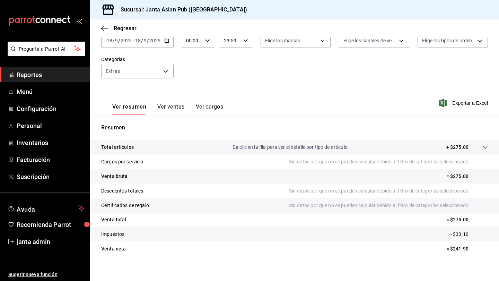
click at [170, 41] on div "[DATE] [DATE] - [DATE] [DATE]" at bounding box center [137, 40] width 72 height 15
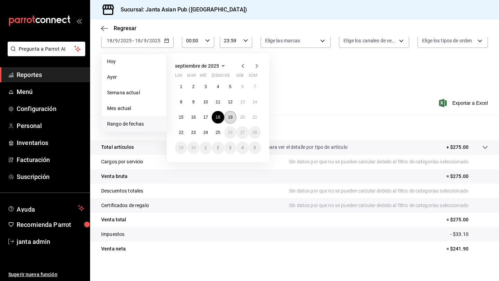
click at [228, 117] on abbr "19" at bounding box center [230, 117] width 5 height 5
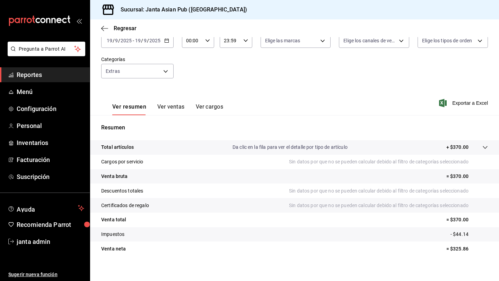
click at [168, 41] on icon "button" at bounding box center [166, 40] width 5 height 5
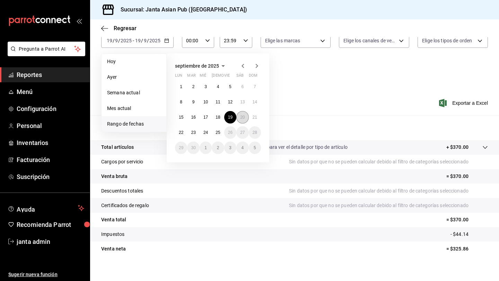
click at [244, 116] on abbr "20" at bounding box center [242, 117] width 5 height 5
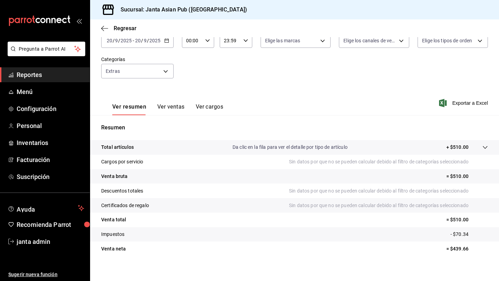
click at [168, 40] on \(Stroke\) "button" at bounding box center [167, 40] width 4 height 0
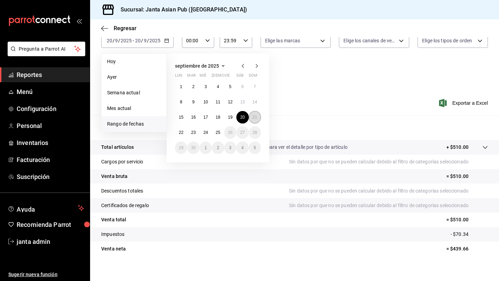
click at [252, 117] on button "21" at bounding box center [255, 117] width 12 height 12
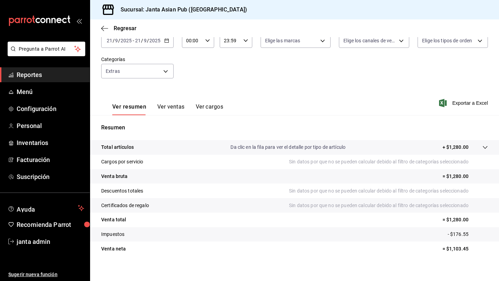
click at [165, 40] on icon "button" at bounding box center [166, 40] width 5 height 5
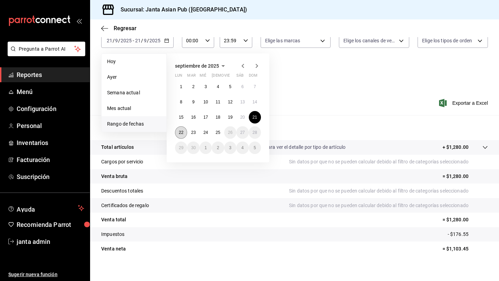
click at [178, 132] on button "22" at bounding box center [181, 132] width 12 height 12
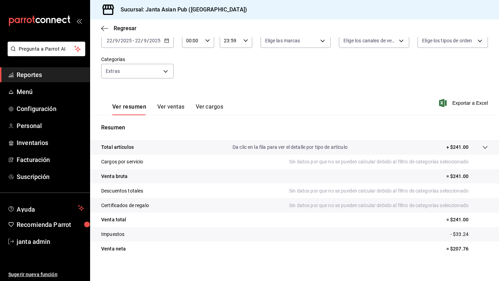
click at [165, 43] on div "[DATE] [DATE] - [DATE] [DATE]" at bounding box center [137, 40] width 72 height 15
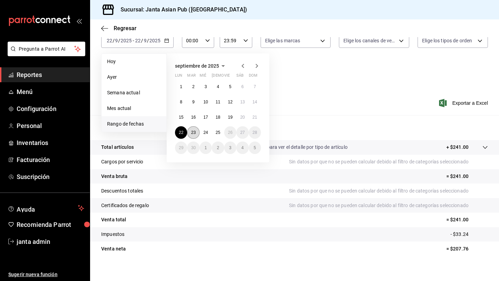
click at [191, 130] on abbr "23" at bounding box center [193, 132] width 5 height 5
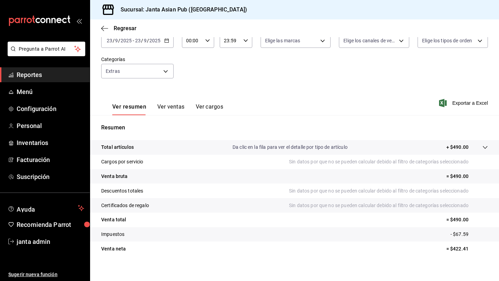
click at [169, 44] on div "[DATE] [DATE] - [DATE] [DATE]" at bounding box center [137, 40] width 72 height 15
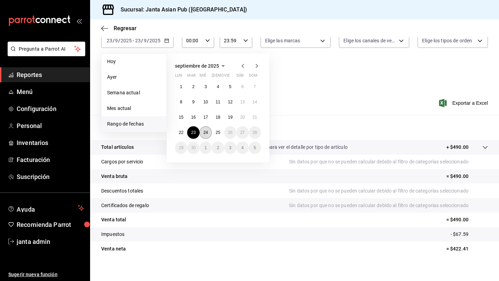
click at [208, 131] on abbr "24" at bounding box center [205, 132] width 5 height 5
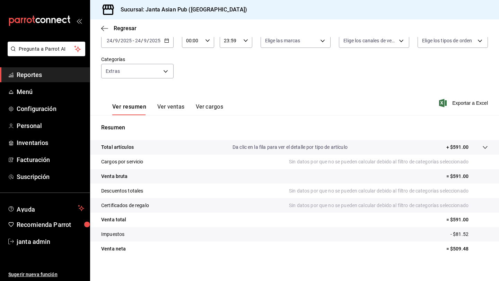
click at [176, 107] on button "Ver ventas" at bounding box center [170, 109] width 27 height 12
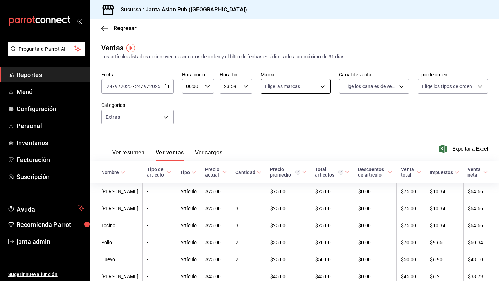
click at [313, 85] on body "Pregunta a Parrot AI Reportes Menú Configuración Personal Inventarios Facturaci…" at bounding box center [249, 140] width 499 height 281
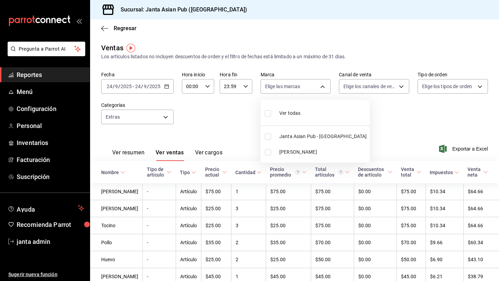
click at [267, 138] on input "checkbox" at bounding box center [268, 136] width 6 height 6
click at [130, 154] on div at bounding box center [249, 140] width 499 height 281
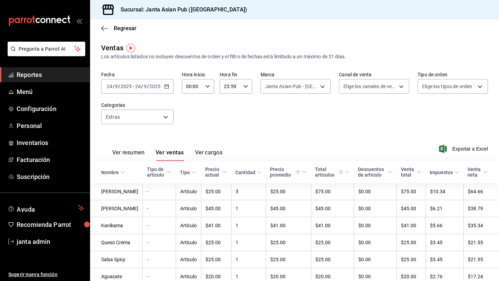
click at [129, 151] on button "Ver resumen" at bounding box center [128, 155] width 32 height 12
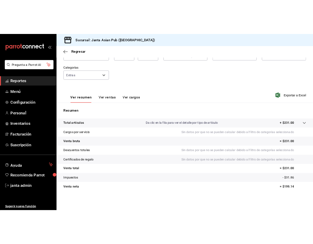
scroll to position [38, 0]
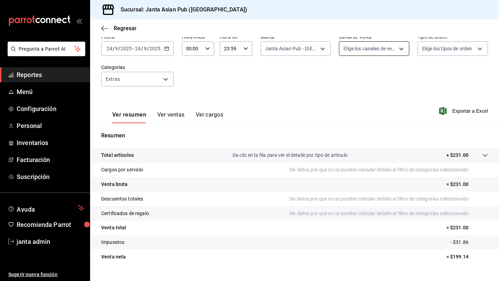
click at [313, 52] on body "Pregunta a Parrot AI Reportes Menú Configuración Personal Inventarios Facturaci…" at bounding box center [249, 140] width 499 height 281
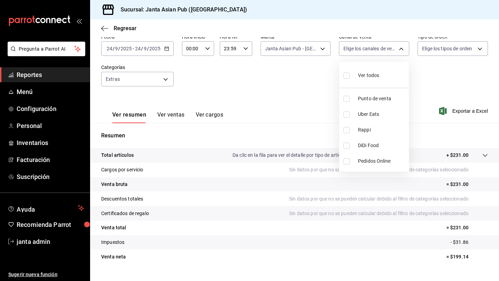
click at [313, 75] on input "checkbox" at bounding box center [346, 75] width 6 height 6
click at [313, 47] on div at bounding box center [249, 140] width 499 height 281
click at [313, 47] on body "Pregunta a Parrot AI Reportes Menú Configuración Personal Inventarios Facturaci…" at bounding box center [249, 140] width 499 height 281
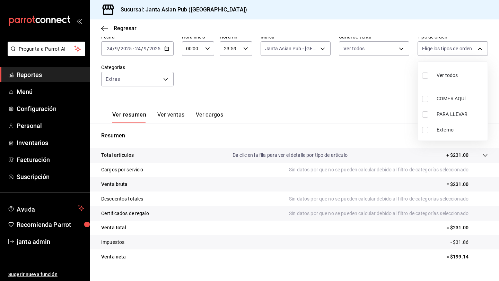
click at [313, 76] on input "checkbox" at bounding box center [425, 75] width 6 height 6
click at [167, 49] on div at bounding box center [249, 140] width 499 height 281
click at [166, 48] on \(Stroke\) "button" at bounding box center [167, 48] width 4 height 0
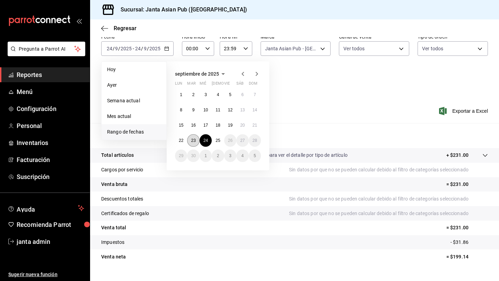
click at [193, 139] on abbr "23" at bounding box center [193, 140] width 5 height 5
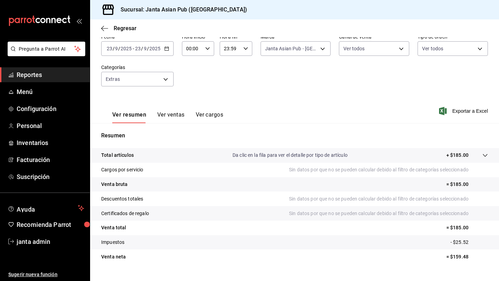
click at [166, 51] on div "[DATE] [DATE] - [DATE] [DATE]" at bounding box center [137, 48] width 72 height 15
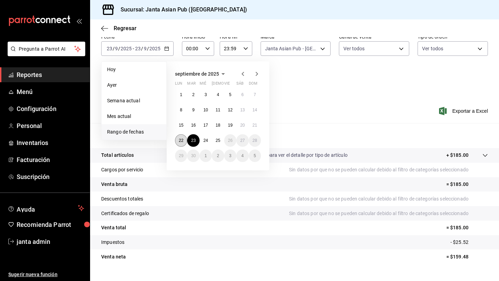
click at [182, 139] on abbr "22" at bounding box center [181, 140] width 5 height 5
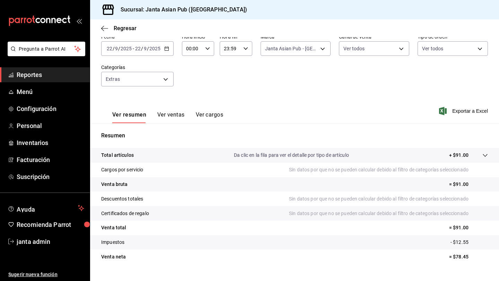
click at [167, 47] on icon "button" at bounding box center [166, 48] width 5 height 5
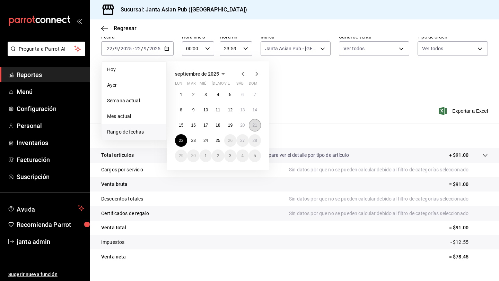
click at [255, 125] on abbr "21" at bounding box center [255, 125] width 5 height 5
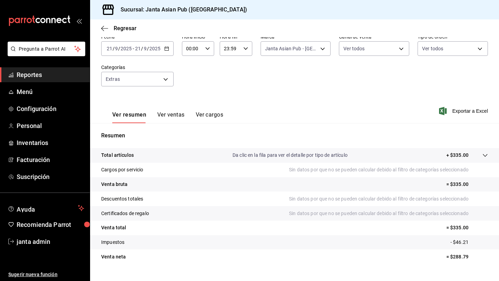
click at [165, 50] on icon "button" at bounding box center [166, 48] width 5 height 5
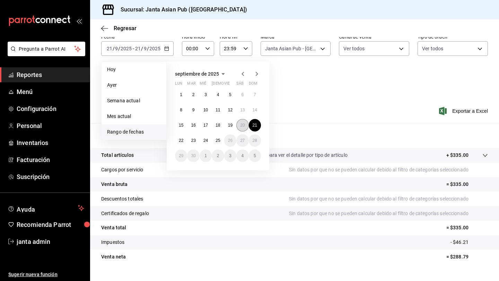
click at [241, 127] on abbr "20" at bounding box center [242, 125] width 5 height 5
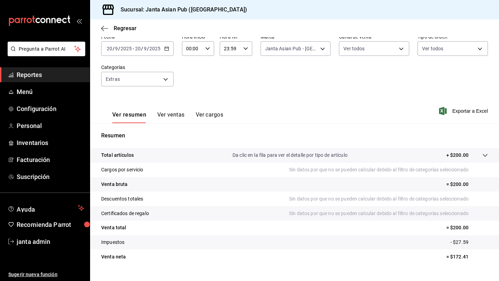
click at [165, 48] on icon "button" at bounding box center [166, 48] width 5 height 5
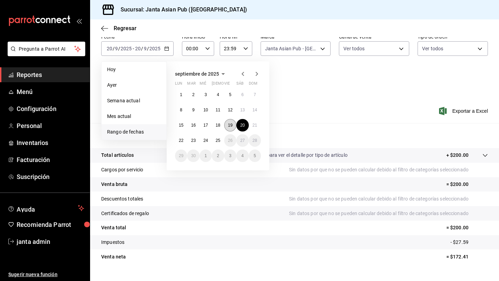
click at [230, 124] on abbr "19" at bounding box center [230, 125] width 5 height 5
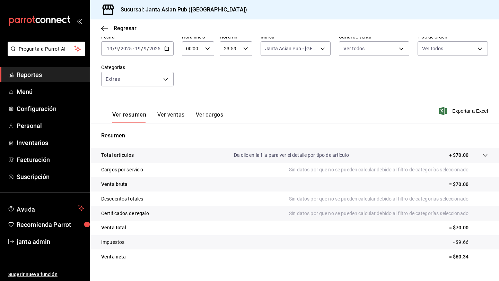
click at [166, 49] on icon "button" at bounding box center [166, 48] width 5 height 5
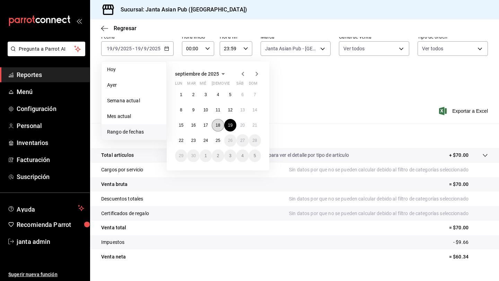
click at [220, 129] on button "18" at bounding box center [218, 125] width 12 height 12
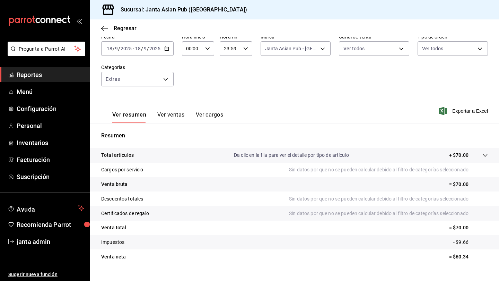
click at [165, 49] on icon "button" at bounding box center [166, 48] width 5 height 5
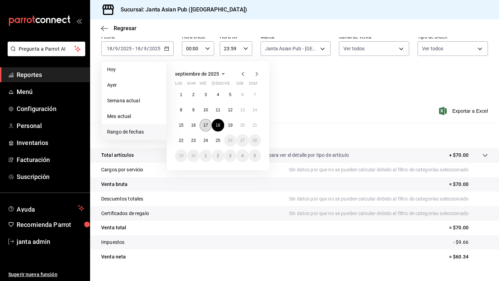
click at [208, 125] on button "17" at bounding box center [206, 125] width 12 height 12
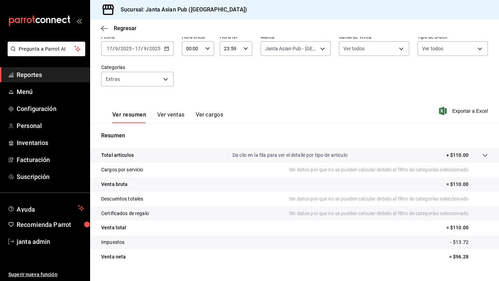
click at [167, 51] on div "[DATE] [DATE] - [DATE] [DATE]" at bounding box center [137, 48] width 72 height 15
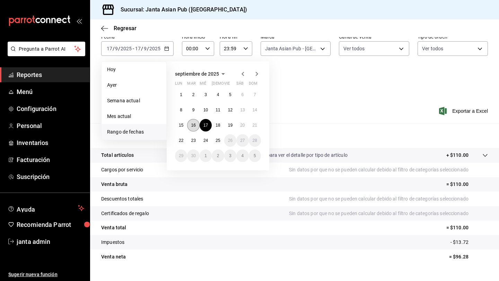
click at [195, 125] on abbr "16" at bounding box center [193, 125] width 5 height 5
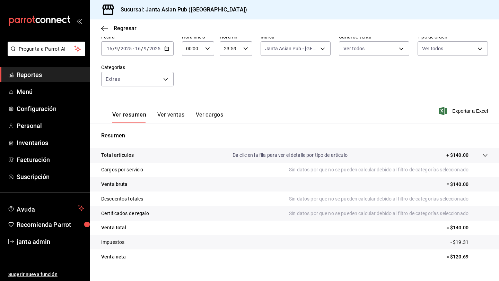
click at [169, 49] on div "[DATE] [DATE] - [DATE] [DATE]" at bounding box center [137, 48] width 72 height 15
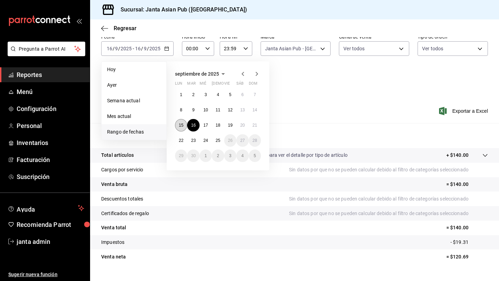
click at [181, 124] on abbr "15" at bounding box center [181, 125] width 5 height 5
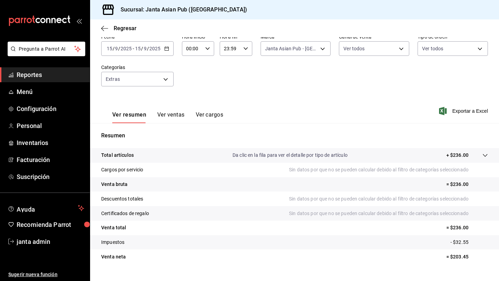
click at [166, 51] on div "[DATE] [DATE] - [DATE] [DATE]" at bounding box center [137, 48] width 72 height 15
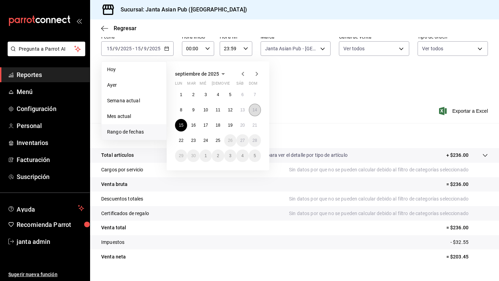
click at [253, 108] on abbr "14" at bounding box center [255, 109] width 5 height 5
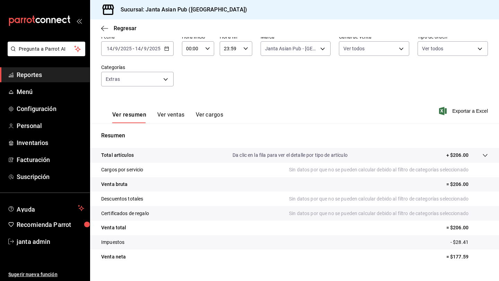
click at [166, 49] on icon "button" at bounding box center [166, 48] width 5 height 5
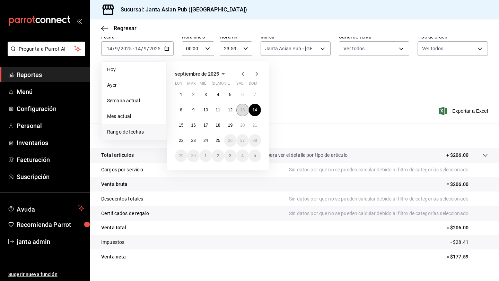
click at [242, 113] on button "13" at bounding box center [242, 110] width 12 height 12
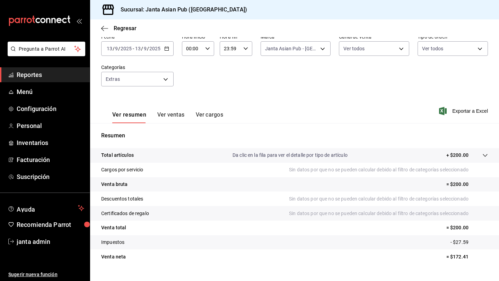
click at [166, 51] on div "[DATE] [DATE] - [DATE] [DATE]" at bounding box center [137, 48] width 72 height 15
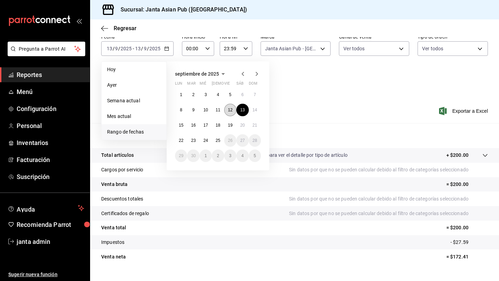
click at [231, 112] on abbr "12" at bounding box center [230, 109] width 5 height 5
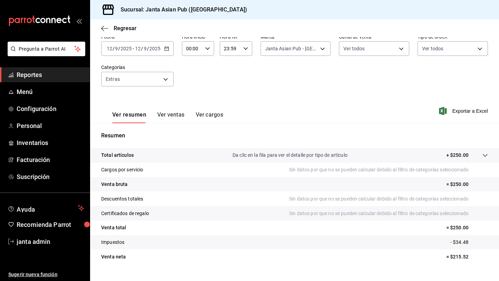
click at [168, 50] on icon "button" at bounding box center [166, 48] width 5 height 5
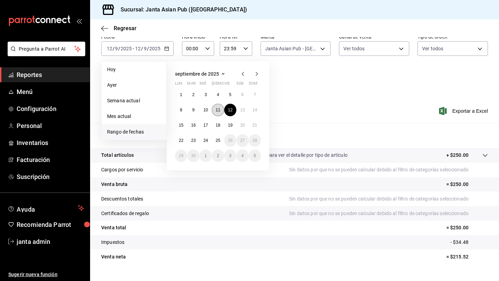
click at [215, 108] on button "11" at bounding box center [218, 110] width 12 height 12
